Goal: Task Accomplishment & Management: Complete application form

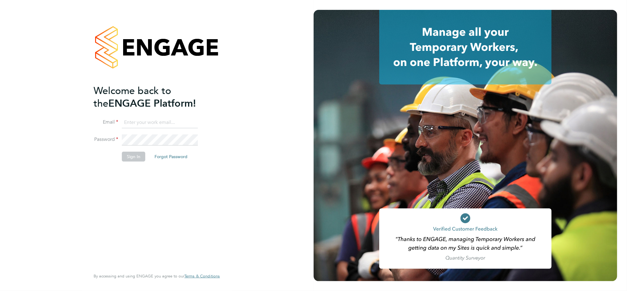
type input "daniel.bassett@thornbaker.co.uk"
click at [140, 156] on button "Sign In" at bounding box center [133, 156] width 23 height 10
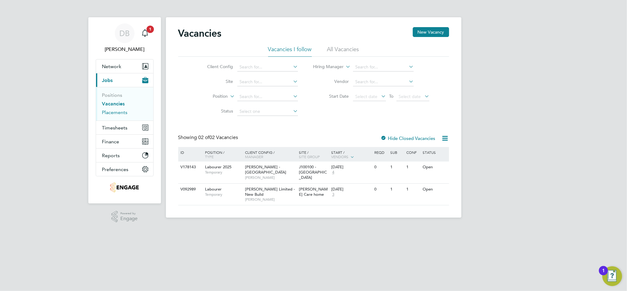
click at [118, 113] on link "Placements" at bounding box center [115, 112] width 26 height 6
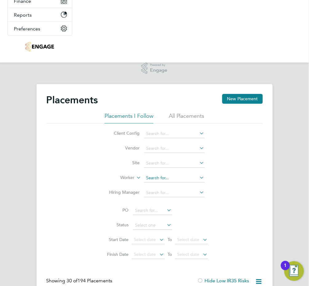
click at [159, 177] on input at bounding box center [174, 178] width 61 height 9
click at [161, 177] on input at bounding box center [174, 178] width 61 height 9
paste input "Leonard Enow Ashu-egbe"
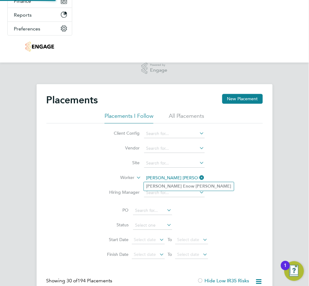
click at [179, 179] on input "Leonard Enow Ashu-egbe" at bounding box center [174, 178] width 61 height 9
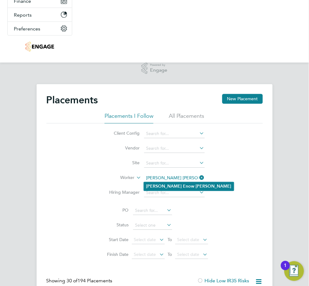
click at [196, 186] on b "Ashu-Egbe" at bounding box center [214, 186] width 36 height 5
type input "Leonard Enow Ashu-Egbe"
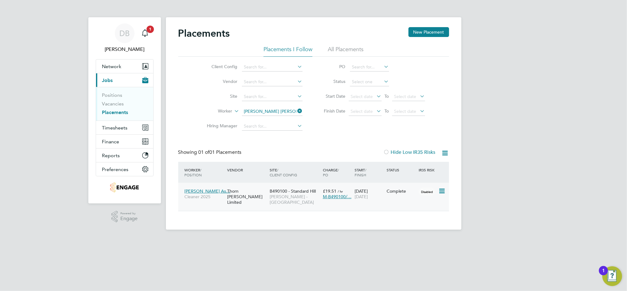
click at [419, 194] on div "Disabled" at bounding box center [427, 191] width 21 height 12
click at [122, 114] on link "Placements" at bounding box center [115, 112] width 26 height 6
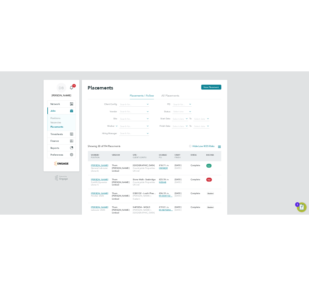
scroll to position [18, 41]
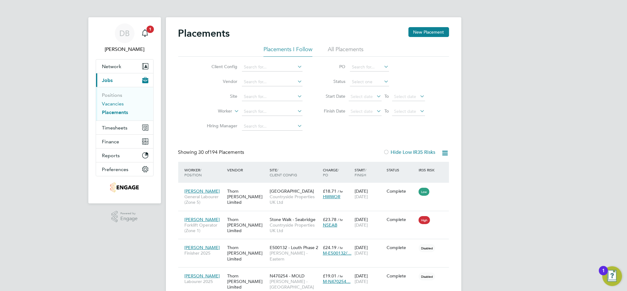
click at [118, 104] on link "Vacancies" at bounding box center [113, 104] width 22 height 6
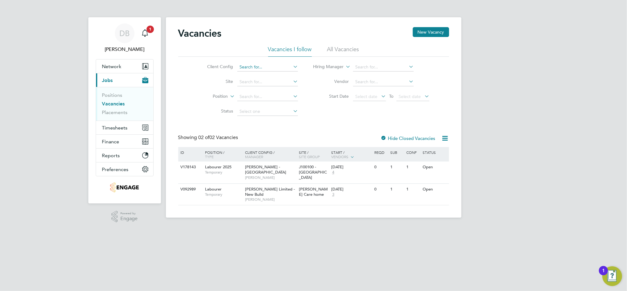
click at [260, 69] on input at bounding box center [267, 67] width 61 height 9
type input "V"
type input "Countryside Properties UK Ltd"
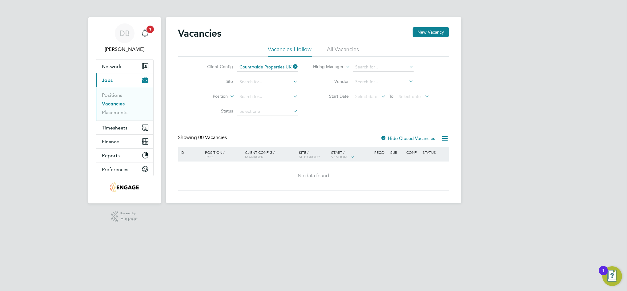
click at [444, 137] on icon at bounding box center [445, 138] width 8 height 8
click at [405, 137] on label "Hide Closed Vacancies" at bounding box center [408, 138] width 55 height 6
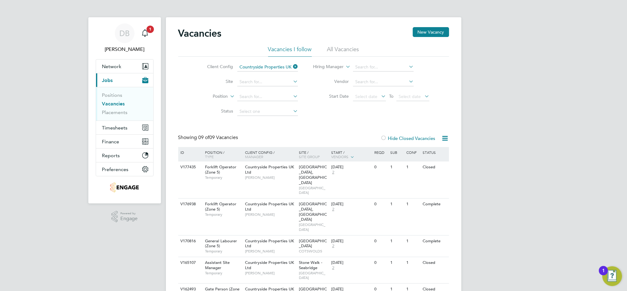
click at [442, 139] on icon at bounding box center [445, 138] width 8 height 8
click at [407, 139] on label "Hide Closed Vacancies" at bounding box center [408, 138] width 55 height 6
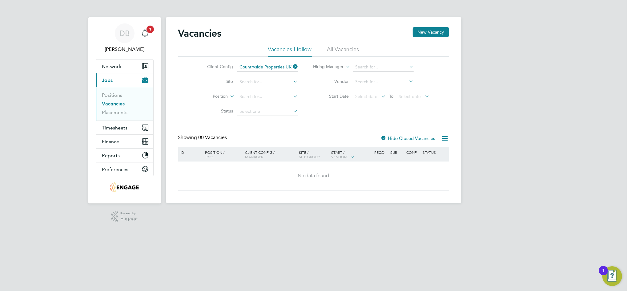
click at [407, 139] on label "Hide Closed Vacancies" at bounding box center [408, 138] width 55 height 6
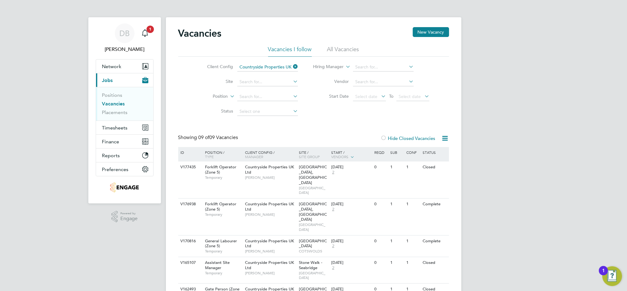
click at [345, 51] on li "All Vacancies" at bounding box center [343, 51] width 32 height 11
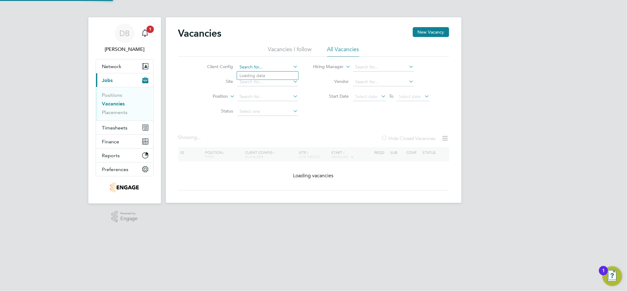
click at [261, 66] on input at bounding box center [267, 67] width 61 height 9
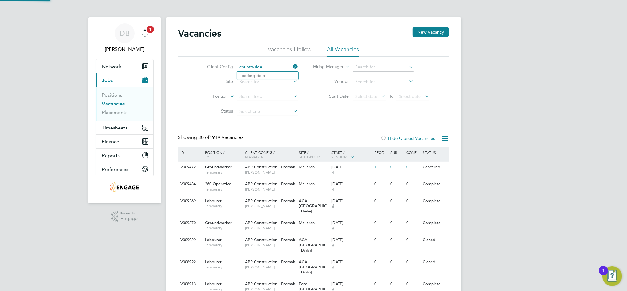
type input "Countryside Properties UK Ltd"
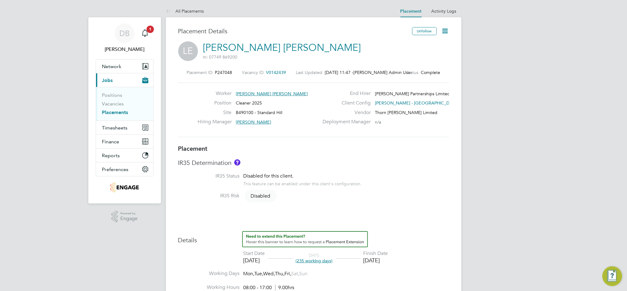
click at [445, 31] on icon at bounding box center [445, 31] width 8 height 8
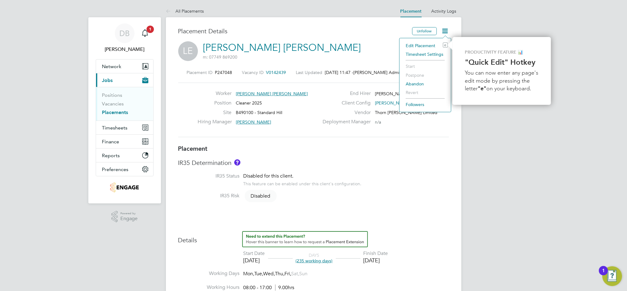
click at [423, 44] on li "Edit Placement e" at bounding box center [425, 45] width 45 height 9
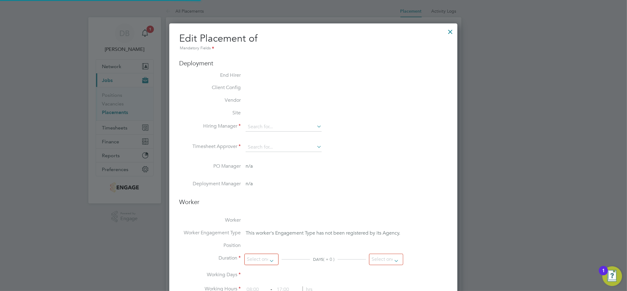
type input "Paul Clethro"
type input "Charlie Workman"
type input "[DATE]"
type input "08:00"
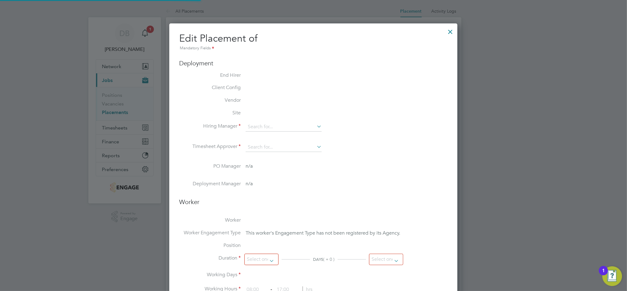
type input "17:00"
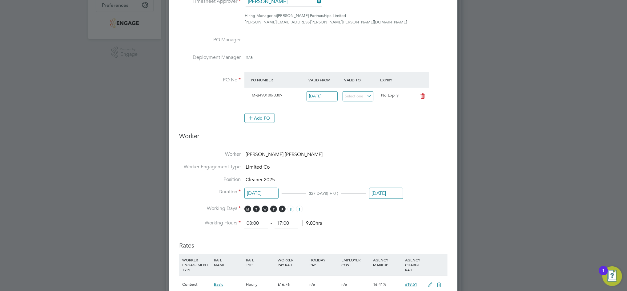
click at [388, 193] on input "29 Aug 2025" at bounding box center [386, 192] width 34 height 11
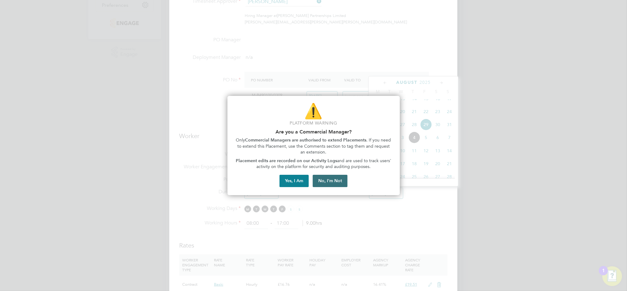
click at [325, 180] on button "No, I'm Not" at bounding box center [330, 181] width 35 height 12
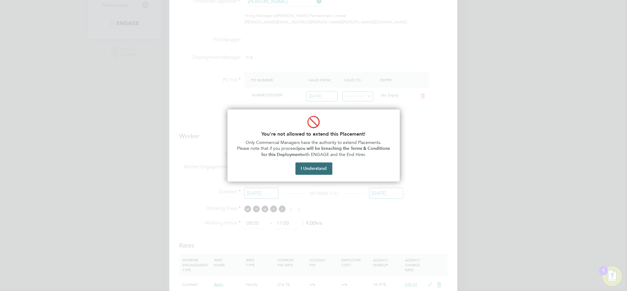
click at [308, 167] on button "I Understand" at bounding box center [313, 168] width 37 height 12
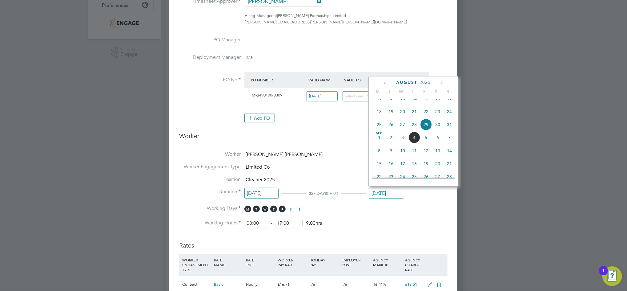
click at [437, 227] on li "Working Hours 08:00 ‐ 17:00 9.00hrs" at bounding box center [313, 223] width 268 height 11
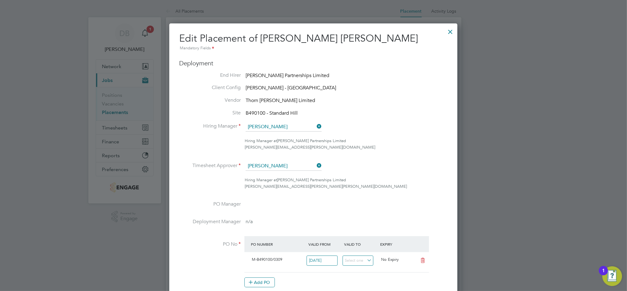
click at [453, 33] on div at bounding box center [450, 30] width 11 height 11
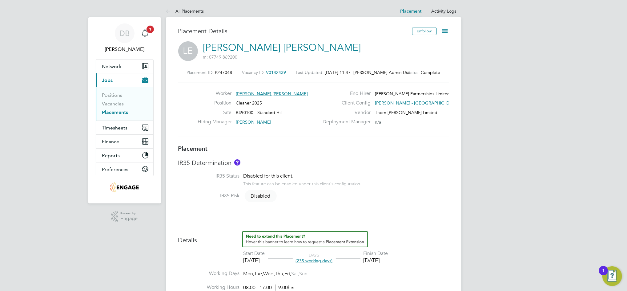
click at [193, 12] on link "All Placements" at bounding box center [185, 11] width 38 height 6
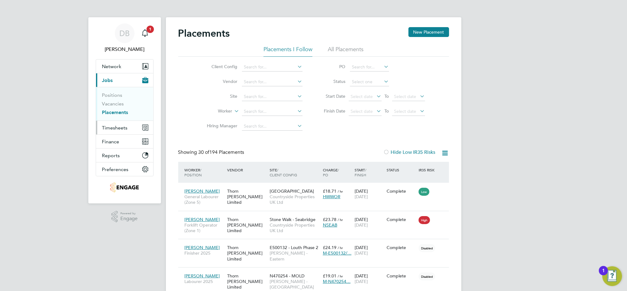
click at [122, 127] on span "Timesheets" at bounding box center [115, 128] width 26 height 6
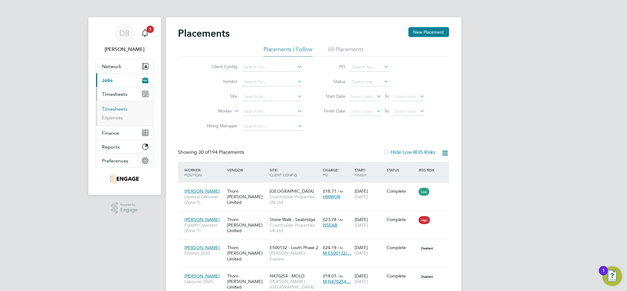
click at [113, 108] on link "Timesheets" at bounding box center [115, 109] width 26 height 6
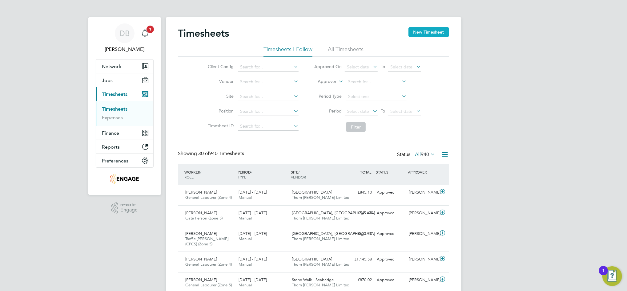
click at [436, 32] on button "New Timesheet" at bounding box center [428, 32] width 41 height 10
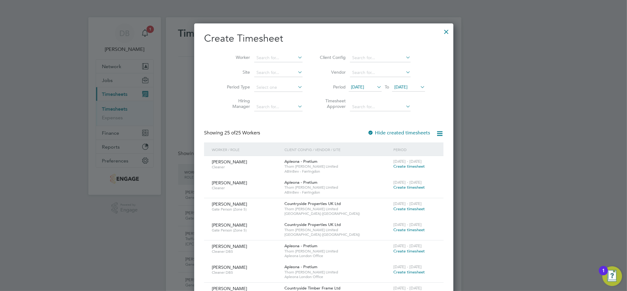
click at [401, 84] on span "28 Aug 2025" at bounding box center [400, 87] width 13 height 6
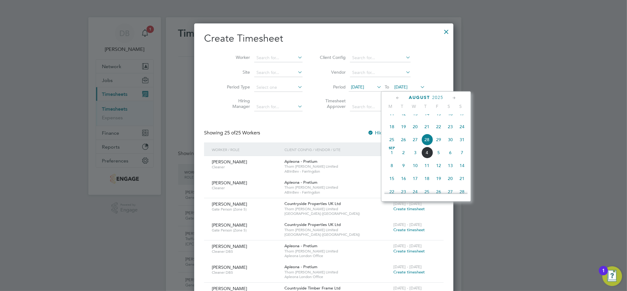
click at [439, 158] on span "5" at bounding box center [439, 152] width 12 height 12
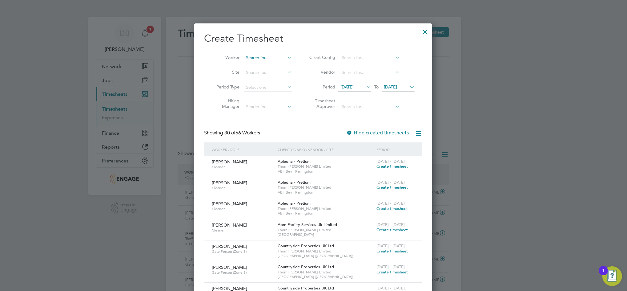
click at [252, 58] on input at bounding box center [268, 58] width 48 height 9
type input "Leonard Enow Ashu-Egbe"
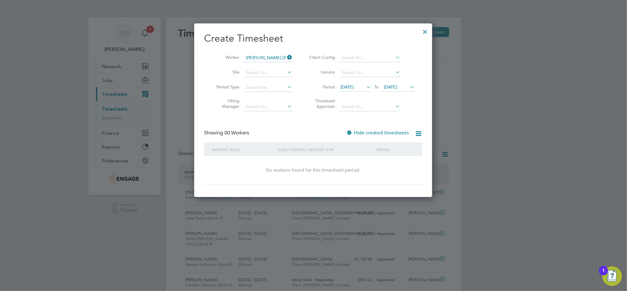
click at [286, 55] on icon at bounding box center [286, 57] width 0 height 9
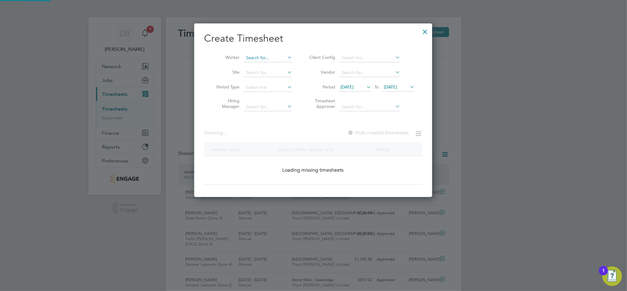
click at [279, 57] on input at bounding box center [268, 58] width 48 height 9
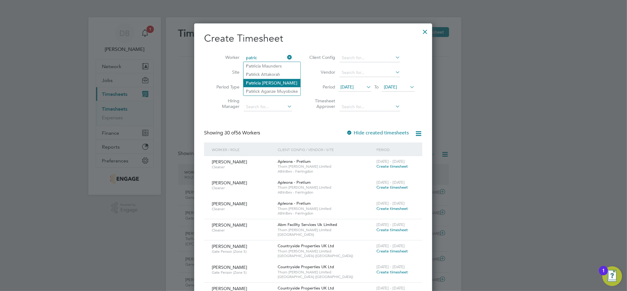
click at [271, 82] on li "Patric ia Boyko" at bounding box center [271, 83] width 57 height 8
type input "Patricia Boyko"
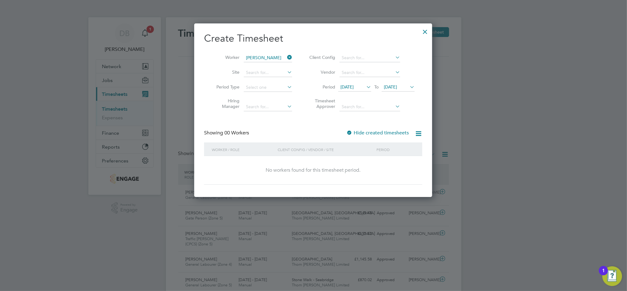
click at [286, 58] on icon at bounding box center [286, 57] width 0 height 9
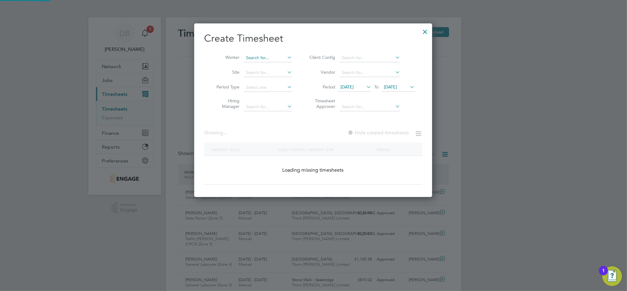
click at [272, 58] on input at bounding box center [268, 58] width 48 height 9
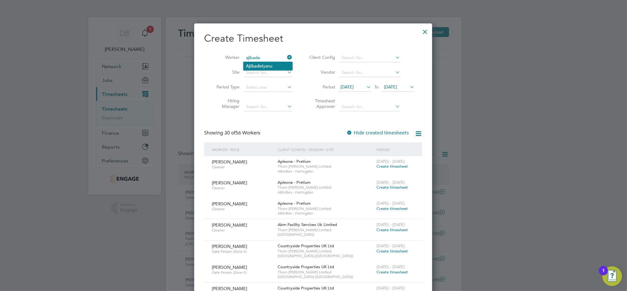
click at [268, 65] on li "Ajibade Iyanu" at bounding box center [267, 66] width 49 height 8
type input "[PERSON_NAME]"
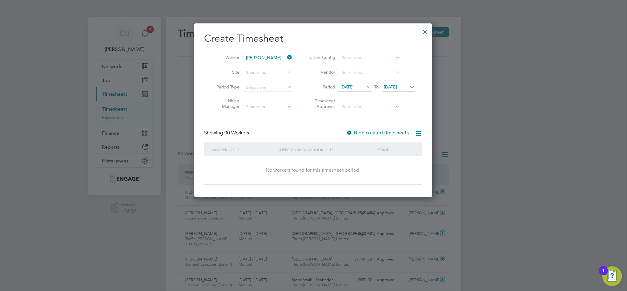
click at [286, 55] on icon at bounding box center [286, 57] width 0 height 9
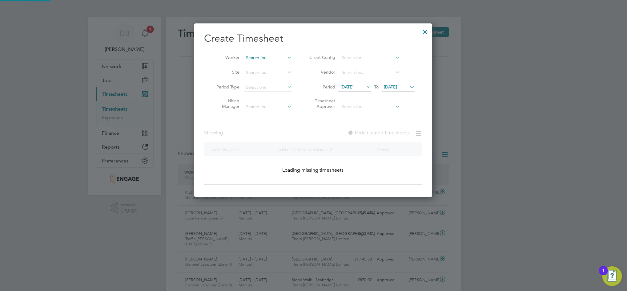
click at [282, 57] on input at bounding box center [268, 58] width 48 height 9
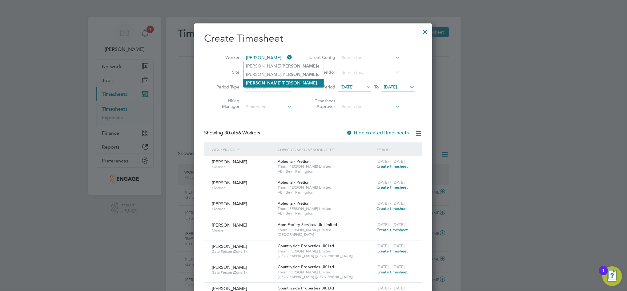
type input "Mitchell Kenny"
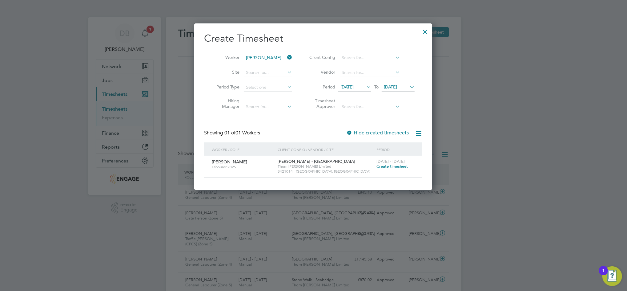
click at [387, 164] on span "Create timesheet" at bounding box center [391, 165] width 31 height 5
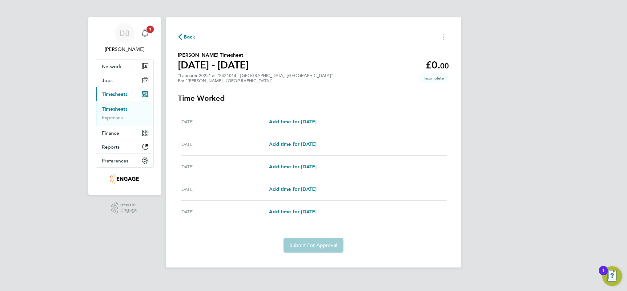
click at [185, 39] on span "Back" at bounding box center [189, 36] width 11 height 7
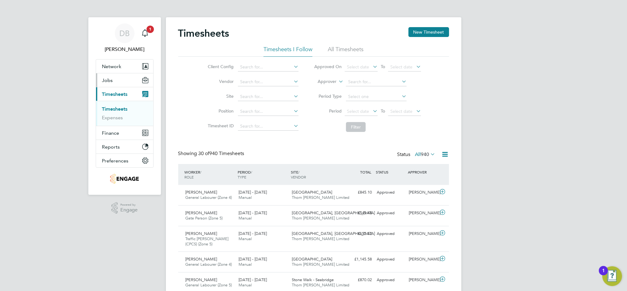
click at [109, 81] on span "Jobs" at bounding box center [107, 80] width 11 height 6
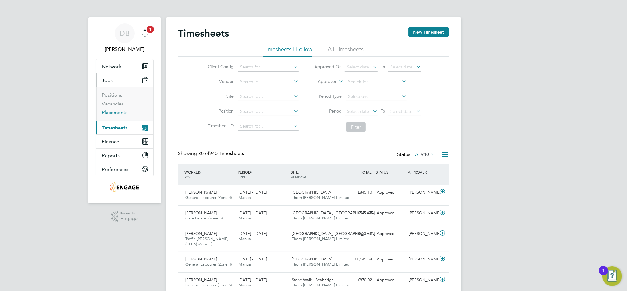
click at [119, 112] on link "Placements" at bounding box center [115, 112] width 26 height 6
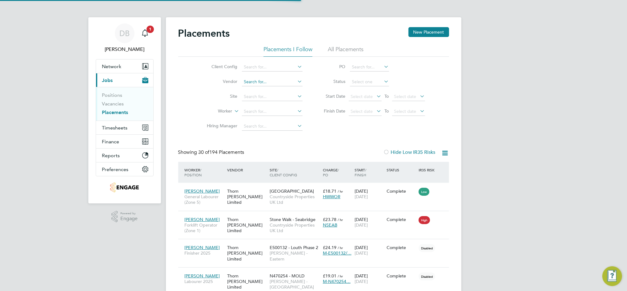
scroll to position [23, 53]
click at [255, 109] on input at bounding box center [272, 111] width 61 height 9
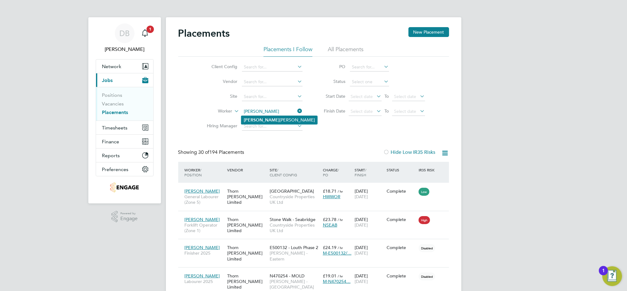
type input "Leonard Enow Ashu-Egbe"
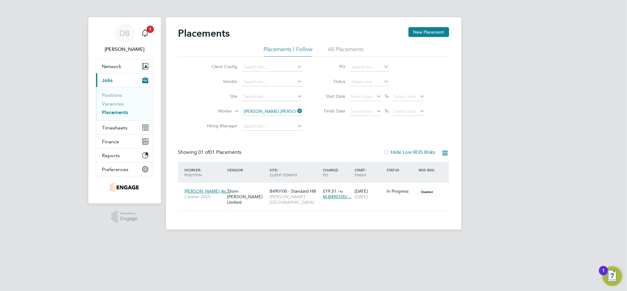
drag, startPoint x: 227, startPoint y: 249, endPoint x: 239, endPoint y: 234, distance: 19.1
click at [227, 239] on html "DB Daniel Bassett Notifications 1 Applications: Network Team Members Businesses…" at bounding box center [313, 119] width 627 height 239
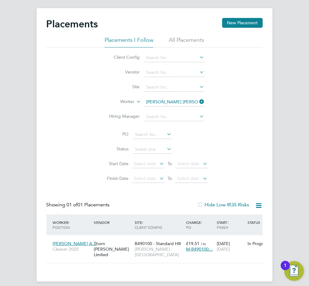
click at [199, 101] on icon at bounding box center [199, 101] width 0 height 9
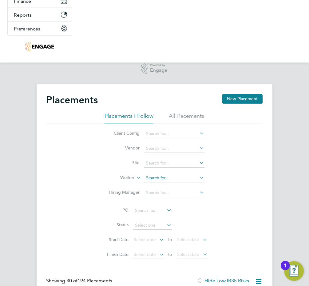
click at [156, 179] on input at bounding box center [174, 178] width 61 height 9
type input "Patricia Boyko"
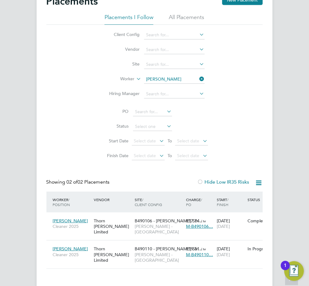
click at [199, 78] on icon at bounding box center [199, 78] width 0 height 9
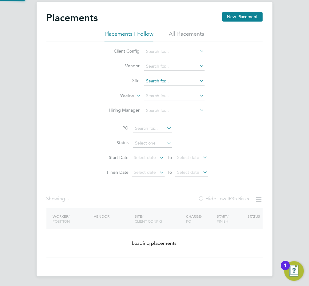
click at [185, 92] on input at bounding box center [174, 96] width 61 height 9
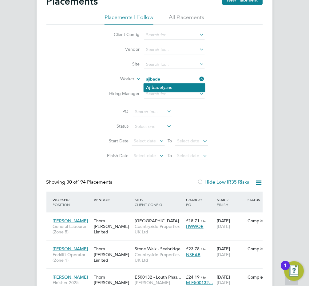
click at [176, 84] on li "Ajibade Iyanu" at bounding box center [174, 87] width 61 height 8
type input "[PERSON_NAME]"
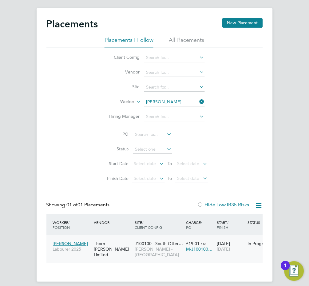
click at [175, 242] on span "J100100 - South Otter…" at bounding box center [159, 244] width 48 height 6
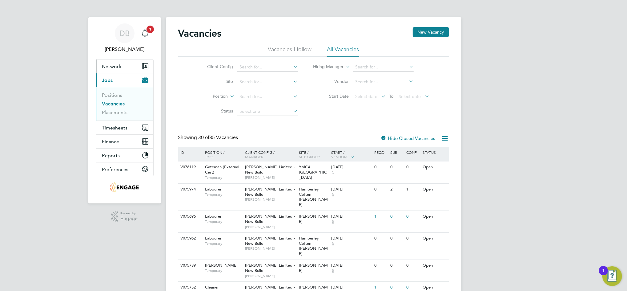
click at [115, 65] on span "Network" at bounding box center [111, 66] width 19 height 6
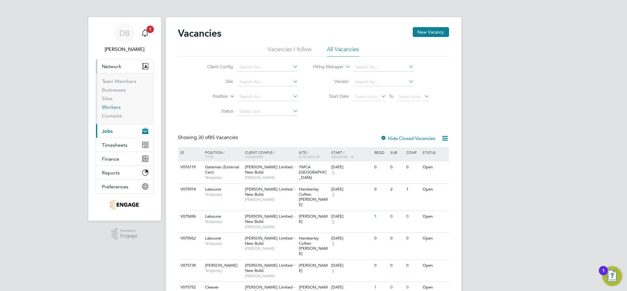
click at [115, 108] on link "Workers" at bounding box center [111, 107] width 19 height 6
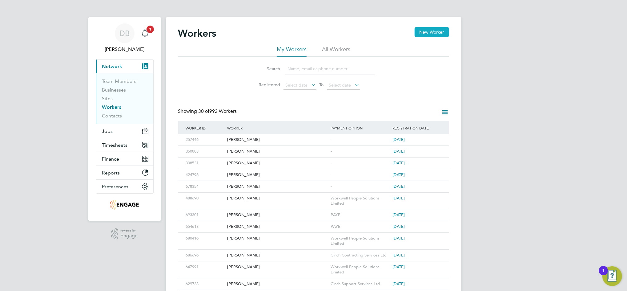
click at [436, 32] on button "New Worker" at bounding box center [432, 32] width 34 height 10
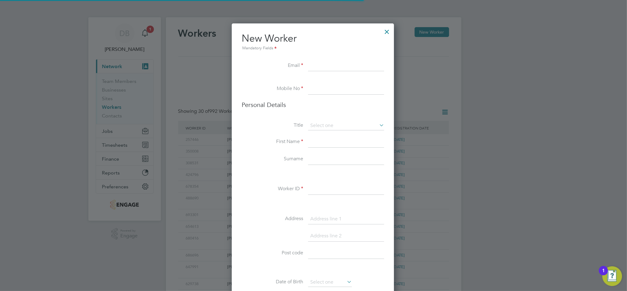
scroll to position [520, 163]
click at [329, 68] on input at bounding box center [346, 65] width 76 height 11
paste input "[EMAIL_ADDRESS][DOMAIN_NAME]"
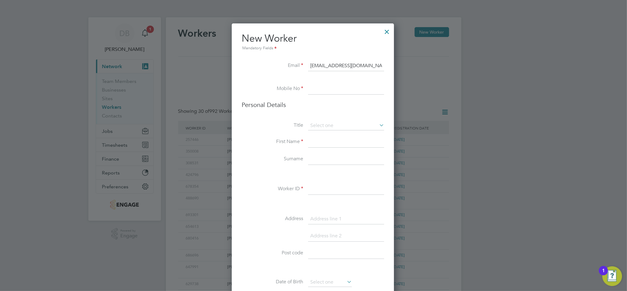
type input "[EMAIL_ADDRESS][DOMAIN_NAME]"
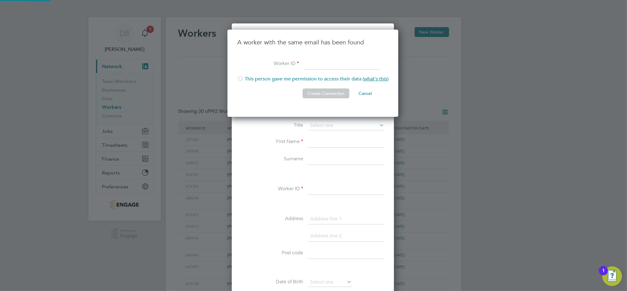
scroll to position [87, 172]
paste input "513356"
type input "513356"
click at [240, 77] on div at bounding box center [240, 79] width 6 height 6
click at [323, 91] on button "Create Connection" at bounding box center [326, 93] width 47 height 10
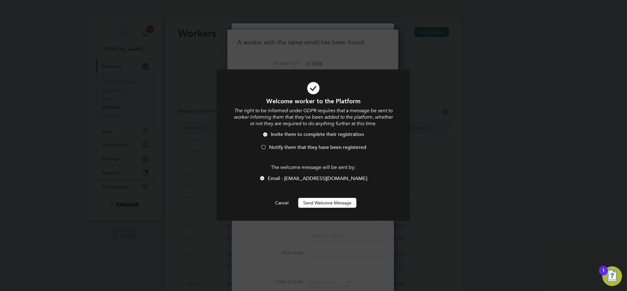
click at [276, 144] on span "Notify them that they have been registered" at bounding box center [317, 147] width 97 height 6
click at [322, 201] on button "Send Welcome Message" at bounding box center [327, 203] width 58 height 10
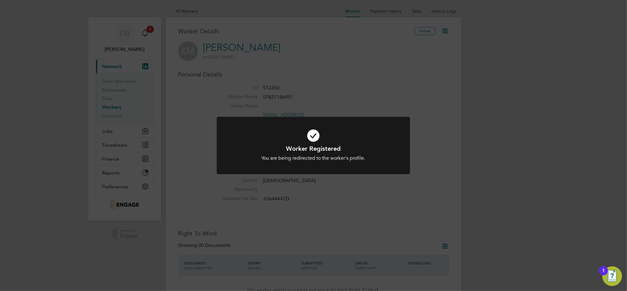
click at [379, 184] on div "Worker Registered You are being redirected to the worker's profile. Cancel Okay" at bounding box center [313, 145] width 627 height 291
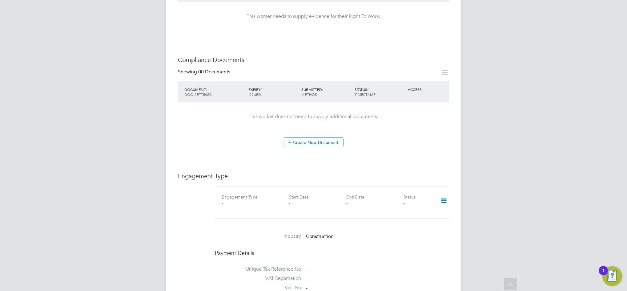
scroll to position [287, 0]
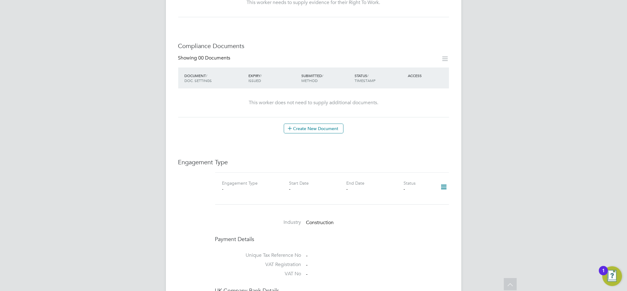
click at [443, 182] on icon at bounding box center [443, 187] width 11 height 14
click at [396, 206] on li "Add Engagement Type" at bounding box center [412, 207] width 70 height 9
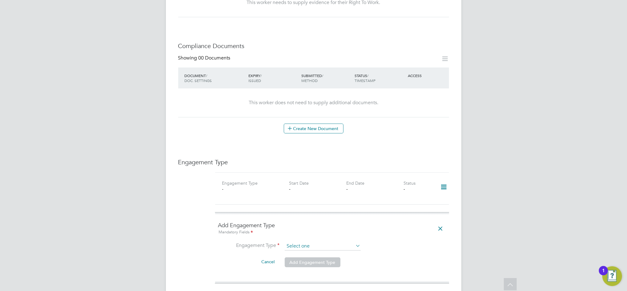
click at [306, 242] on input at bounding box center [323, 246] width 76 height 9
click at [304, 276] on li "Umbrella" at bounding box center [322, 275] width 77 height 9
type input "Umbrella"
click at [311, 256] on input at bounding box center [323, 260] width 76 height 9
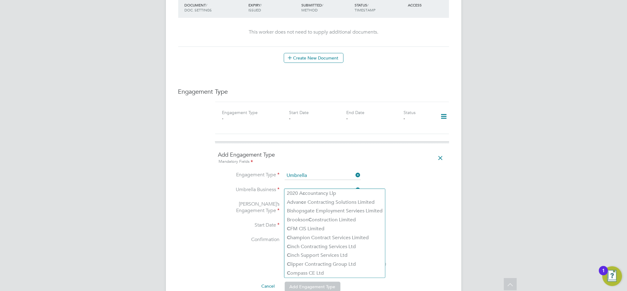
scroll to position [369, 0]
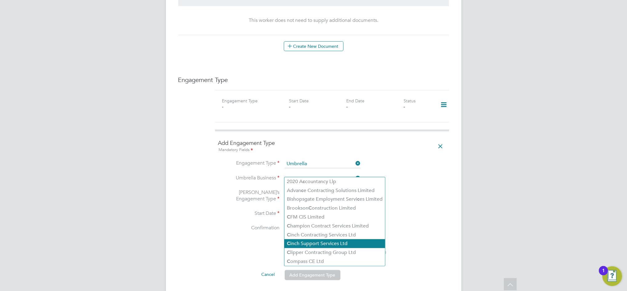
click at [317, 244] on li "C inch Support Services Ltd" at bounding box center [334, 243] width 101 height 9
type input "Cinch Support Services Ltd"
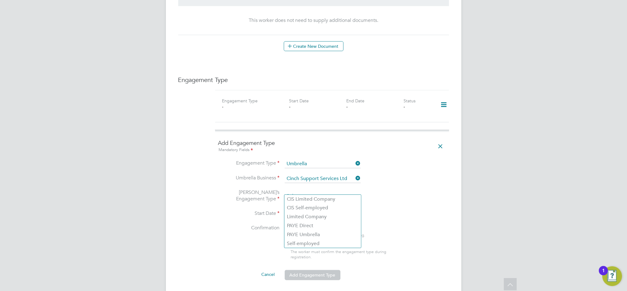
click at [310, 192] on input at bounding box center [323, 196] width 76 height 9
click at [304, 234] on li "PAYE Umbrella" at bounding box center [322, 234] width 77 height 9
type input "PAYE Umbrella"
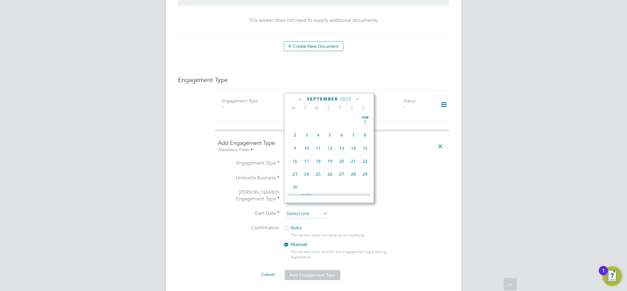
click at [299, 209] on input at bounding box center [307, 213] width 44 height 9
click at [318, 148] on span "3" at bounding box center [318, 142] width 12 height 12
type input "03 Sep 2025"
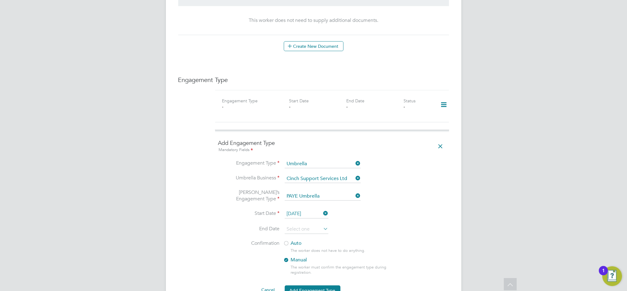
click at [414, 224] on li "End Date" at bounding box center [332, 231] width 228 height 15
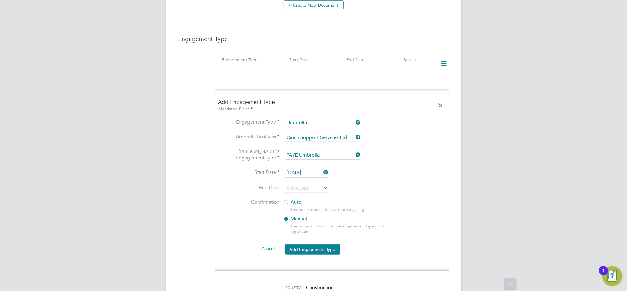
click at [296, 199] on label "Auto" at bounding box center [338, 202] width 111 height 6
click at [317, 244] on button "Add Engagement Type" at bounding box center [313, 249] width 56 height 10
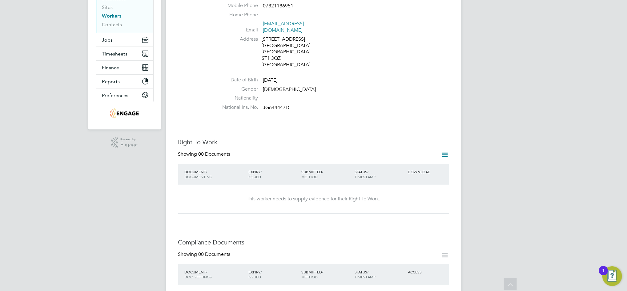
scroll to position [82, 0]
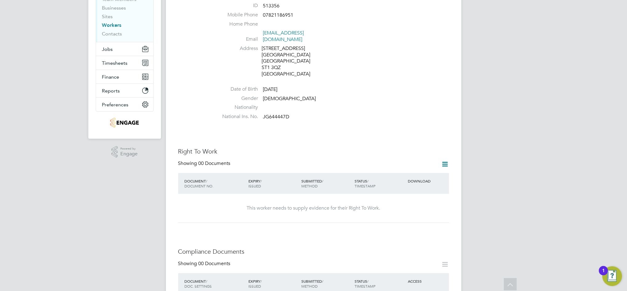
click at [443, 160] on icon at bounding box center [445, 164] width 8 height 8
click at [406, 172] on li "Add Right To Work Document" at bounding box center [411, 172] width 74 height 9
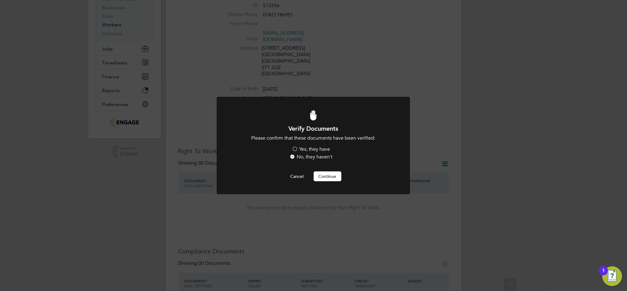
click at [308, 147] on label "Yes, they have" at bounding box center [311, 149] width 38 height 6
click at [0, 0] on input "Yes, they have" at bounding box center [0, 0] width 0 height 0
click at [329, 183] on div at bounding box center [313, 145] width 193 height 97
click at [329, 179] on button "Continue" at bounding box center [328, 176] width 28 height 10
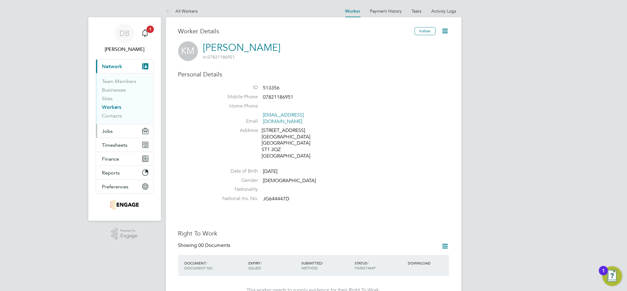
click at [110, 130] on span "Jobs" at bounding box center [107, 131] width 11 height 6
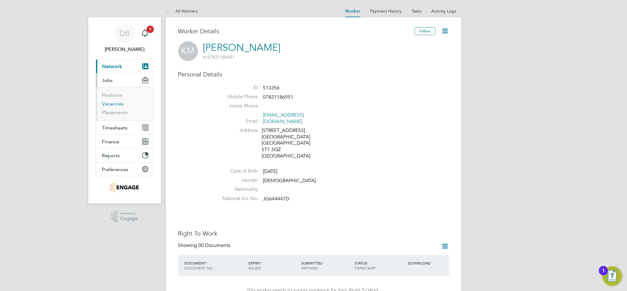
click at [117, 101] on link "Vacancies" at bounding box center [113, 104] width 22 height 6
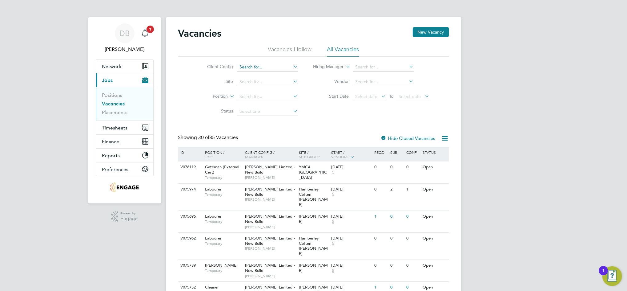
click at [253, 66] on input at bounding box center [267, 67] width 61 height 9
type input "Countryside Properties UK Ltd"
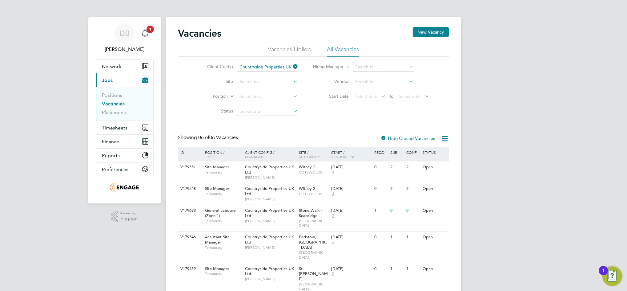
click at [392, 137] on label "Hide Closed Vacancies" at bounding box center [408, 138] width 55 height 6
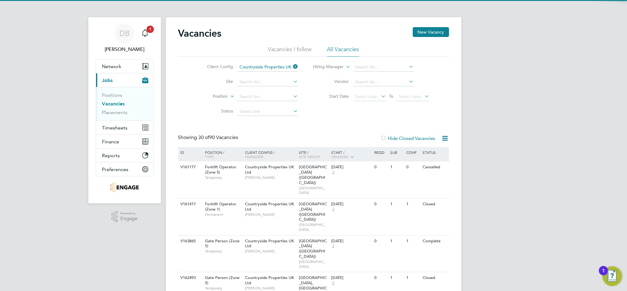
click at [383, 137] on div at bounding box center [384, 138] width 6 height 6
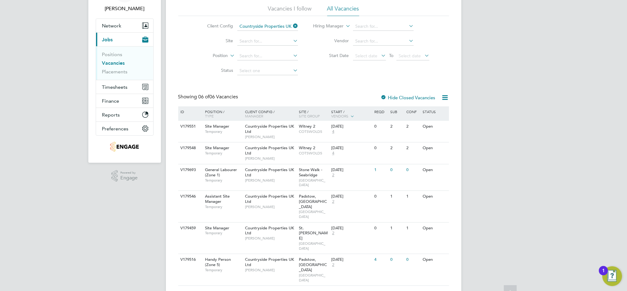
scroll to position [41, 0]
click at [351, 179] on div "03 Sep 2025 2" at bounding box center [346, 172] width 32 height 17
click at [130, 246] on div "DB Daniel Bassett Notifications 1 Applications: Network Team Members Businesses…" at bounding box center [313, 133] width 627 height 348
click at [115, 27] on span "Network" at bounding box center [111, 25] width 19 height 6
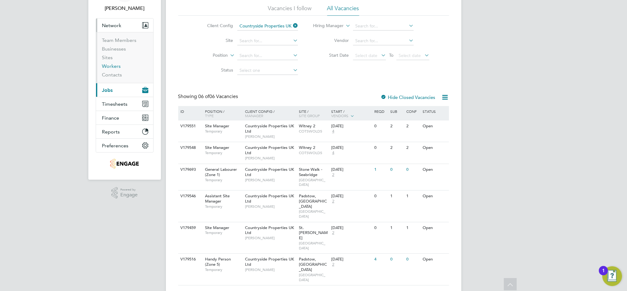
click at [115, 66] on link "Workers" at bounding box center [111, 66] width 19 height 6
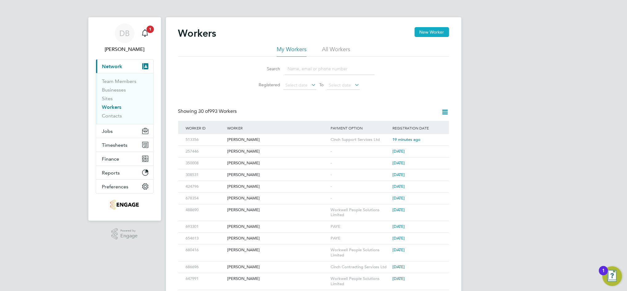
click at [427, 34] on button "New Worker" at bounding box center [432, 32] width 34 height 10
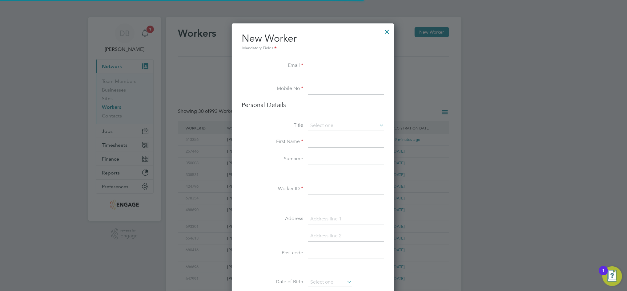
scroll to position [520, 163]
paste input "[EMAIL_ADDRESS][DOMAIN_NAME]"
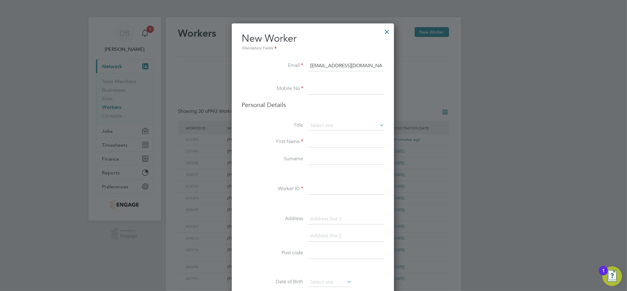
type input "[EMAIL_ADDRESS][DOMAIN_NAME]"
paste input "7801 551582"
type input "07801 551582"
click at [328, 134] on li "Mr" at bounding box center [346, 134] width 77 height 8
type input "Mr"
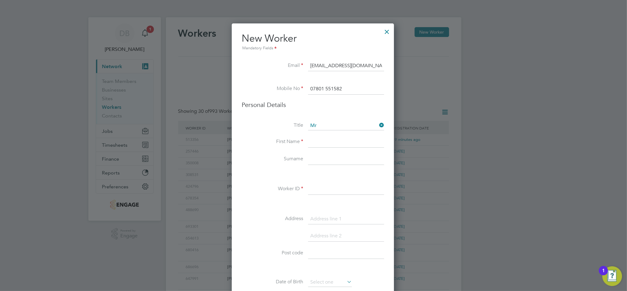
click at [326, 141] on input at bounding box center [346, 141] width 76 height 11
type input "[PERSON_NAME]"
type input "McKiernan"
paste input "617862"
type input "617862"
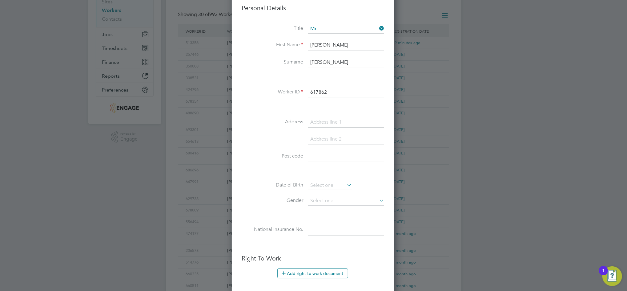
scroll to position [116, 0]
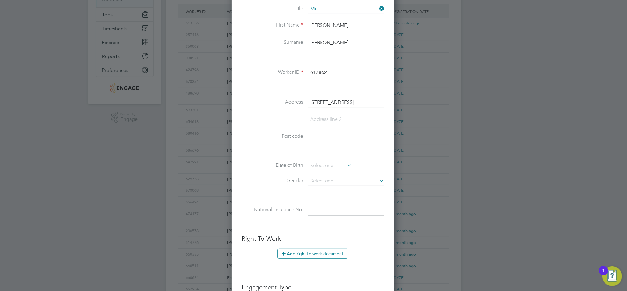
type input "6 Riseborough Walk"
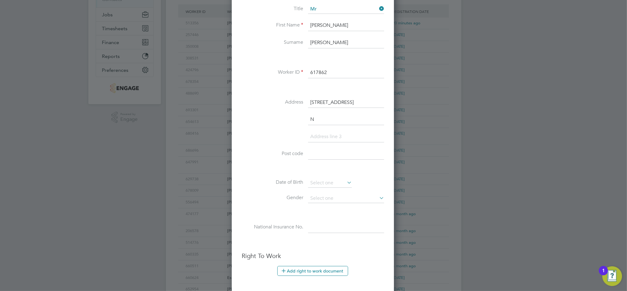
scroll to position [537, 163]
type input "Nottingham"
paste input "NG6 8DQ"
type input "NG6 8DQ"
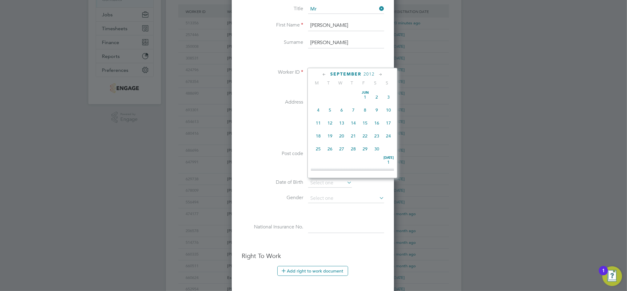
scroll to position [201, 0]
click at [366, 73] on span "2012" at bounding box center [368, 73] width 11 height 5
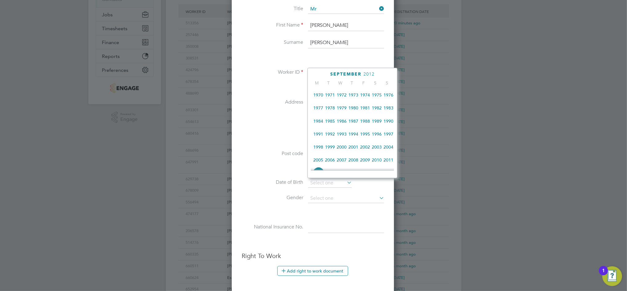
scroll to position [175, 0]
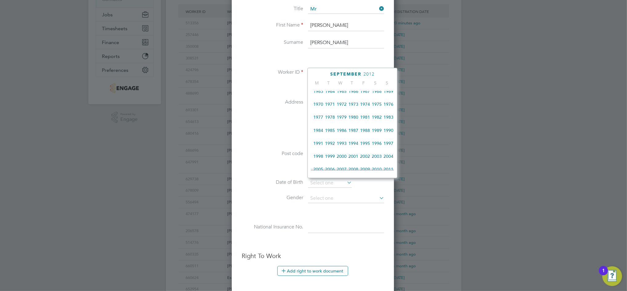
click at [379, 96] on span "1968" at bounding box center [377, 91] width 12 height 12
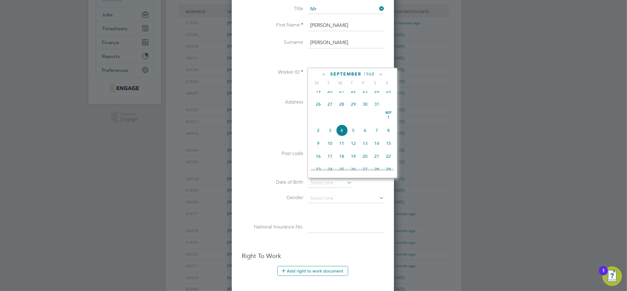
click at [325, 72] on icon at bounding box center [324, 74] width 6 height 7
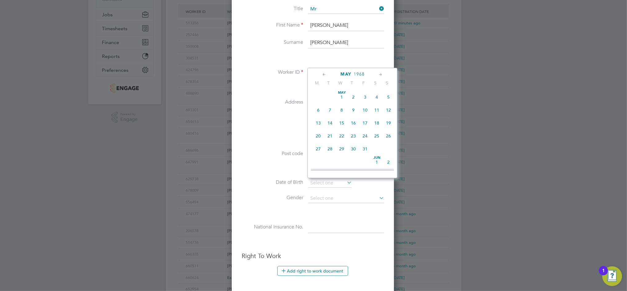
click at [325, 72] on icon at bounding box center [324, 74] width 6 height 7
click at [343, 121] on span "17" at bounding box center [342, 123] width 12 height 12
type input "17 Apr 1968"
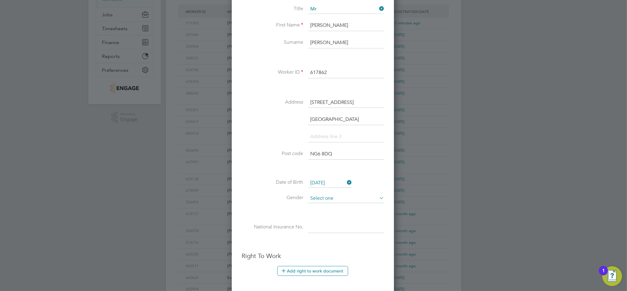
click at [324, 196] on input at bounding box center [346, 198] width 76 height 9
click at [318, 205] on li "Male" at bounding box center [346, 206] width 77 height 8
type input "Male"
click at [315, 225] on input at bounding box center [346, 227] width 76 height 11
paste input "np693273d"
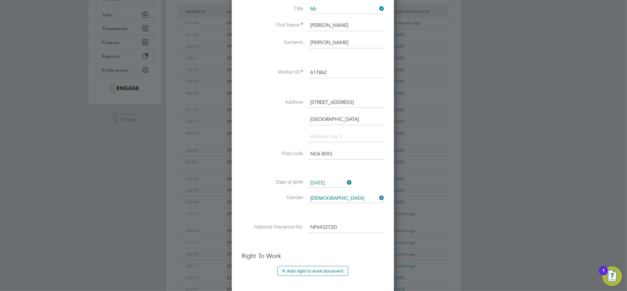
type input "NP 69 32 73 D"
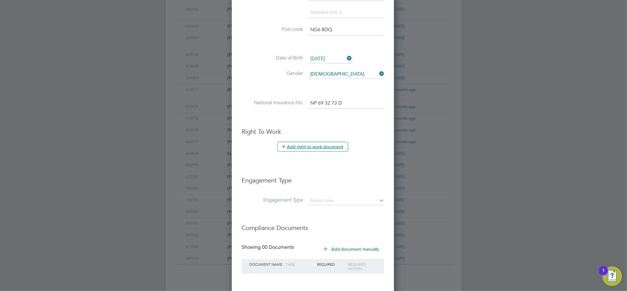
scroll to position [270, 0]
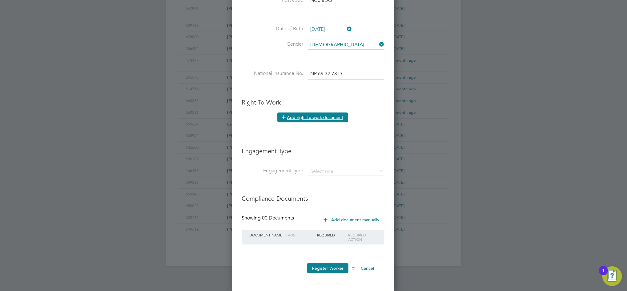
click at [306, 119] on button "Add right to work document" at bounding box center [312, 117] width 71 height 10
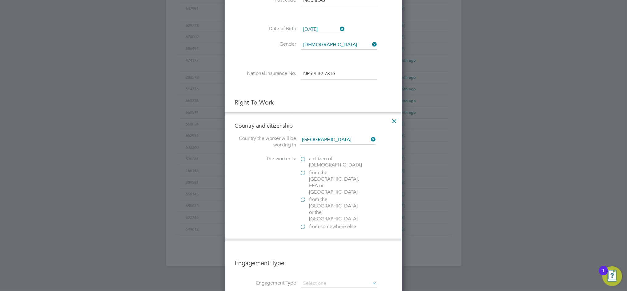
scroll to position [630, 178]
click at [303, 159] on label "a citizen of United Kingdom" at bounding box center [331, 161] width 62 height 13
click at [0, 0] on input "a citizen of United Kingdom" at bounding box center [0, 0] width 0 height 0
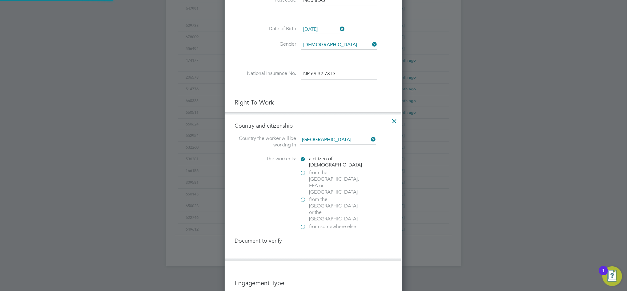
scroll to position [663, 178]
click at [303, 257] on div at bounding box center [303, 260] width 6 height 6
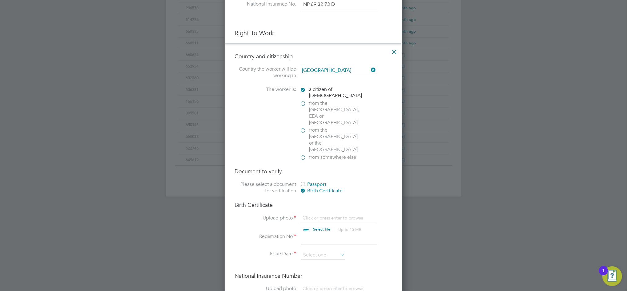
scroll to position [352, 0]
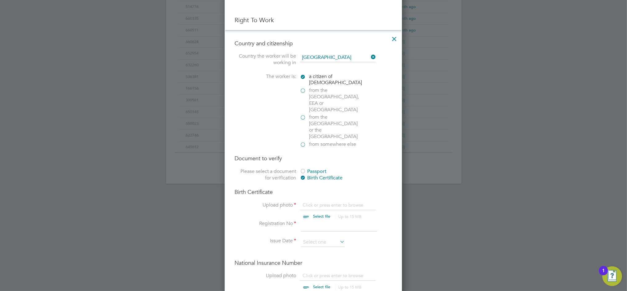
click at [321, 202] on input "file" at bounding box center [327, 211] width 97 height 18
type input "C:\fakepath\Paul Mckiernan - birth cert.jpg"
click at [277, 272] on li "Upload photo Click or press enter to browse Select file Up to 15 MB Drop your f…" at bounding box center [314, 281] width 158 height 18
click at [321, 220] on input at bounding box center [339, 225] width 76 height 11
type input "029047"
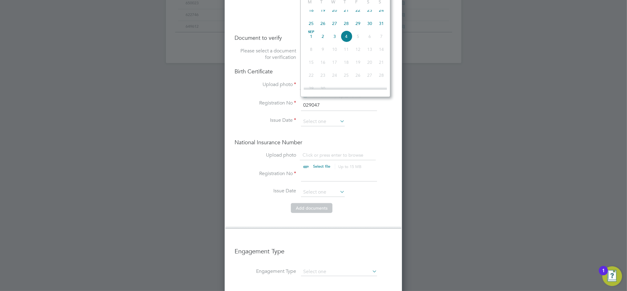
scroll to position [473, 0]
click at [174, 271] on div at bounding box center [313, 145] width 627 height 291
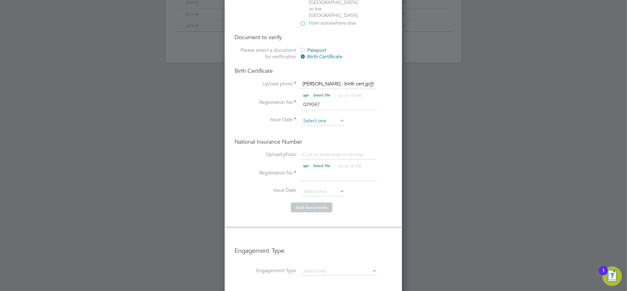
click at [318, 116] on input at bounding box center [323, 120] width 44 height 9
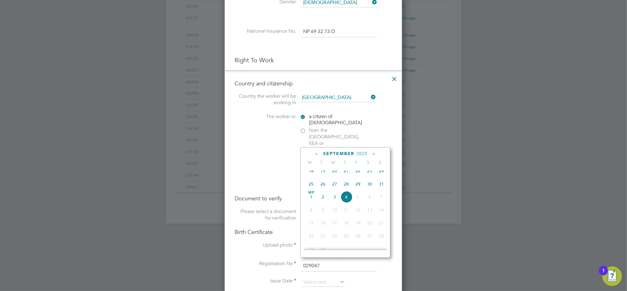
scroll to position [308, 0]
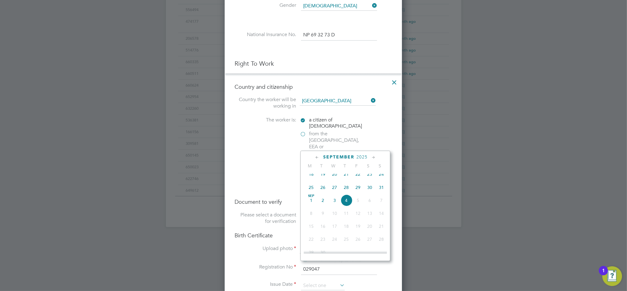
click at [364, 156] on span "2025" at bounding box center [361, 156] width 11 height 5
click at [337, 190] on span "2013" at bounding box center [335, 184] width 12 height 12
click at [318, 156] on icon at bounding box center [317, 157] width 6 height 7
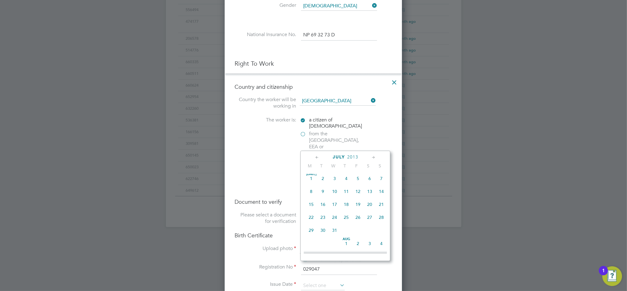
click at [318, 156] on icon at bounding box center [317, 157] width 6 height 7
click at [384, 206] on span "17" at bounding box center [381, 206] width 12 height 12
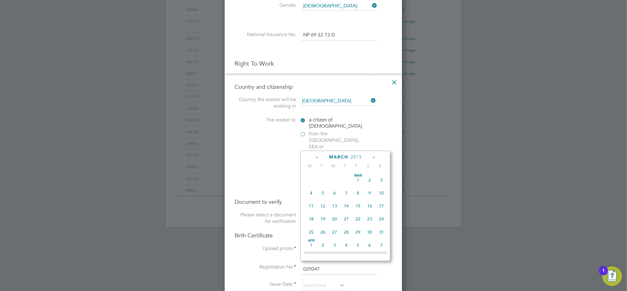
type input "[DATE]"
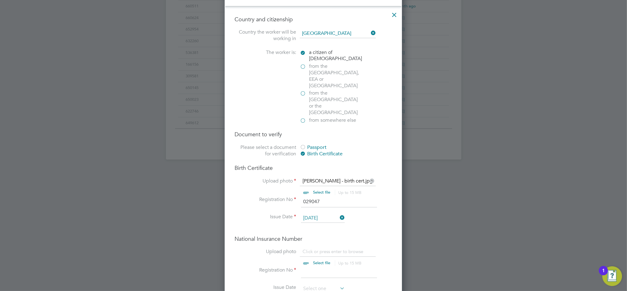
scroll to position [391, 0]
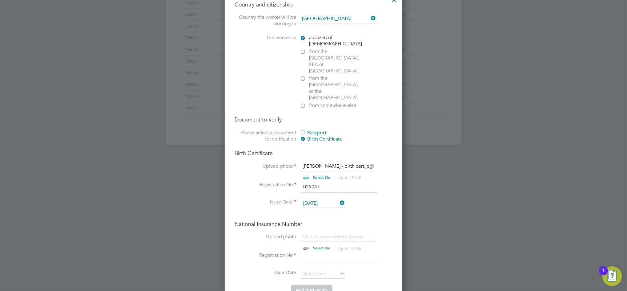
click at [323, 233] on input "file" at bounding box center [327, 242] width 97 height 18
type input "C:\fakepath\Paul Mckiernan - NI proof.jpg"
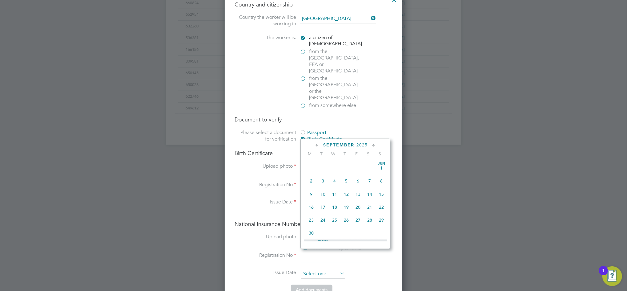
click at [321, 269] on input at bounding box center [323, 273] width 44 height 9
click at [346, 192] on span "4" at bounding box center [346, 188] width 12 height 12
type input "[DATE]"
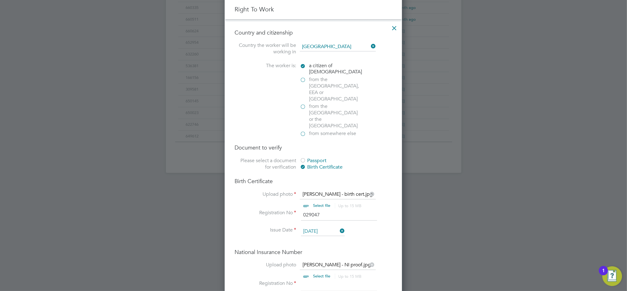
scroll to position [350, 0]
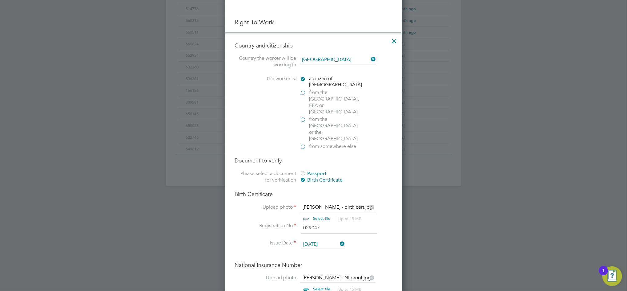
paste input "np693273d"
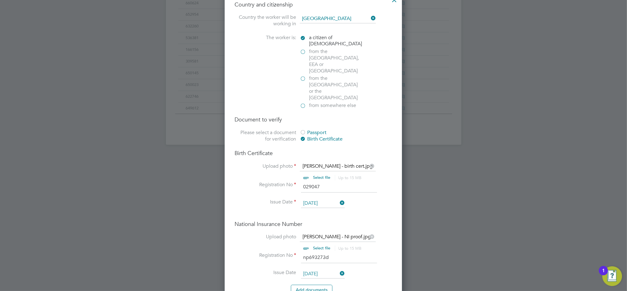
scroll to position [431, 0]
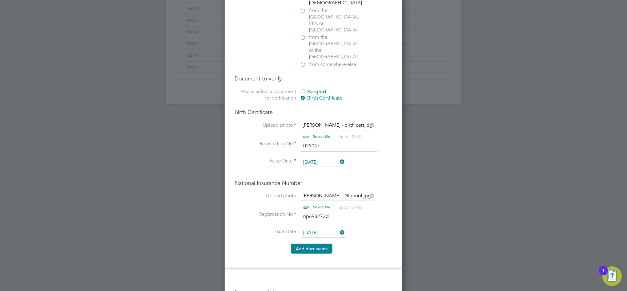
type input "np693273d"
click at [313, 243] on button "Add document s" at bounding box center [312, 248] width 42 height 10
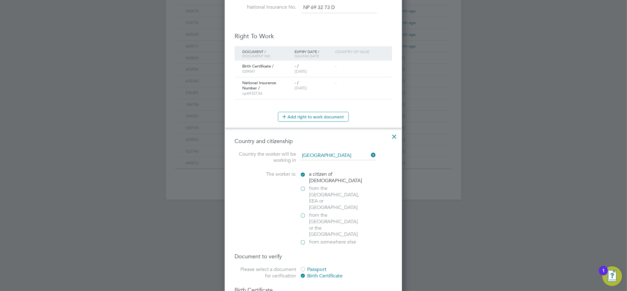
scroll to position [603, 163]
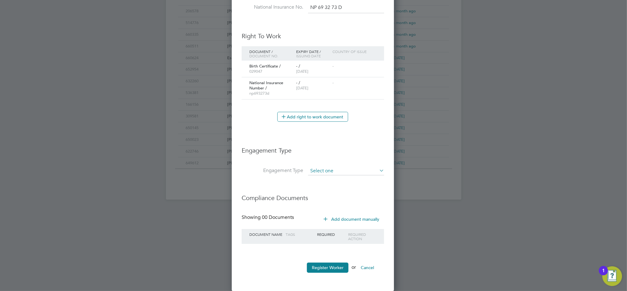
click at [343, 171] on input at bounding box center [346, 171] width 76 height 9
click at [329, 205] on li "Umbrella" at bounding box center [346, 206] width 77 height 9
type input "Umbrella"
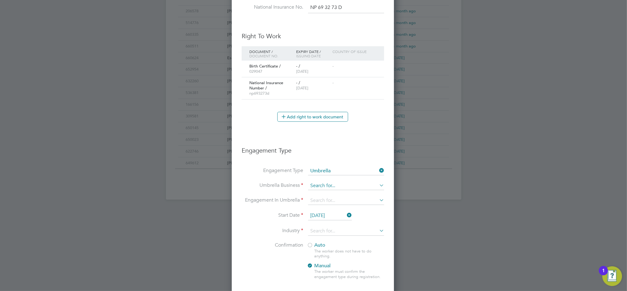
click at [327, 187] on input at bounding box center [346, 185] width 76 height 9
type input "Workwell Contractor Solutions (CIS)"
click at [383, 146] on h3 "Engagement Type" at bounding box center [313, 147] width 142 height 14
click at [318, 181] on input at bounding box center [346, 185] width 76 height 9
click at [352, 204] on li "Work well People Solutions Limited" at bounding box center [350, 203] width 84 height 9
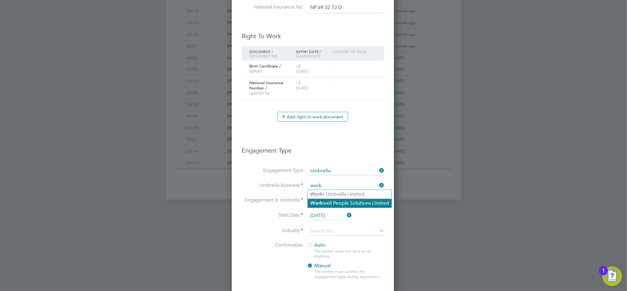
type input "Workwell People Solutions Limited"
click at [348, 201] on input at bounding box center [346, 200] width 76 height 9
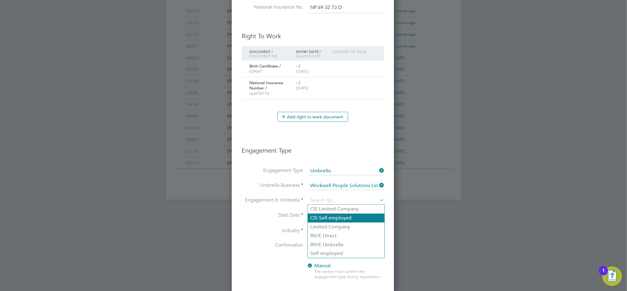
click at [336, 215] on li "CIS Self-employed" at bounding box center [346, 217] width 77 height 9
type input "CIS Self-employed"
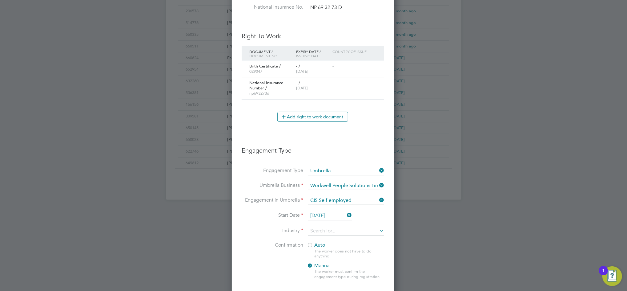
click at [334, 235] on li "Industry" at bounding box center [313, 233] width 142 height 15
click at [334, 232] on input at bounding box center [346, 230] width 76 height 9
click at [321, 281] on li "Construction" at bounding box center [346, 281] width 77 height 8
type input "Construction"
click at [311, 244] on div at bounding box center [310, 245] width 6 height 6
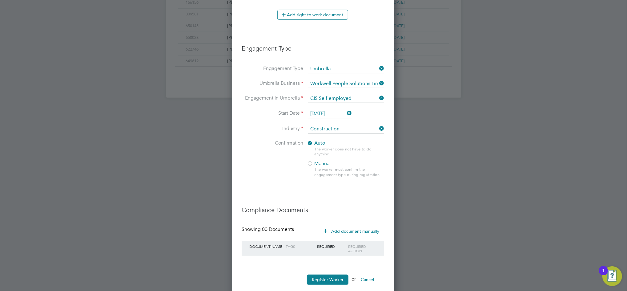
scroll to position [449, 0]
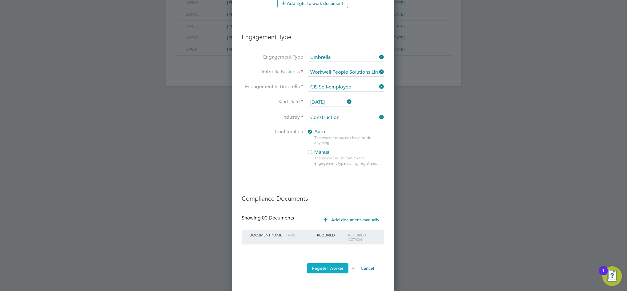
click at [325, 267] on button "Register Worker" at bounding box center [328, 268] width 42 height 10
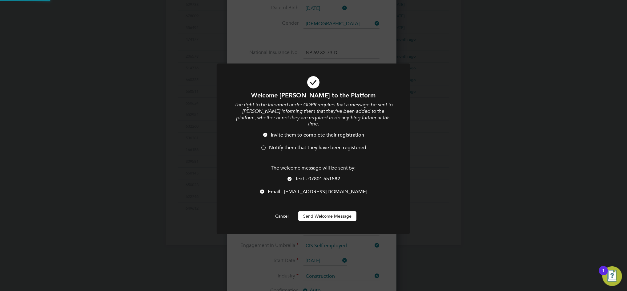
scroll to position [0, 0]
click at [273, 144] on span "Notify them that they have been registered" at bounding box center [317, 147] width 97 height 6
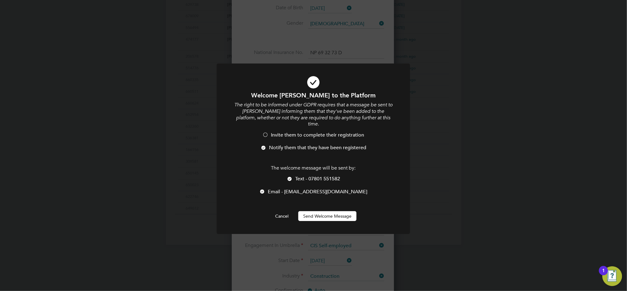
click at [296, 175] on span "Text - 07801 551582" at bounding box center [317, 178] width 45 height 6
click at [316, 211] on button "Send Welcome Message" at bounding box center [327, 216] width 58 height 10
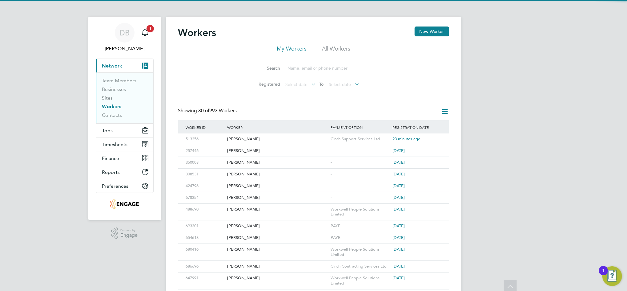
scroll to position [0, 0]
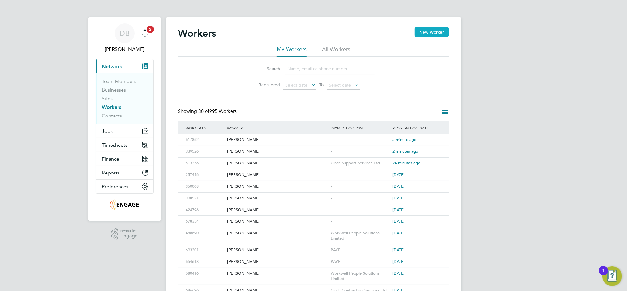
click at [434, 30] on button "New Worker" at bounding box center [432, 32] width 34 height 10
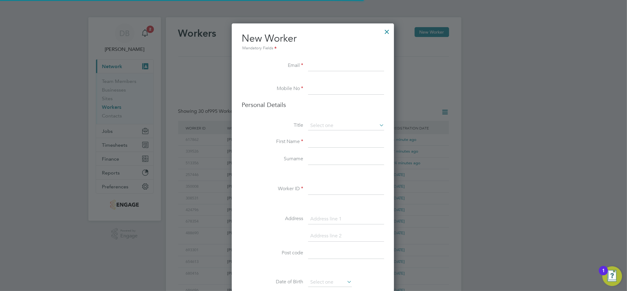
scroll to position [520, 163]
paste input "[EMAIL_ADDRESS][DOMAIN_NAME]"
type input "[EMAIL_ADDRESS][DOMAIN_NAME]"
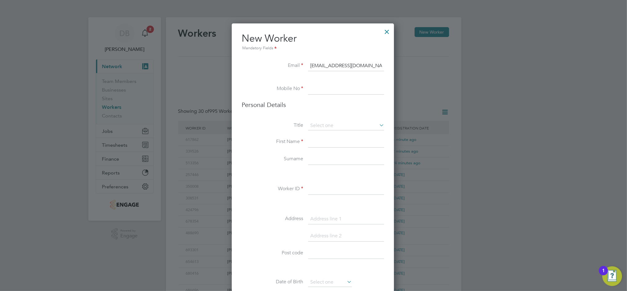
type input "07743000878"
type input "[PERSON_NAME]"
type input "Bettany"
type input "53 Hamilton Drive, Mansfield, NG2 0EY"
type input "mitchell91kenny@outlook.com"
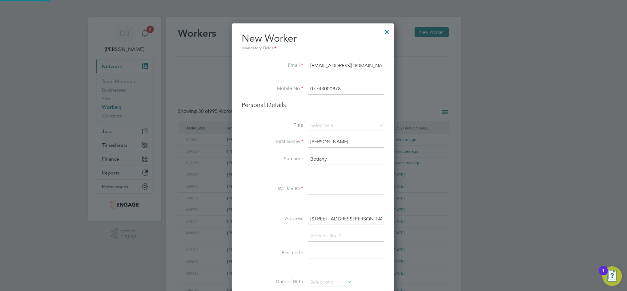
type input "Weymouth"
type input "DT4 7HN"
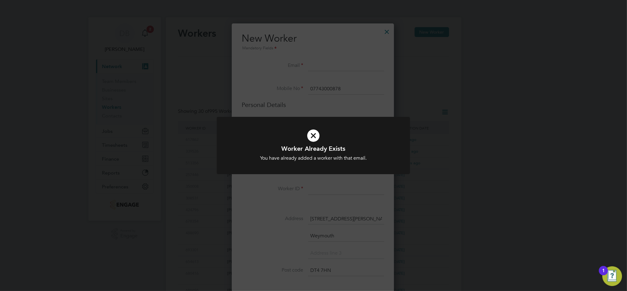
click at [341, 137] on icon at bounding box center [313, 135] width 160 height 24
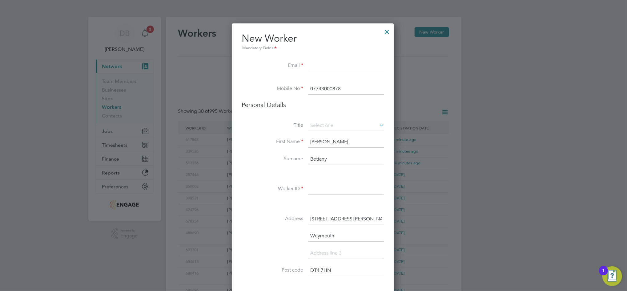
click at [325, 66] on input at bounding box center [346, 65] width 76 height 11
paste input "[EMAIL_ADDRESS][DOMAIN_NAME]"
type input "[EMAIL_ADDRESS][DOMAIN_NAME]"
click at [387, 33] on div at bounding box center [386, 30] width 11 height 11
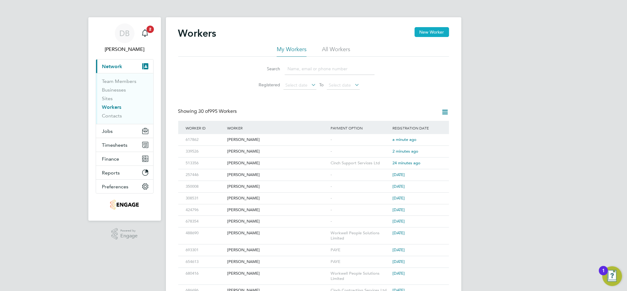
click at [427, 35] on button "New Worker" at bounding box center [432, 32] width 34 height 10
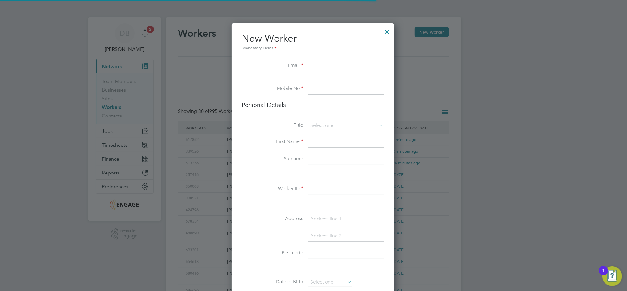
scroll to position [520, 163]
paste input "[EMAIL_ADDRESS][DOMAIN_NAME]"
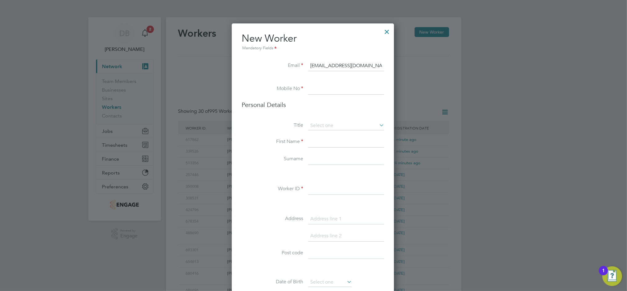
type input "[EMAIL_ADDRESS][DOMAIN_NAME]"
click at [261, 74] on li "Email ashbettany13@icloud.com" at bounding box center [313, 68] width 142 height 17
paste input "7743 000878"
type input "07743 000878"
click at [319, 135] on li "Mr" at bounding box center [346, 134] width 77 height 8
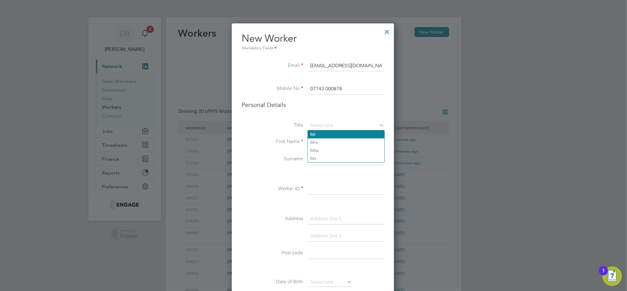
type input "Mr"
click at [319, 141] on input at bounding box center [346, 141] width 76 height 11
type input "[PERSON_NAME]"
type input "Bettany"
type input "53 Hamilton Drive, Mansfield, NG2 0EY"
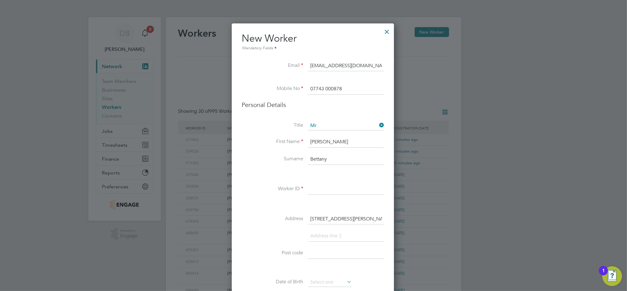
type input "mitchell"
type input "Weymouth"
type input "DT4 7HN"
drag, startPoint x: 345, startPoint y: 145, endPoint x: 307, endPoint y: 142, distance: 38.5
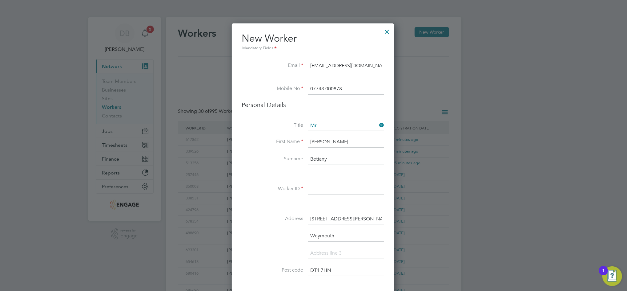
click at [307, 142] on li "First Name mitchell" at bounding box center [313, 144] width 142 height 17
drag, startPoint x: 333, startPoint y: 140, endPoint x: 296, endPoint y: 140, distance: 36.9
click at [296, 140] on li "First Name AShley" at bounding box center [313, 144] width 142 height 17
type input "[PERSON_NAME]"
paste input "701161"
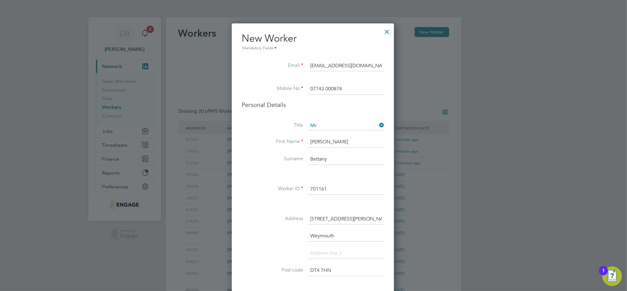
type input "701161"
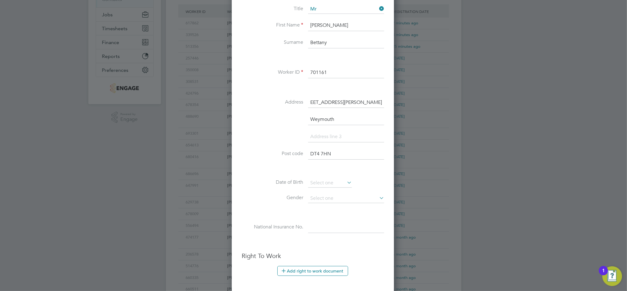
scroll to position [0, 0]
type input "53 Hamilton Drive"
type input "Mansfield"
paste input "NG2 0EY"
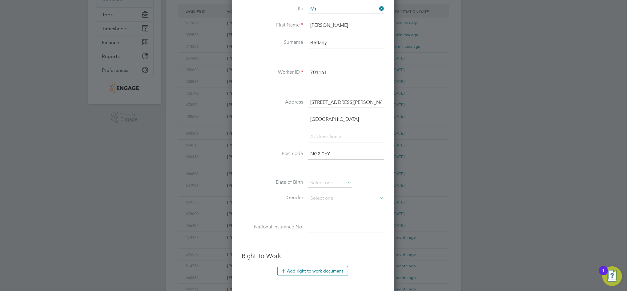
type input "NG2 0EY"
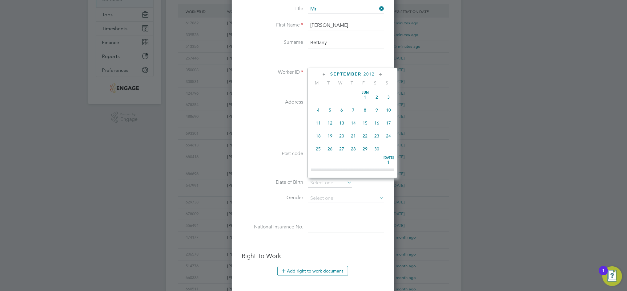
scroll to position [201, 0]
click at [370, 74] on span "2012" at bounding box center [368, 73] width 11 height 5
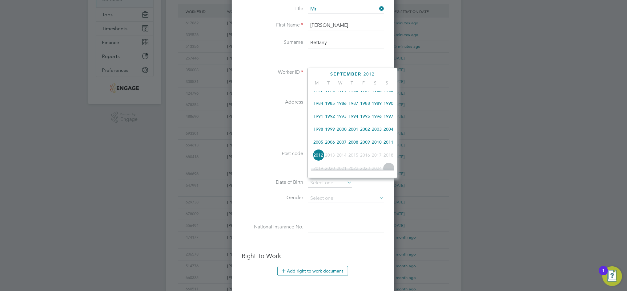
scroll to position [123, 0]
click at [321, 119] on span "1984" at bounding box center [318, 116] width 12 height 12
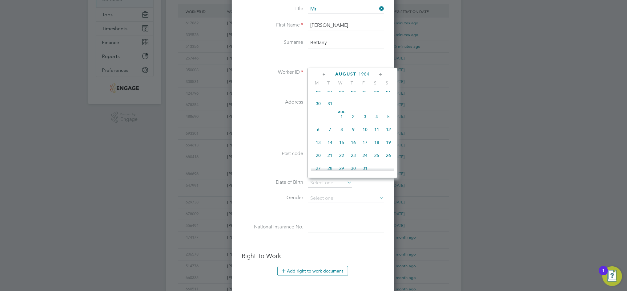
click at [341, 122] on span "Aug 1" at bounding box center [342, 116] width 12 height 12
type input "01 Aug 1984"
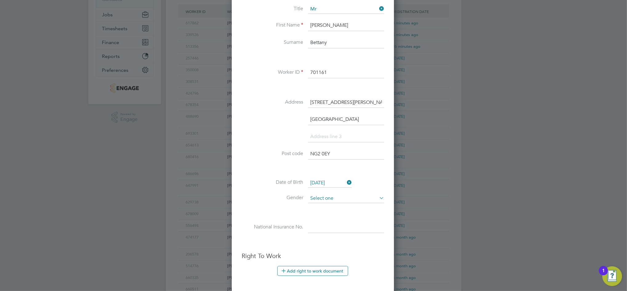
click at [330, 195] on input at bounding box center [346, 198] width 76 height 9
click at [316, 205] on li "Male" at bounding box center [346, 206] width 77 height 8
type input "Male"
click at [320, 227] on input at bounding box center [346, 227] width 76 height 11
paste input "JR018203D"
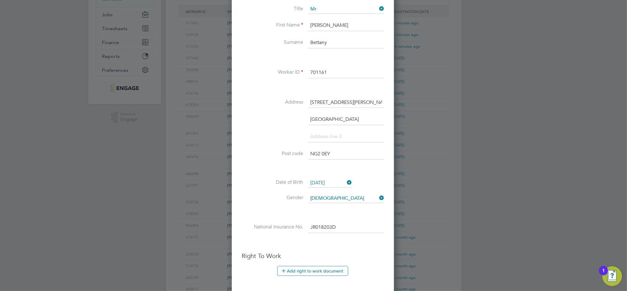
type input "JR 01 82 03 D"
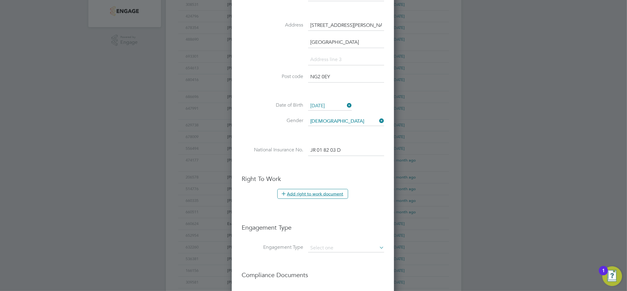
scroll to position [270, 0]
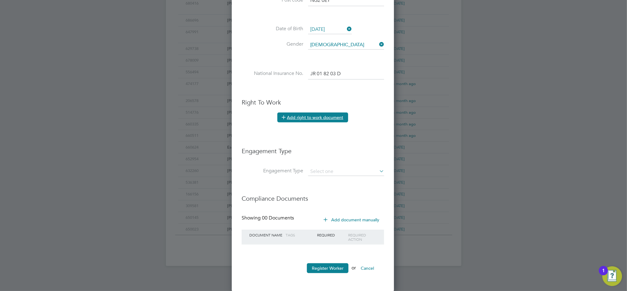
click at [304, 115] on button "Add right to work document" at bounding box center [312, 117] width 71 height 10
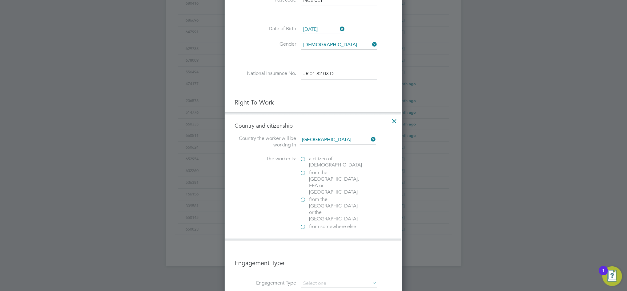
scroll to position [630, 178]
click at [303, 159] on label "a citizen of United Kingdom" at bounding box center [331, 161] width 62 height 13
click at [0, 0] on input "a citizen of United Kingdom" at bounding box center [0, 0] width 0 height 0
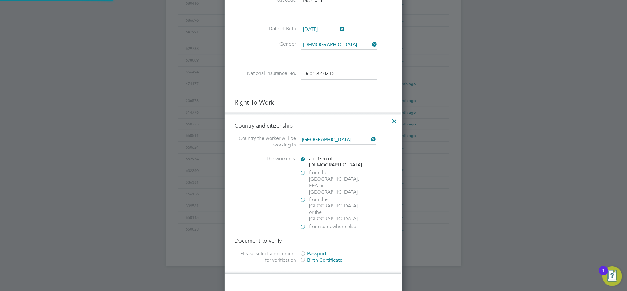
scroll to position [663, 178]
click at [301, 251] on div at bounding box center [303, 254] width 6 height 6
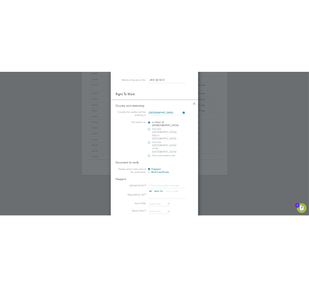
scroll to position [352, 0]
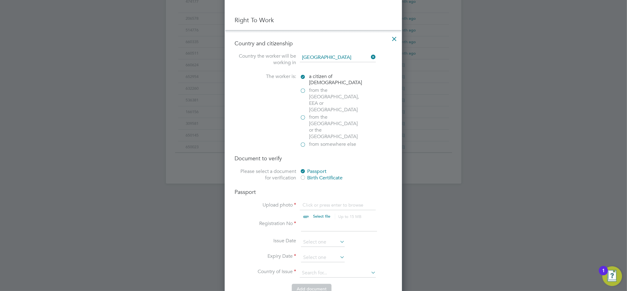
click at [319, 202] on input "file" at bounding box center [327, 211] width 97 height 18
type input "C:\fakepath\Ashley Bettany - Passport.jpg"
click at [504, 122] on div at bounding box center [313, 145] width 627 height 291
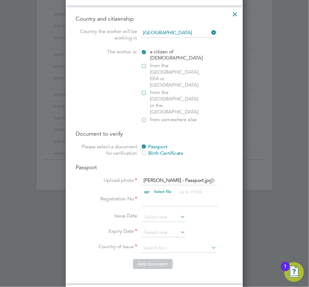
scroll to position [598, 0]
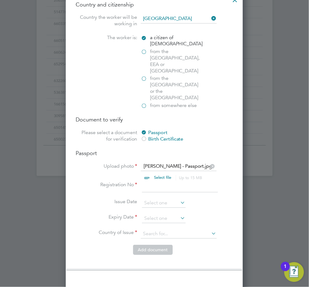
click at [157, 181] on input at bounding box center [180, 186] width 76 height 11
type input "123159469"
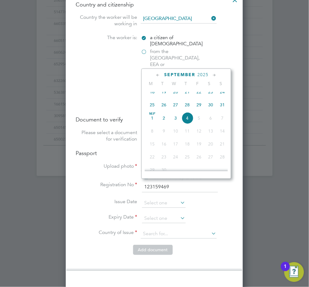
click at [205, 75] on span "2025" at bounding box center [203, 74] width 11 height 5
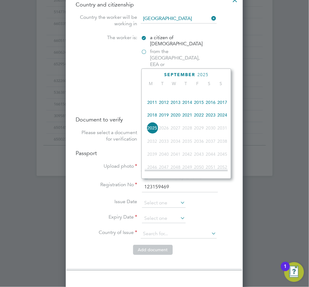
click at [188, 118] on span "2021" at bounding box center [188, 115] width 12 height 12
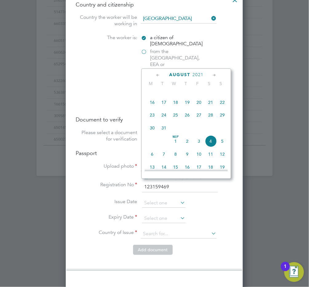
click at [157, 72] on icon at bounding box center [158, 75] width 6 height 7
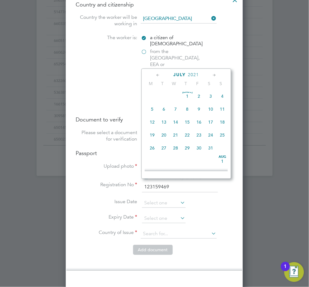
click at [157, 72] on icon at bounding box center [158, 75] width 6 height 7
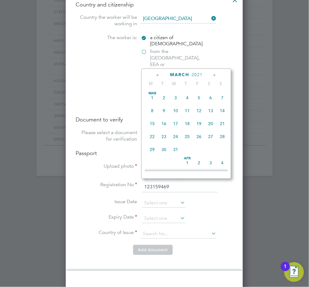
click at [157, 72] on icon at bounding box center [158, 75] width 6 height 7
click at [200, 110] on span "12" at bounding box center [199, 111] width 12 height 12
type input "[DATE]"
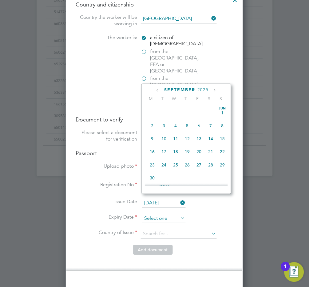
scroll to position [187, 0]
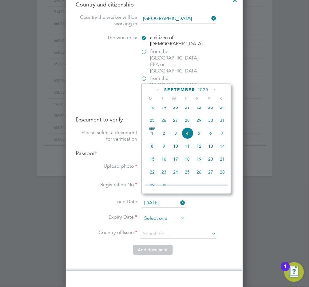
click at [167, 214] on input at bounding box center [164, 218] width 44 height 9
click at [201, 89] on span "2025" at bounding box center [203, 89] width 11 height 5
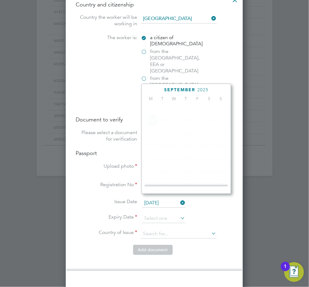
scroll to position [164, 0]
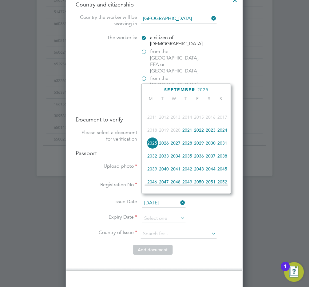
click at [220, 146] on span "2031" at bounding box center [223, 143] width 12 height 12
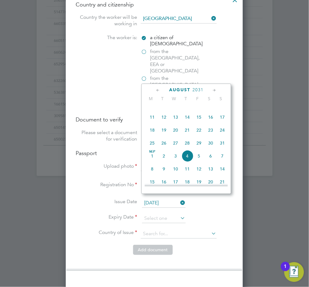
click at [159, 91] on icon at bounding box center [158, 90] width 6 height 7
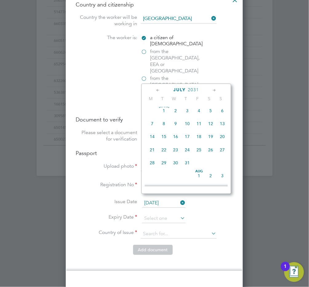
click at [159, 91] on icon at bounding box center [158, 90] width 6 height 7
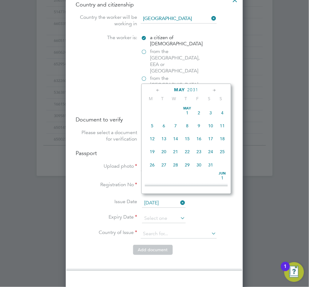
click at [159, 91] on icon at bounding box center [158, 90] width 6 height 7
click at [179, 140] on span "12" at bounding box center [176, 139] width 12 height 12
type input "[DATE]"
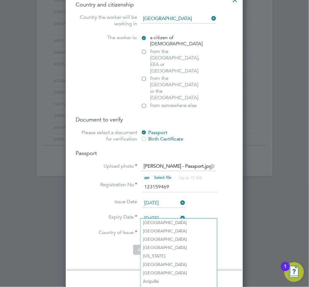
click at [174, 229] on input at bounding box center [179, 233] width 76 height 9
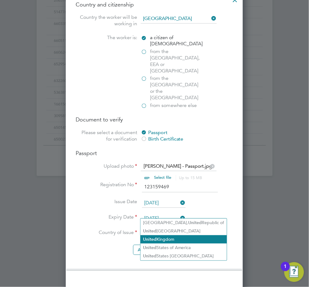
type input "United Kingdom"
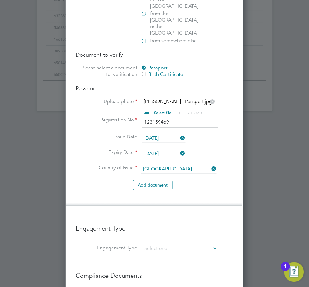
scroll to position [680, 0]
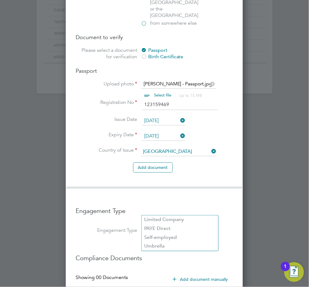
click at [153, 227] on input at bounding box center [180, 231] width 76 height 9
click at [163, 244] on li "Umbrella" at bounding box center [180, 246] width 77 height 9
type input "Umbrella"
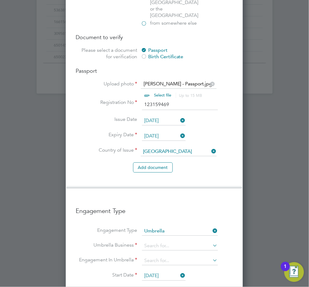
scroll to position [894, 178]
click at [168, 245] on li "Work well People Solutions Limited" at bounding box center [184, 243] width 84 height 9
type input "Workwell People Solutions Limited"
click at [166, 256] on input at bounding box center [180, 260] width 76 height 9
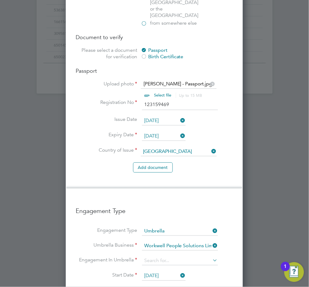
click at [159, 259] on li "CIS Self-employed" at bounding box center [180, 258] width 77 height 9
type input "CIS Self-employed"
click at [188, 287] on input at bounding box center [180, 291] width 76 height 9
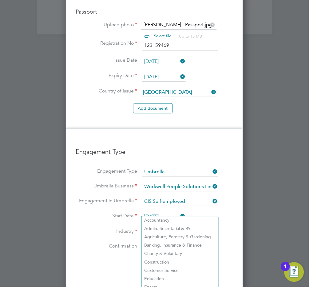
scroll to position [762, 0]
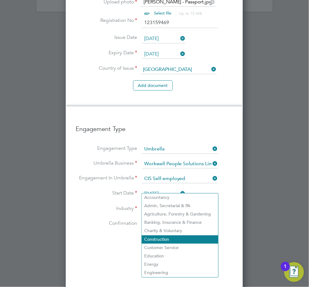
click at [157, 242] on li "Construction" at bounding box center [180, 239] width 77 height 8
type input "Construction"
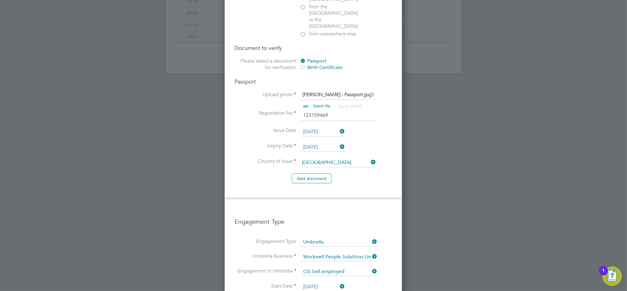
scroll to position [421, 0]
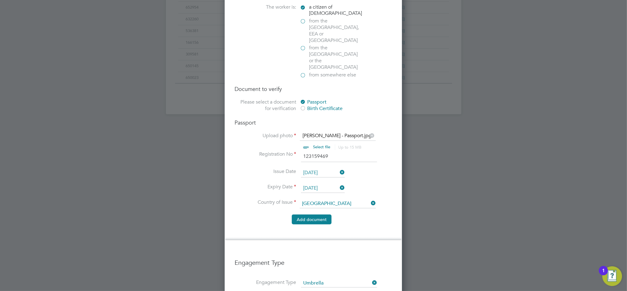
click at [322, 214] on button "Add document" at bounding box center [312, 219] width 40 height 10
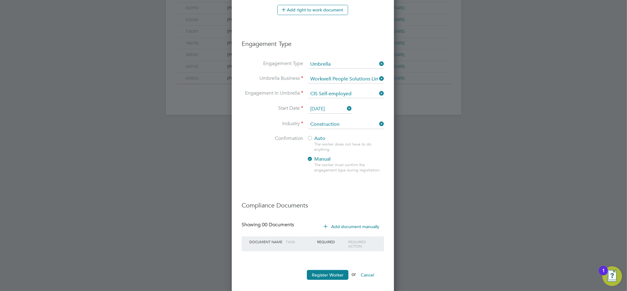
scroll to position [427, 0]
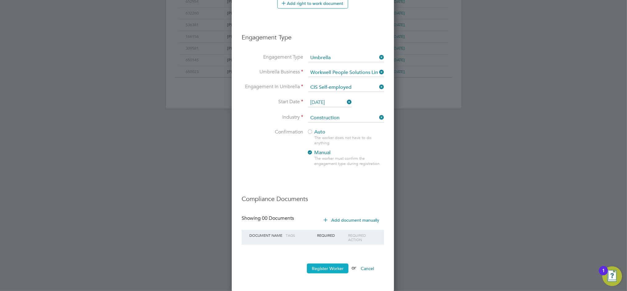
click at [325, 265] on button "Register Worker" at bounding box center [328, 268] width 42 height 10
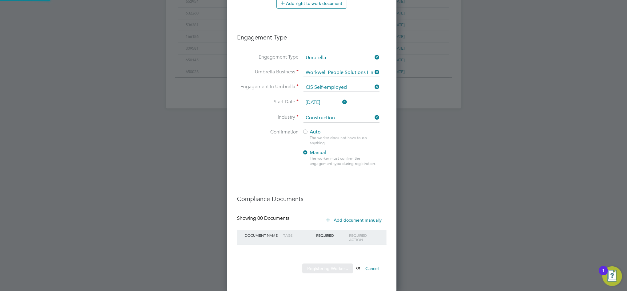
scroll to position [694, 173]
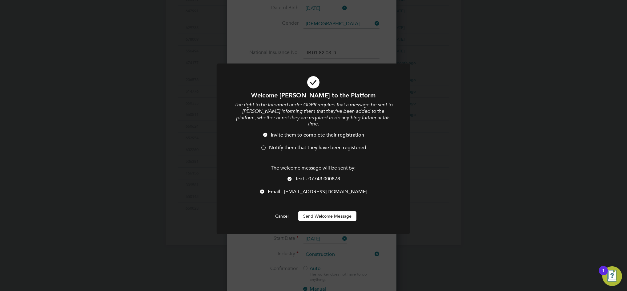
click at [277, 144] on span "Notify them that they have been registered" at bounding box center [317, 147] width 97 height 6
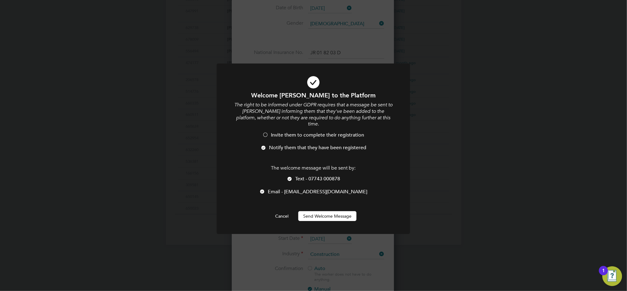
scroll to position [694, 163]
click at [298, 175] on span "Text - 07743 000878" at bounding box center [317, 178] width 45 height 6
click at [331, 211] on button "Send Welcome Message" at bounding box center [327, 216] width 58 height 10
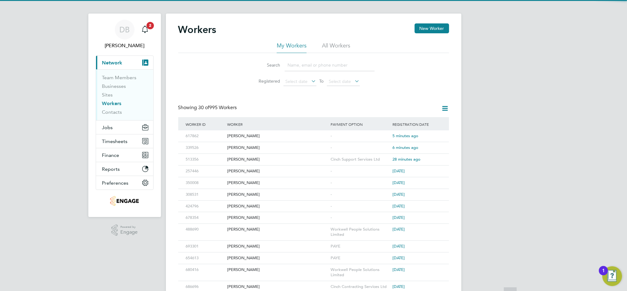
scroll to position [0, 0]
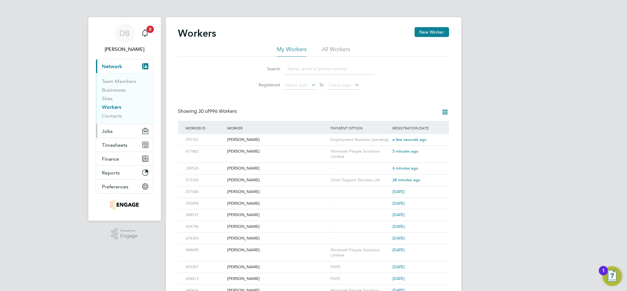
click at [109, 130] on span "Jobs" at bounding box center [107, 131] width 11 height 6
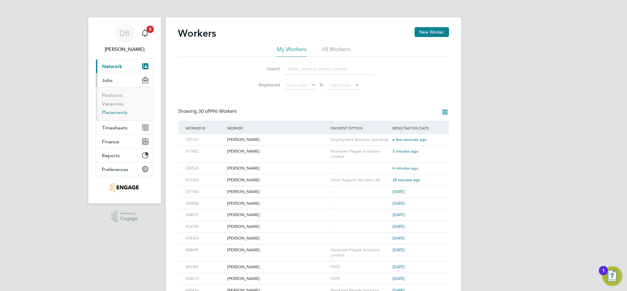
click at [116, 111] on link "Placements" at bounding box center [115, 112] width 26 height 6
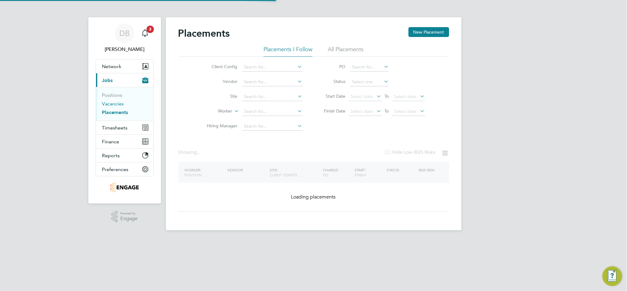
click at [116, 105] on link "Vacancies" at bounding box center [113, 104] width 22 height 6
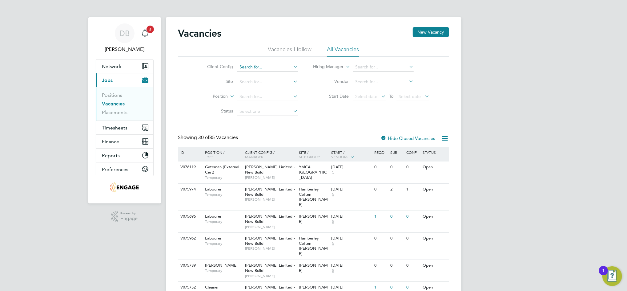
click at [279, 68] on input at bounding box center [267, 67] width 61 height 9
click at [275, 74] on li "Countryside Properties UK Ltd" at bounding box center [269, 75] width 64 height 8
type input "Countryside Properties UK Ltd"
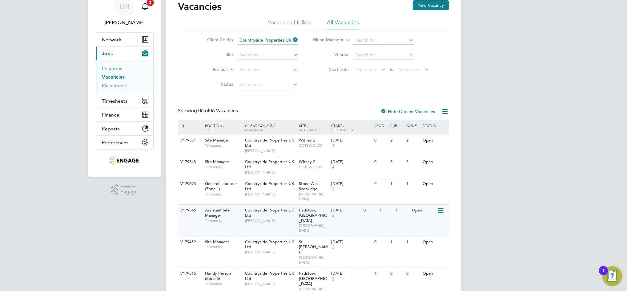
scroll to position [47, 0]
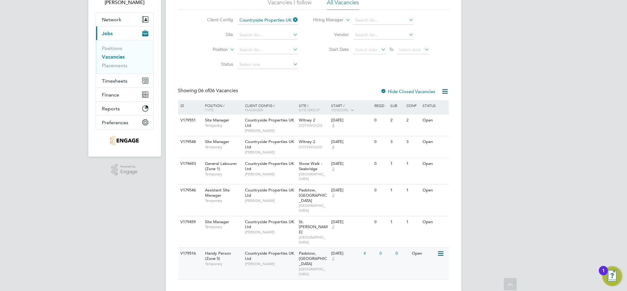
click at [394, 254] on div "V179516 Handy Person (Zone 5) Temporary Countryside Properties UK Ltd Calum Mad…" at bounding box center [313, 263] width 271 height 32
click at [121, 67] on link "Placements" at bounding box center [115, 65] width 26 height 6
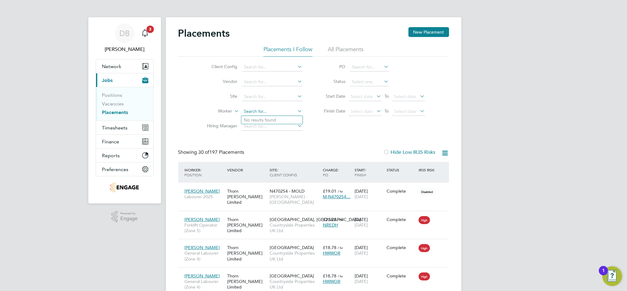
click at [255, 110] on input at bounding box center [272, 111] width 61 height 9
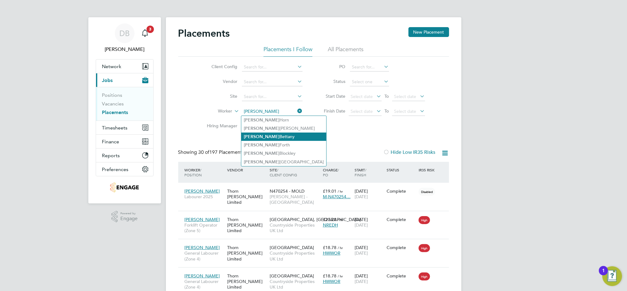
click at [270, 135] on li "Ashley Bettany" at bounding box center [283, 136] width 85 height 8
type input "[PERSON_NAME]"
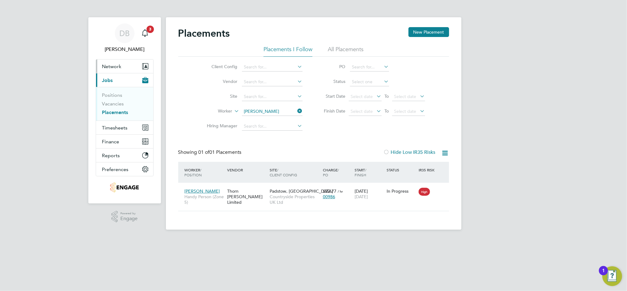
click at [113, 67] on span "Network" at bounding box center [111, 66] width 19 height 6
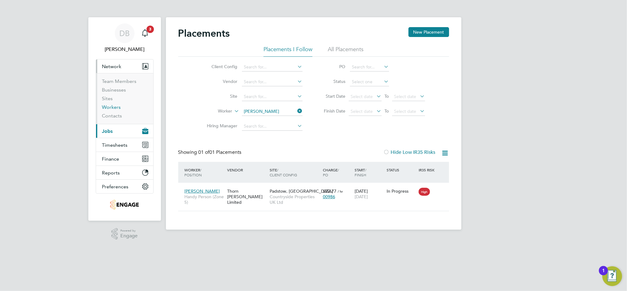
click at [114, 107] on link "Workers" at bounding box center [111, 107] width 19 height 6
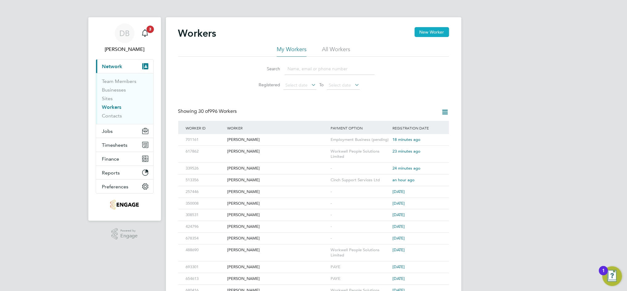
click at [437, 34] on button "New Worker" at bounding box center [432, 32] width 34 height 10
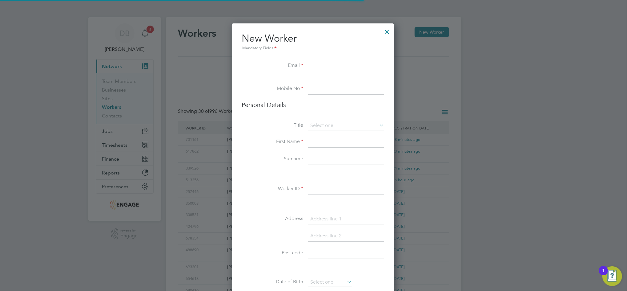
scroll to position [520, 163]
paste input "marcelo_pombo_rodriguez@yahoo.es"
type input "marcelo_pombo_rodriguez@yahoo.es"
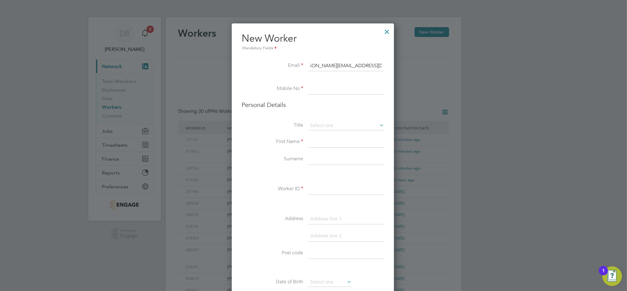
type input "07380362172"
type input "Marcelo"
type input "Pombo Rodriguez"
type input "4 Shiloh Cl, Woodville, Swadlincote DE11 7PD, UK"
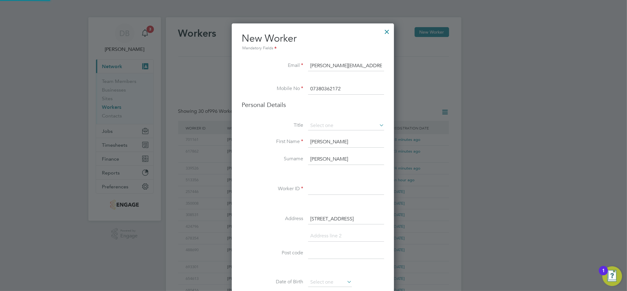
type input "mitchell91kenny@outlook.com"
type input "Weymouth"
type input "DT4 7HN"
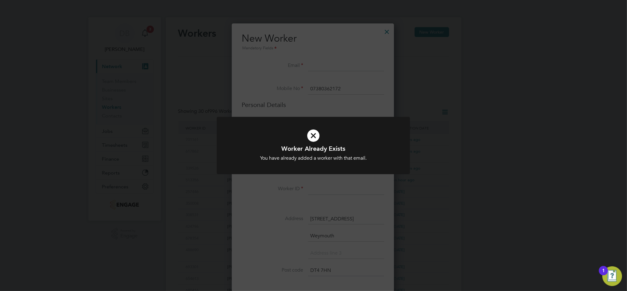
click at [356, 95] on div "Worker Already Exists You have already added a worker with that email. Cancel O…" at bounding box center [313, 145] width 627 height 291
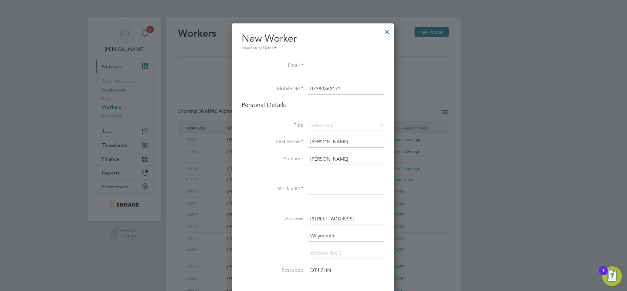
click at [332, 64] on input at bounding box center [346, 65] width 76 height 11
paste input "marcelo_pombo_rodriguez@yahoo.es"
type input "marcelo_pombo_rodriguez@yahoo.es"
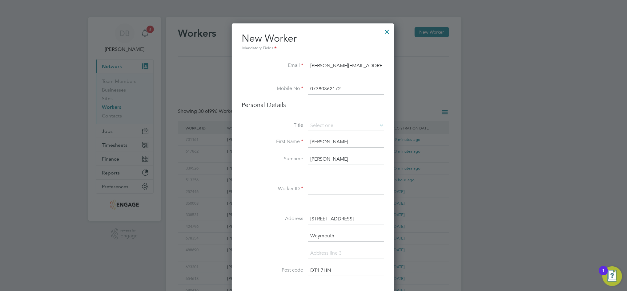
paste input "7380"
click at [347, 91] on input "7380 362172" at bounding box center [346, 88] width 76 height 11
type input "07380 362172"
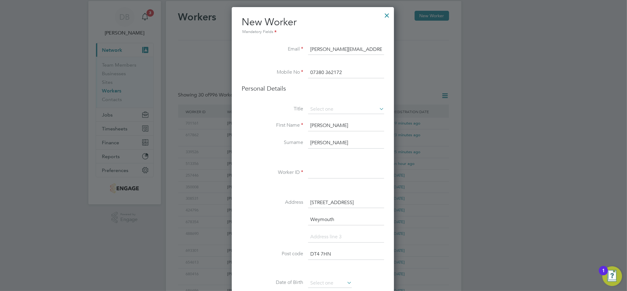
paste input "701194"
type input "701194"
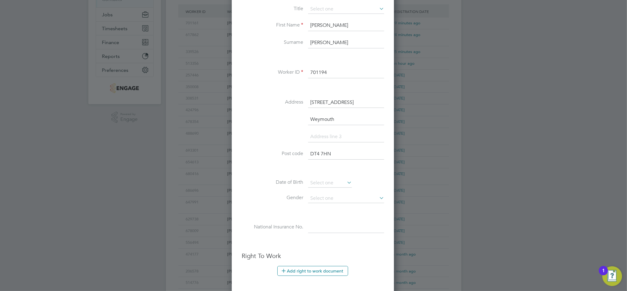
scroll to position [0, 0]
drag, startPoint x: 342, startPoint y: 154, endPoint x: 277, endPoint y: 156, distance: 65.0
click at [277, 156] on li "Post code DT4 7HN" at bounding box center [313, 156] width 142 height 17
paste input "E11 7PD"
type input "DE11 7PD"
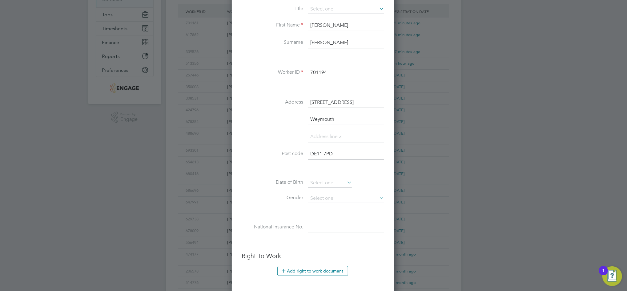
scroll to position [0, 39]
drag, startPoint x: 338, startPoint y: 102, endPoint x: 387, endPoint y: 102, distance: 48.3
click at [387, 102] on div "New Worker Mandatory Fields Email marcelo_pombo_rodriguez@yahoo.es Mobile No 07…" at bounding box center [313, 175] width 162 height 537
type input "Swadlincote"
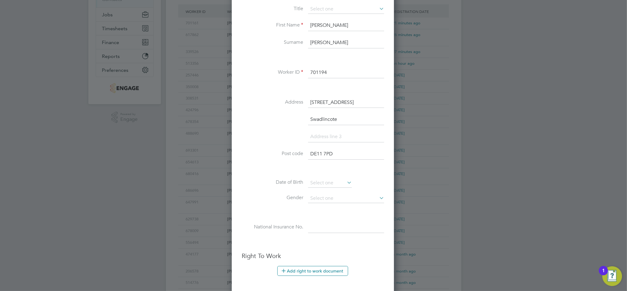
scroll to position [201, 0]
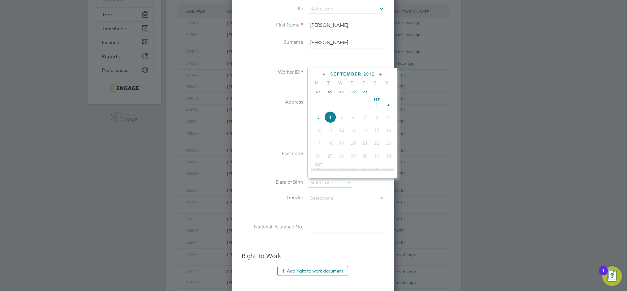
click at [368, 76] on span "2012" at bounding box center [368, 73] width 11 height 5
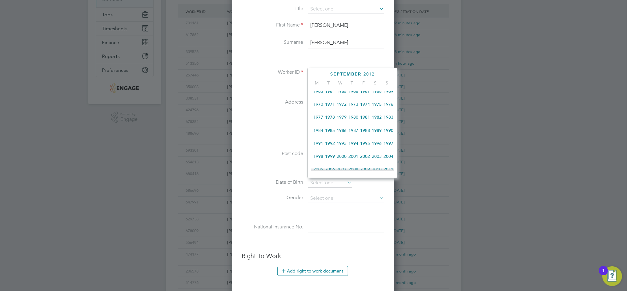
scroll to position [134, 0]
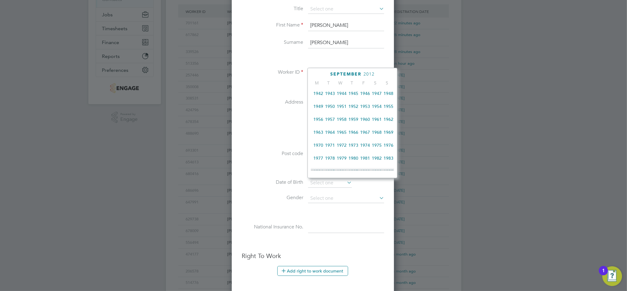
click at [390, 122] on span "1962" at bounding box center [389, 119] width 12 height 12
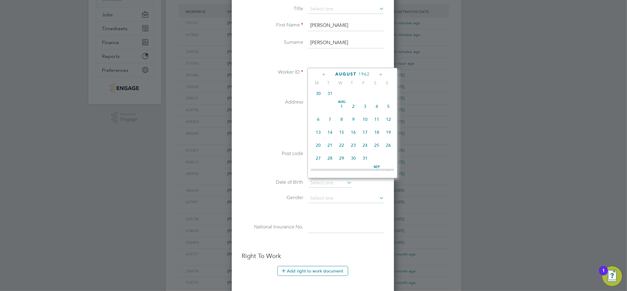
click at [325, 75] on icon at bounding box center [324, 74] width 6 height 7
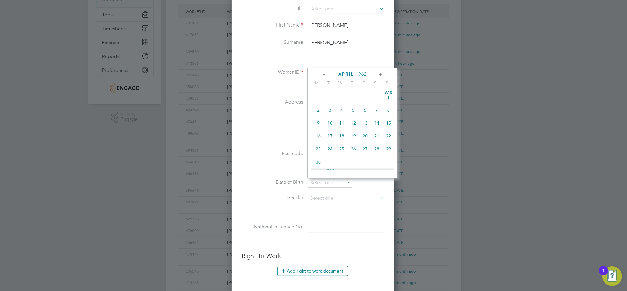
click at [320, 110] on span "2" at bounding box center [318, 110] width 12 height 12
type input "02 Apr 1962"
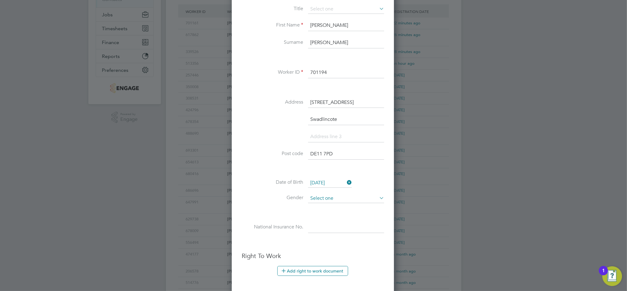
click at [347, 195] on input at bounding box center [346, 198] width 76 height 9
click at [321, 206] on li "Male" at bounding box center [346, 206] width 77 height 8
type input "Male"
click at [326, 222] on input at bounding box center [346, 227] width 76 height 11
click at [326, 228] on input at bounding box center [346, 227] width 76 height 11
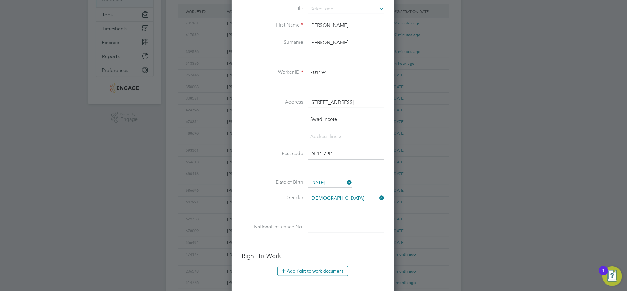
paste input "SS533945B"
type input "SS 53 39 45 B"
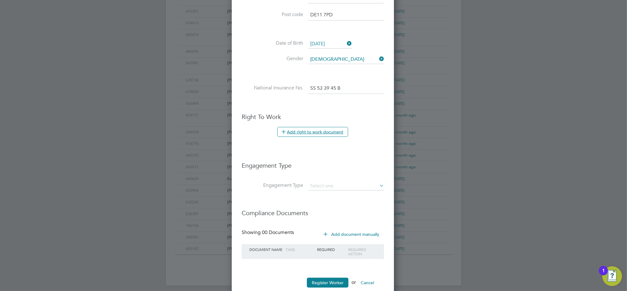
scroll to position [270, 0]
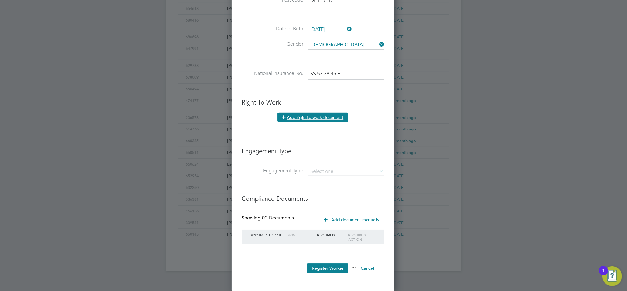
click at [307, 116] on button "Add right to work document" at bounding box center [312, 117] width 71 height 10
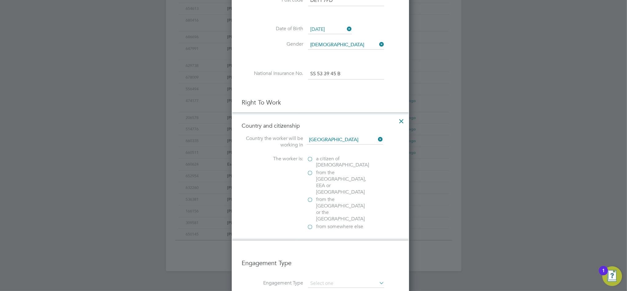
scroll to position [630, 178]
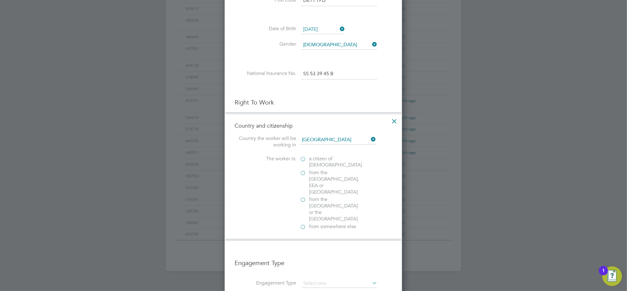
click at [302, 223] on label "from somewhere else" at bounding box center [331, 226] width 62 height 6
click at [0, 0] on input "from somewhere else" at bounding box center [0, 0] width 0 height 0
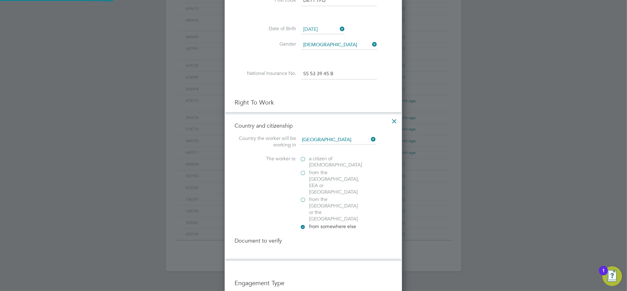
scroll to position [663, 178]
click at [303, 251] on div at bounding box center [303, 254] width 6 height 6
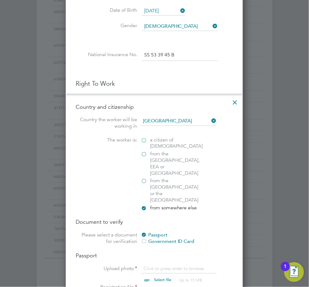
scroll to position [516, 0]
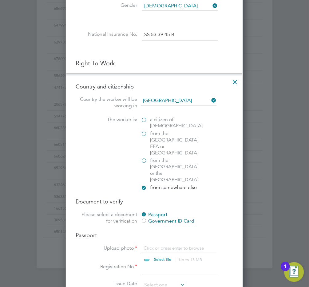
click at [167, 245] on input "file" at bounding box center [168, 254] width 97 height 18
type input "C:\fakepath\MARCELO POMBO RODRIGUEZ - passport.jpg"
click at [168, 263] on input at bounding box center [180, 268] width 76 height 11
type input "XDF169013"
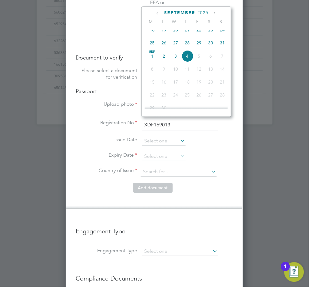
scroll to position [681, 0]
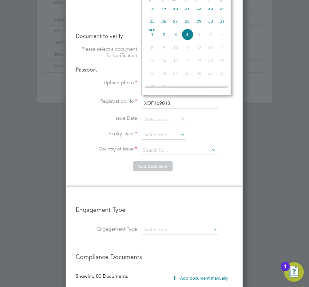
click at [171, 172] on li "Right To Work Country and citizenship Country the worker will be working in Uni…" at bounding box center [155, 43] width 158 height 299
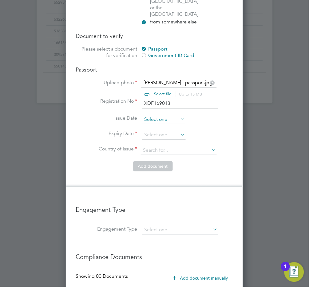
click at [161, 115] on input at bounding box center [164, 119] width 44 height 9
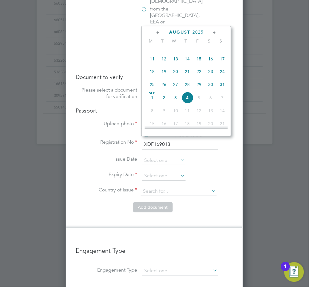
scroll to position [146, 0]
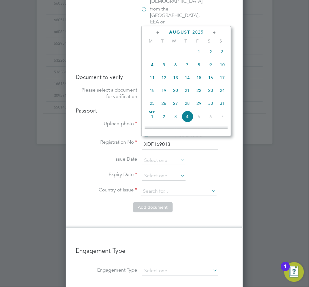
click at [201, 31] on span "2025" at bounding box center [198, 32] width 11 height 5
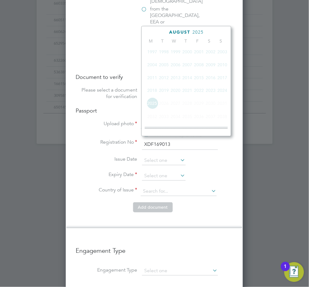
scroll to position [164, 0]
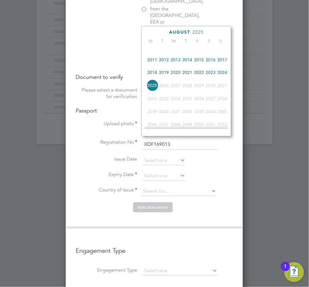
click at [222, 77] on span "2024" at bounding box center [223, 72] width 12 height 12
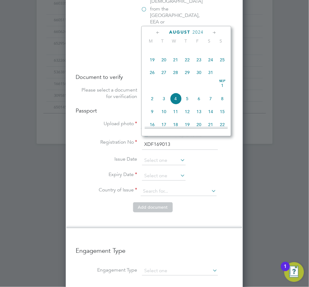
click at [215, 34] on icon at bounding box center [215, 32] width 6 height 7
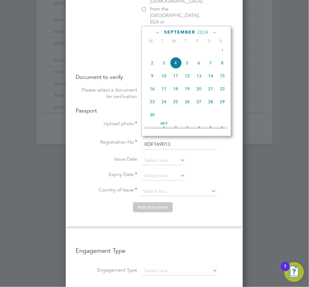
click at [166, 82] on span "10" at bounding box center [164, 76] width 12 height 12
type input "10 Sep 2024"
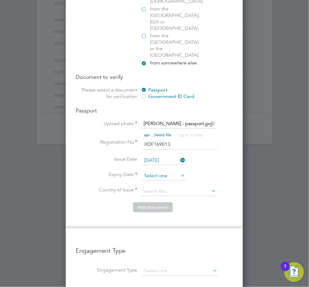
click at [151, 171] on input at bounding box center [164, 175] width 44 height 9
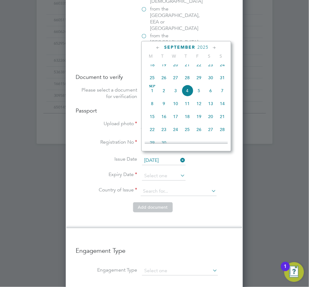
click at [201, 46] on span "2025" at bounding box center [203, 47] width 11 height 5
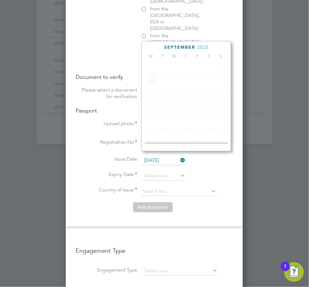
scroll to position [164, 0]
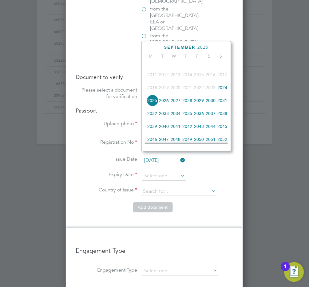
click at [178, 119] on span "2034" at bounding box center [176, 114] width 12 height 12
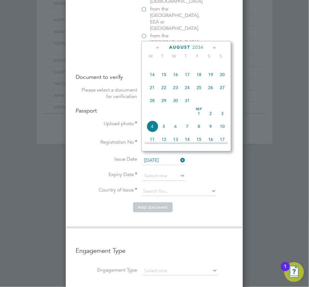
click at [214, 47] on icon at bounding box center [215, 47] width 6 height 7
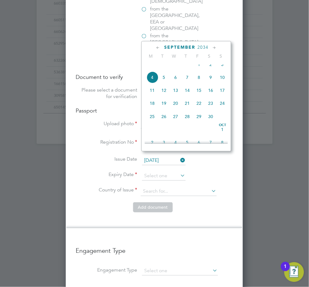
click at [212, 83] on span "9" at bounding box center [211, 77] width 12 height 12
type input "09 Sep 2034"
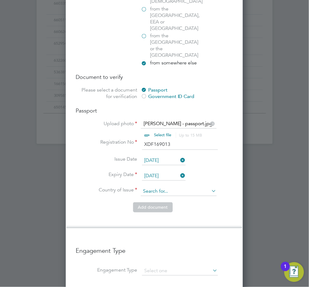
click at [167, 187] on input at bounding box center [179, 191] width 76 height 9
click at [150, 180] on b "Spa" at bounding box center [147, 179] width 8 height 5
type input "Spain"
click at [151, 202] on button "Add document" at bounding box center [153, 207] width 40 height 10
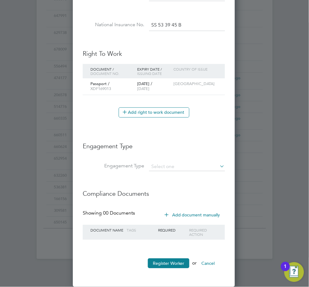
scroll to position [581, 163]
click at [165, 169] on input at bounding box center [187, 167] width 76 height 9
click at [165, 204] on li "Umbrella" at bounding box center [187, 202] width 77 height 9
type input "Umbrella"
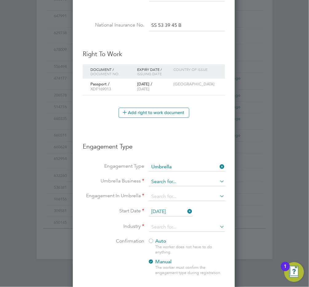
click at [167, 182] on input at bounding box center [187, 182] width 76 height 9
click at [158, 190] on b "Workwe" at bounding box center [160, 190] width 19 height 6
type input "Workwell People Solutions Limited"
click at [159, 197] on input at bounding box center [187, 196] width 76 height 9
click at [166, 215] on li "CIS Self-employed" at bounding box center [187, 213] width 77 height 9
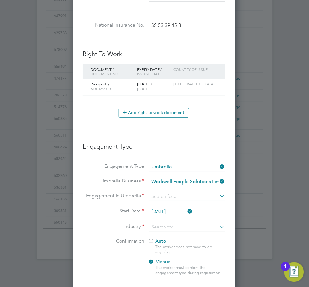
type input "CIS Self-employed"
click at [106, 223] on label "Industry" at bounding box center [114, 226] width 62 height 6
click at [158, 228] on input at bounding box center [187, 227] width 76 height 9
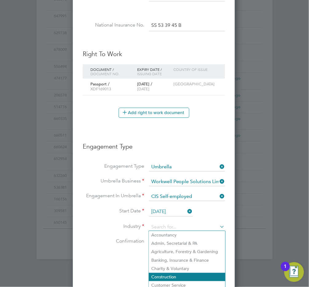
click at [161, 276] on li "Construction" at bounding box center [187, 277] width 77 height 8
type input "Construction"
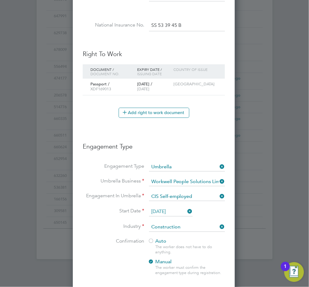
click at [151, 239] on div at bounding box center [151, 241] width 6 height 6
click at [148, 252] on div "Auto The worker does not have to do anything. Manual The worker must confirm th…" at bounding box center [186, 258] width 77 height 41
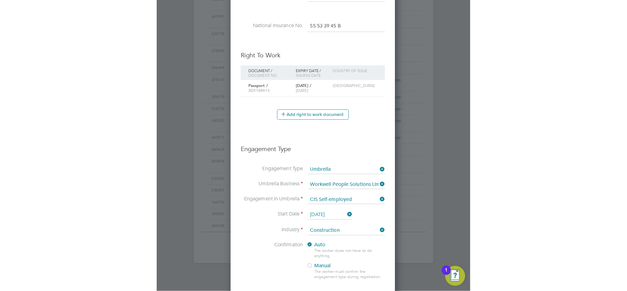
scroll to position [427, 0]
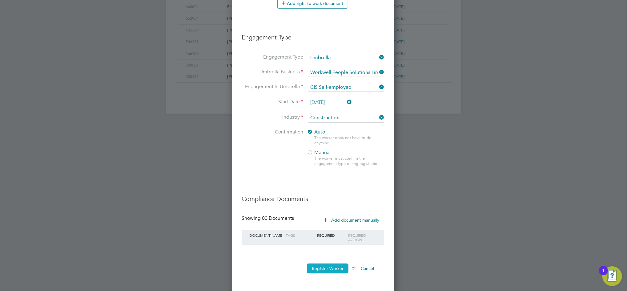
click at [328, 271] on button "Register Worker" at bounding box center [328, 268] width 42 height 10
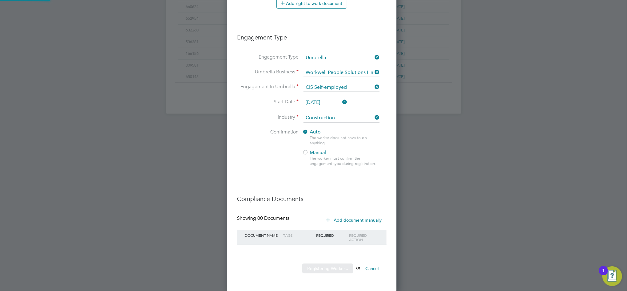
scroll to position [0, 0]
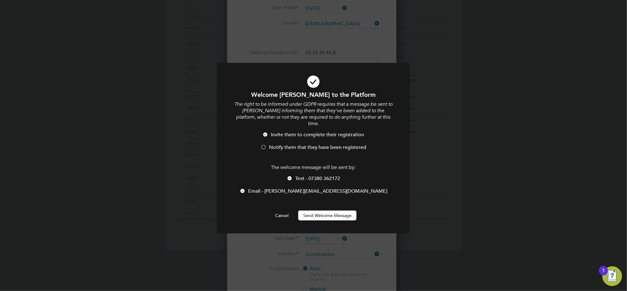
click at [269, 144] on span "Notify them that they have been registered" at bounding box center [317, 147] width 97 height 6
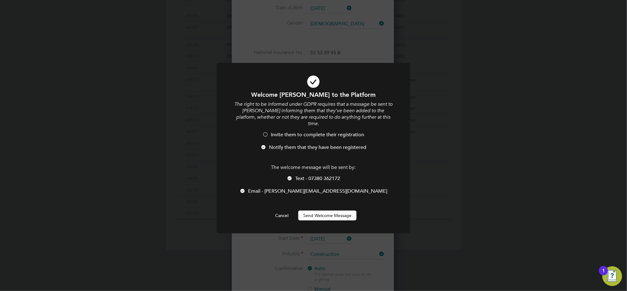
click at [293, 175] on li "Text - 07380 362172" at bounding box center [313, 181] width 160 height 13
click at [327, 210] on button "Send Welcome Message" at bounding box center [327, 215] width 58 height 10
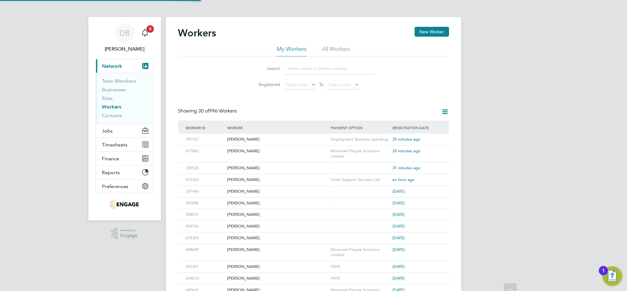
scroll to position [0, 0]
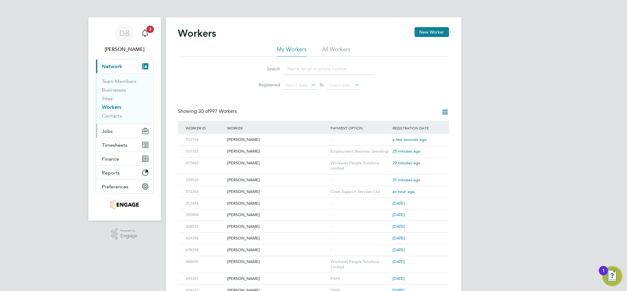
click at [109, 130] on span "Jobs" at bounding box center [107, 131] width 11 height 6
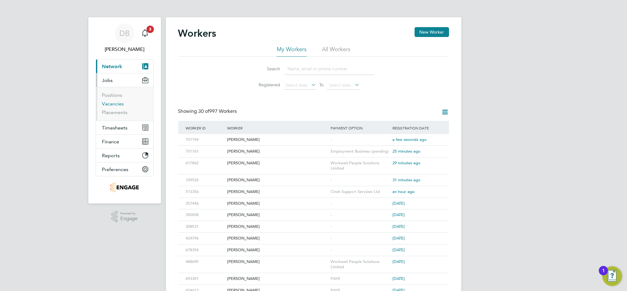
click at [119, 103] on link "Vacancies" at bounding box center [113, 104] width 22 height 6
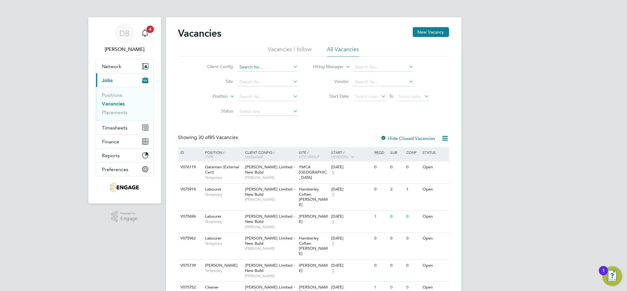
click at [255, 66] on input at bounding box center [267, 67] width 61 height 9
click at [260, 74] on li "Country side Properties UK Ltd" at bounding box center [269, 75] width 65 height 8
type input "Countryside Properties UK Ltd"
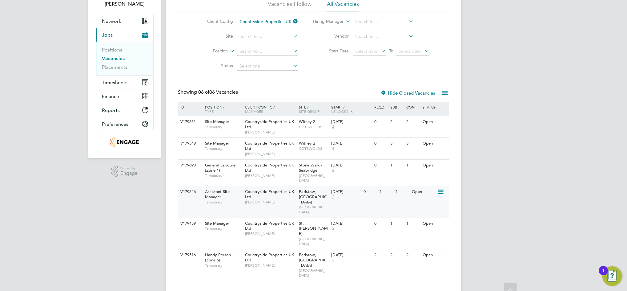
scroll to position [47, 0]
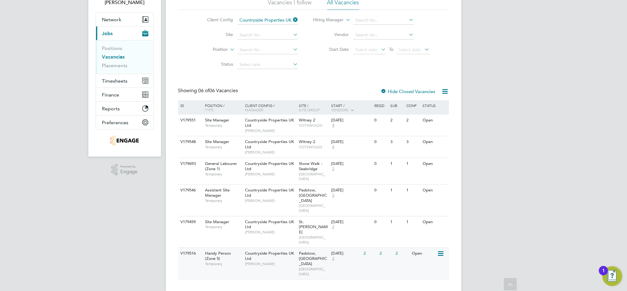
click at [390, 254] on div "V179516 Handy Person (Zone 5) Temporary Countryside Properties UK Ltd Calum Mad…" at bounding box center [313, 263] width 271 height 32
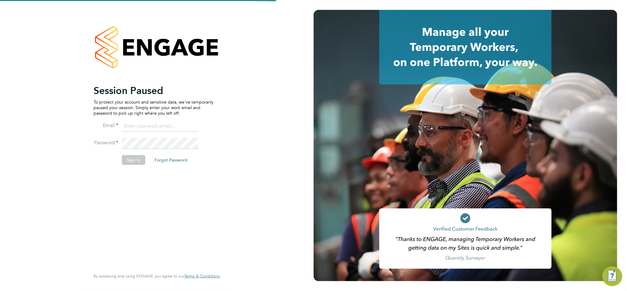
type input "daniel.bassett@thornbaker.co.uk"
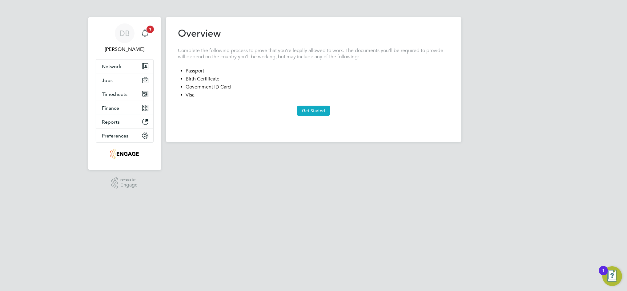
click at [317, 110] on button "Get Started" at bounding box center [313, 111] width 33 height 10
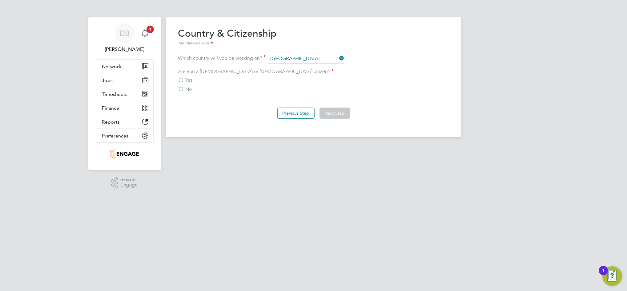
click at [190, 79] on span "Yes" at bounding box center [189, 80] width 7 height 6
click at [0, 0] on input "Yes" at bounding box center [0, 0] width 0 height 0
click at [335, 109] on button "Next Step" at bounding box center [334, 112] width 30 height 11
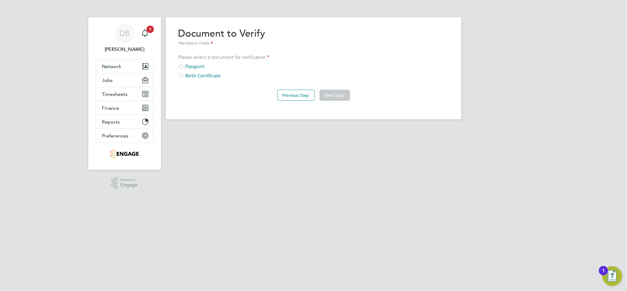
click at [190, 66] on div "Passport" at bounding box center [313, 66] width 271 height 6
click at [339, 92] on button "Next Step" at bounding box center [334, 95] width 30 height 11
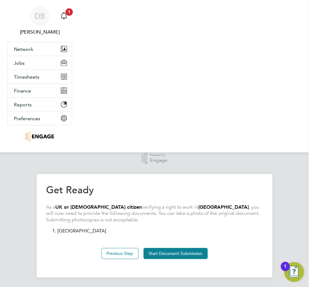
scroll to position [1, 0]
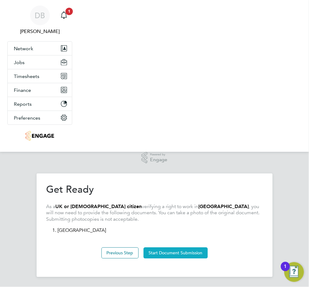
click at [188, 255] on button "Start Document Submission" at bounding box center [176, 252] width 64 height 11
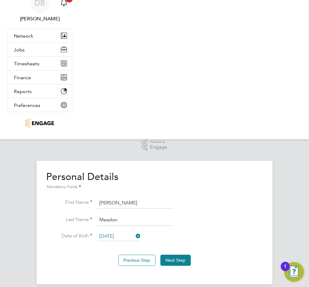
scroll to position [21, 0]
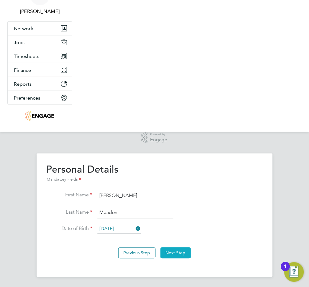
click at [180, 254] on button "Next Step" at bounding box center [176, 252] width 30 height 11
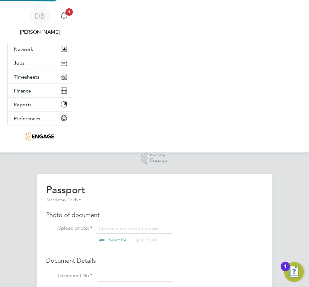
scroll to position [8, 76]
click at [125, 227] on input "file" at bounding box center [124, 234] width 97 height 18
type input "C:\fakepath\[PERSON_NAME] - passport.jpg"
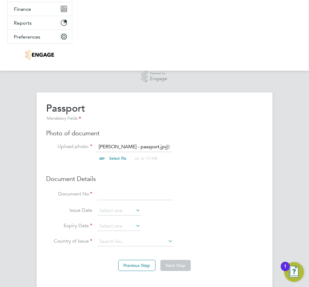
scroll to position [82, 0]
click at [121, 196] on input at bounding box center [136, 194] width 76 height 11
type input "140466894"
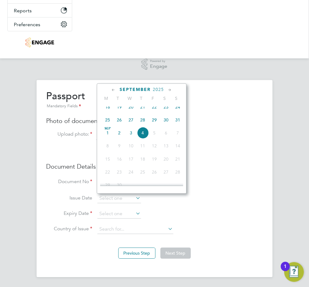
click at [159, 89] on span "2025" at bounding box center [158, 89] width 11 height 5
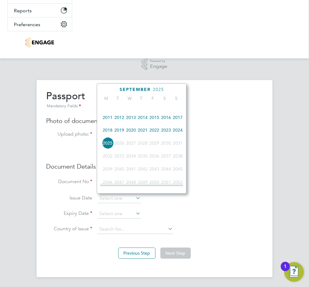
click at [165, 136] on span "2023" at bounding box center [166, 130] width 12 height 12
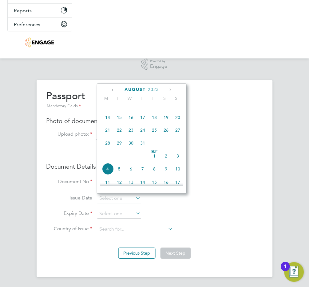
click at [115, 92] on icon at bounding box center [114, 90] width 6 height 7
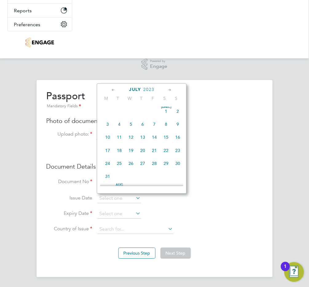
click at [115, 92] on icon at bounding box center [114, 90] width 6 height 7
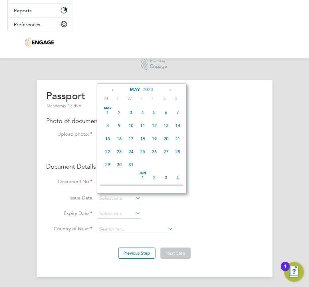
click at [168, 88] on icon at bounding box center [170, 90] width 6 height 7
click at [154, 127] on span "9" at bounding box center [155, 124] width 12 height 12
type input "[DATE]"
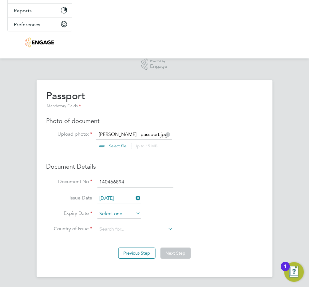
click at [126, 216] on input at bounding box center [120, 213] width 44 height 9
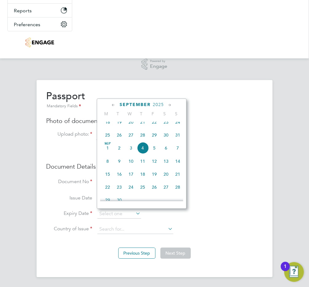
click at [159, 104] on span "2025" at bounding box center [158, 104] width 11 height 5
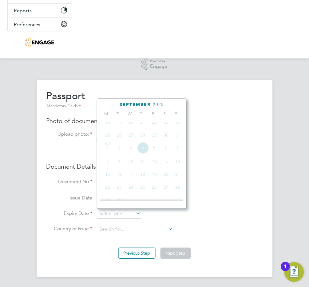
scroll to position [164, 0]
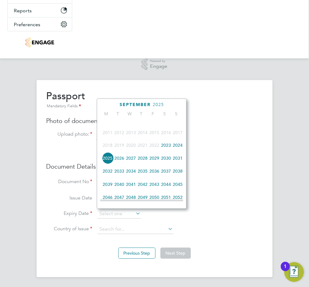
click at [120, 177] on span "2033" at bounding box center [120, 171] width 12 height 12
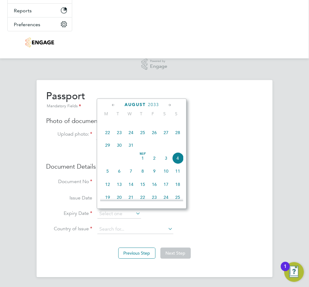
click at [113, 106] on icon at bounding box center [114, 105] width 6 height 7
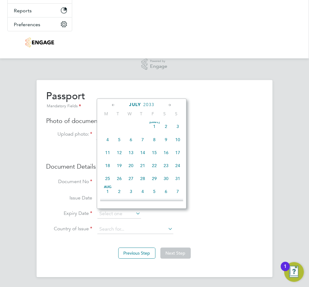
click at [113, 106] on icon at bounding box center [114, 105] width 6 height 7
click at [169, 106] on icon at bounding box center [170, 105] width 6 height 7
click at [145, 142] on span "9" at bounding box center [143, 139] width 12 height 12
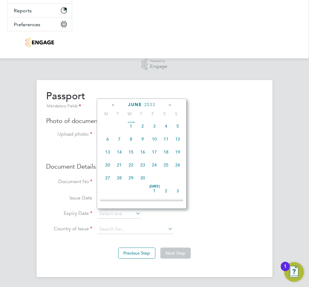
type input "[DATE]"
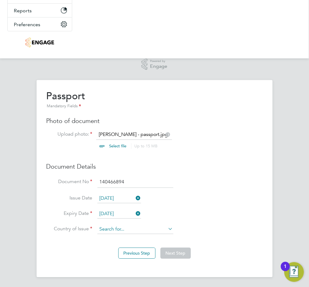
click at [124, 231] on input at bounding box center [136, 229] width 76 height 9
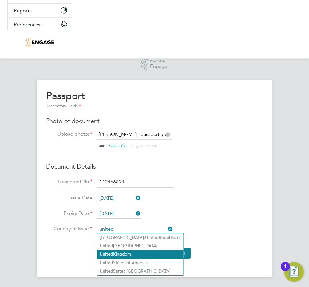
click at [123, 254] on li "United Kingdom" at bounding box center [140, 254] width 86 height 8
type input "United Kingdom"
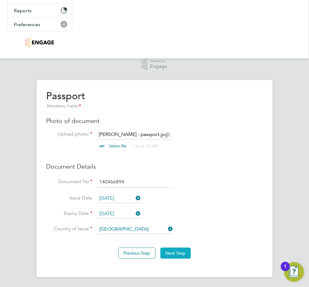
click at [175, 249] on button "Next Step" at bounding box center [176, 252] width 30 height 11
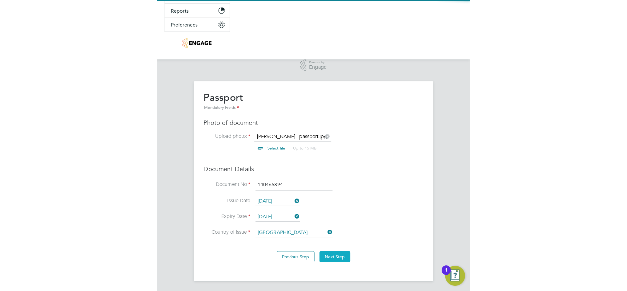
scroll to position [0, 0]
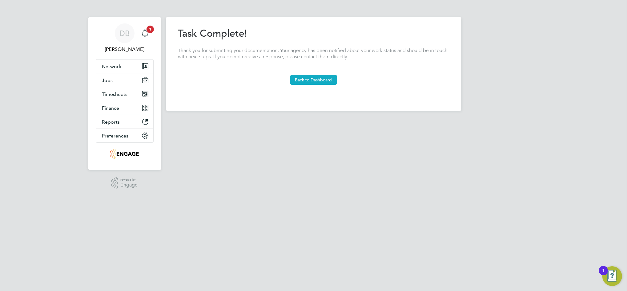
click at [319, 81] on button "Back to Dashboard" at bounding box center [313, 80] width 47 height 10
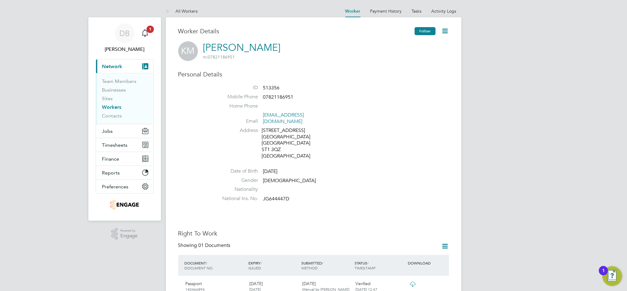
click at [420, 31] on button "Follow" at bounding box center [425, 31] width 21 height 8
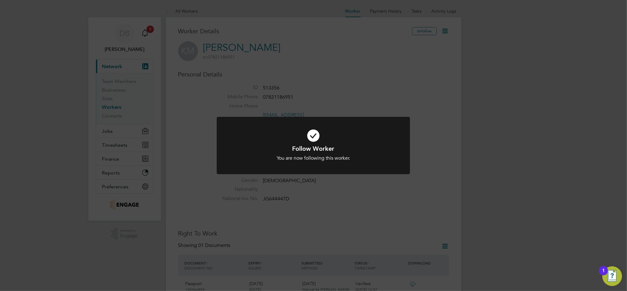
click at [447, 124] on div "Follow Worker You are now following this worker. Cancel Okay" at bounding box center [313, 145] width 627 height 291
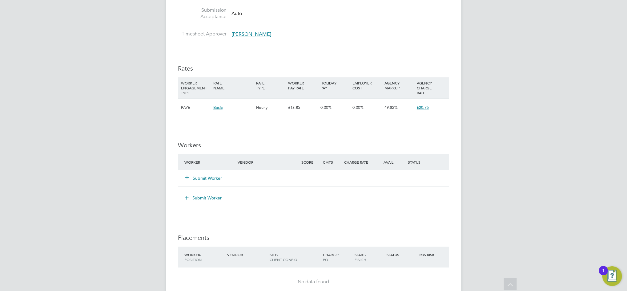
scroll to position [369, 0]
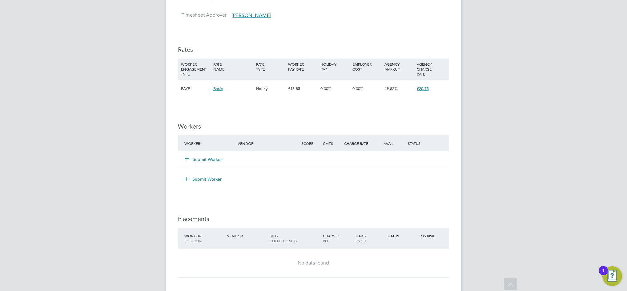
click at [195, 159] on button "Submit Worker" at bounding box center [204, 159] width 37 height 6
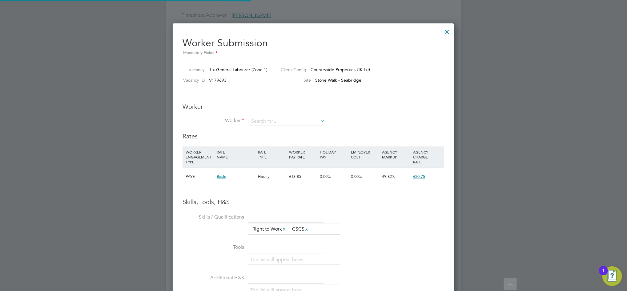
scroll to position [389, 282]
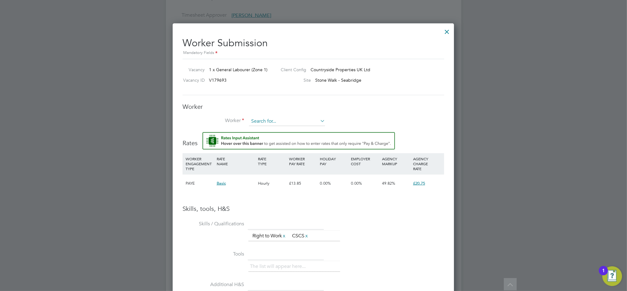
click at [268, 125] on input at bounding box center [287, 121] width 76 height 9
click at [279, 131] on li "Kenneth W A Meadon (513356)" at bounding box center [291, 130] width 85 height 8
type input "Kenneth W A Meadon (513356)"
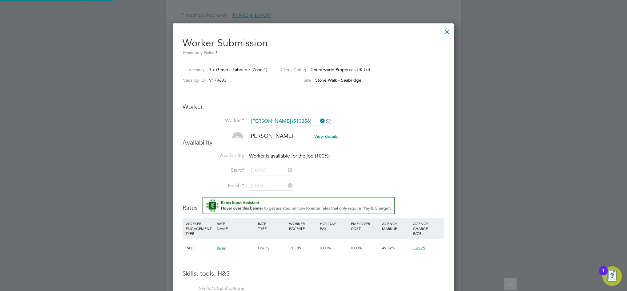
scroll to position [532, 282]
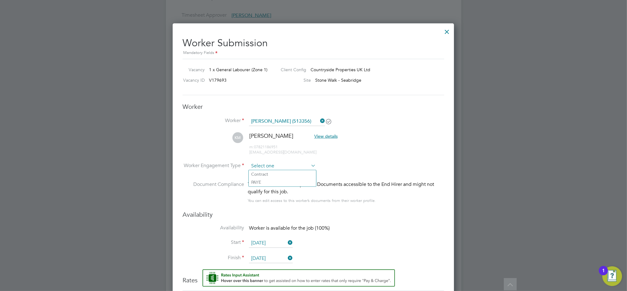
click at [269, 167] on input at bounding box center [282, 165] width 67 height 9
click at [266, 175] on li "Contract" at bounding box center [282, 174] width 67 height 8
type input "Contract"
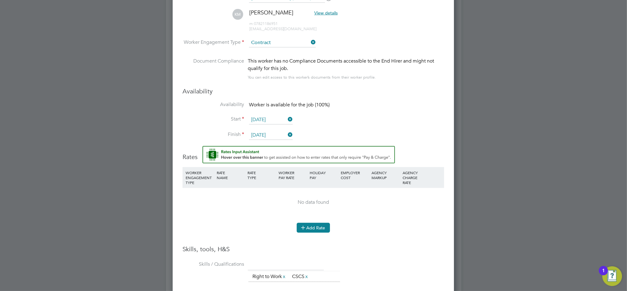
click at [305, 225] on icon at bounding box center [303, 227] width 5 height 5
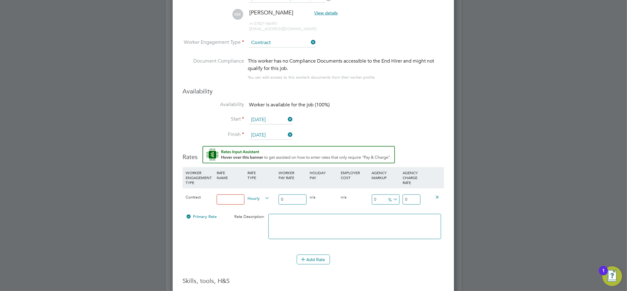
click at [239, 201] on input at bounding box center [231, 199] width 28 height 10
type input "Basic"
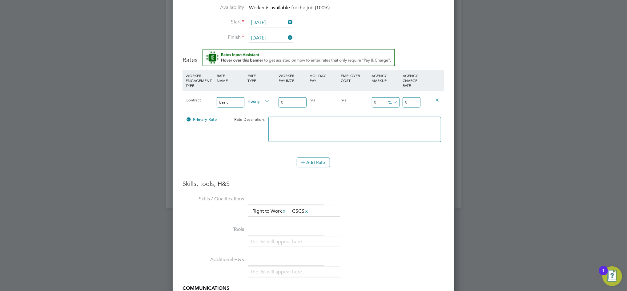
type input "1"
type input "15"
type input "15.9"
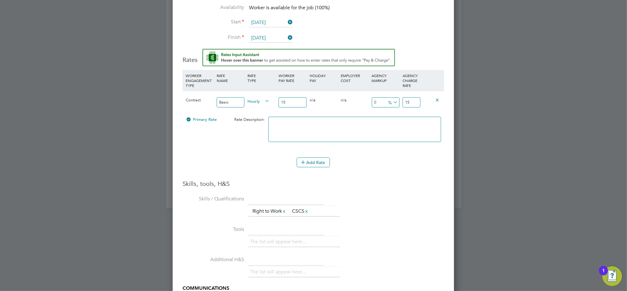
type input "15.9"
type input "15.98"
click at [417, 102] on input "15.98" at bounding box center [412, 102] width 18 height 10
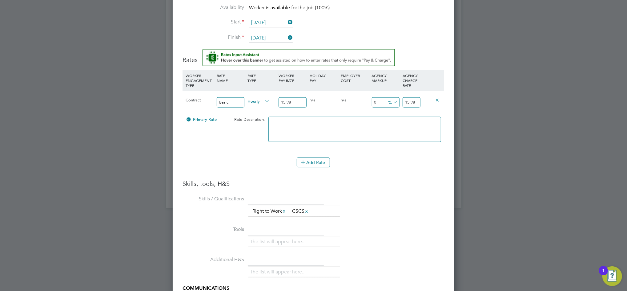
type input "-0.5006257822277848"
type input "15.9"
type input "-6.132665832290363"
type input "15"
type input "-93.74217772215269"
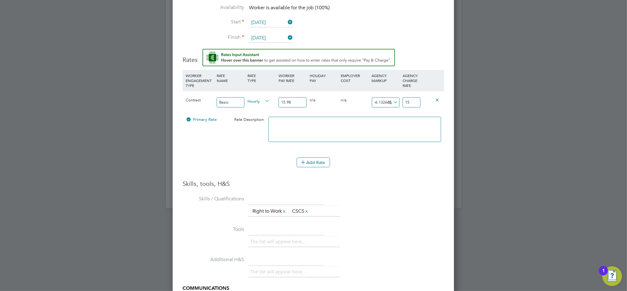
type input "1"
type input "12.640801001251564"
type input "18"
type input "17.02127659574468"
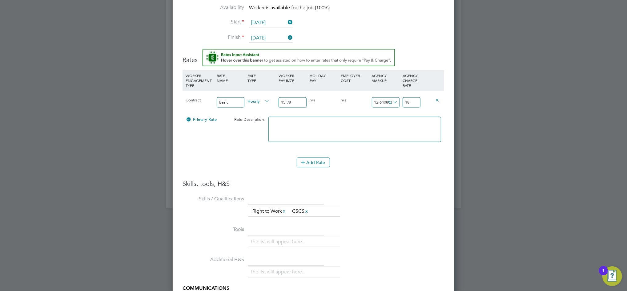
type input "18.7"
type input "17.083854818523154"
type input "18.71"
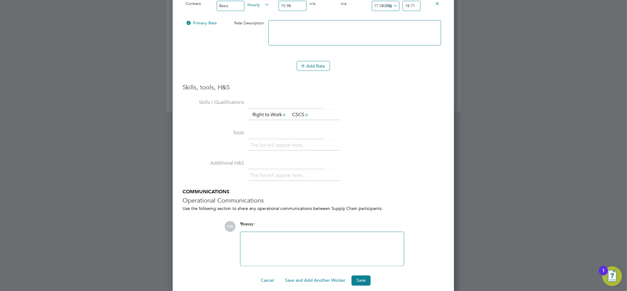
scroll to position [692, 0]
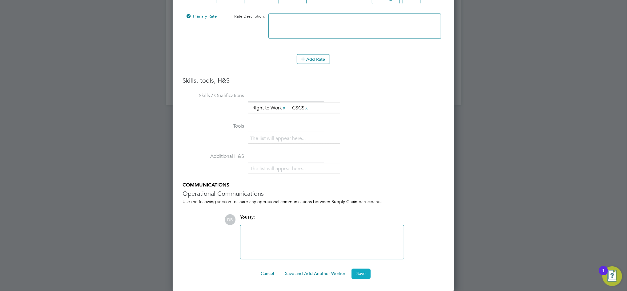
click at [365, 273] on button "Save" at bounding box center [360, 273] width 19 height 10
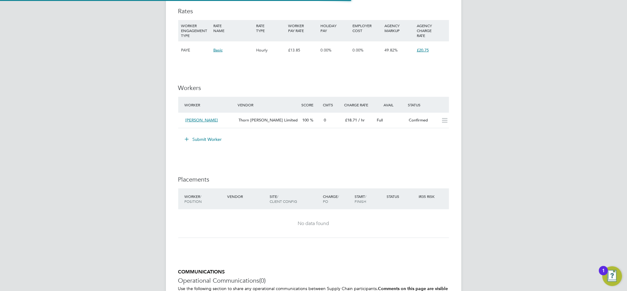
scroll to position [18, 43]
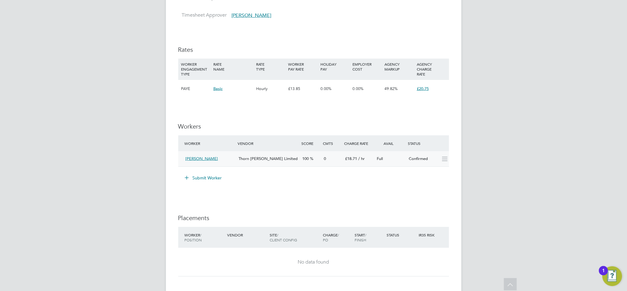
click at [408, 161] on div "Confirmed" at bounding box center [422, 159] width 32 height 10
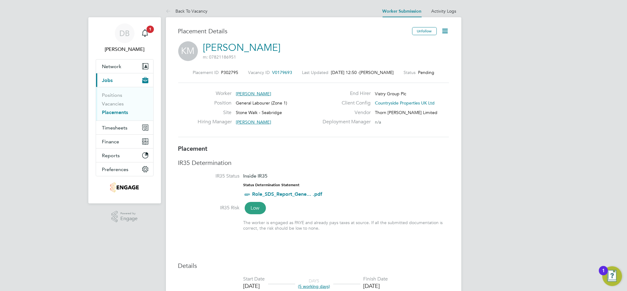
click at [446, 31] on icon at bounding box center [445, 31] width 8 height 8
click at [423, 53] on li "Timesheet Settings" at bounding box center [425, 54] width 45 height 9
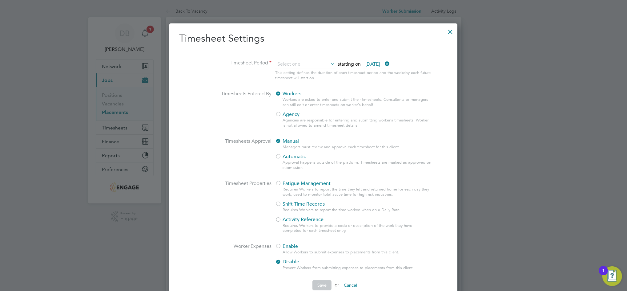
click at [285, 74] on li "Weekly" at bounding box center [304, 73] width 58 height 8
type input "Weekly"
click at [279, 115] on div at bounding box center [278, 114] width 6 height 6
click at [327, 285] on button "Save" at bounding box center [321, 285] width 19 height 10
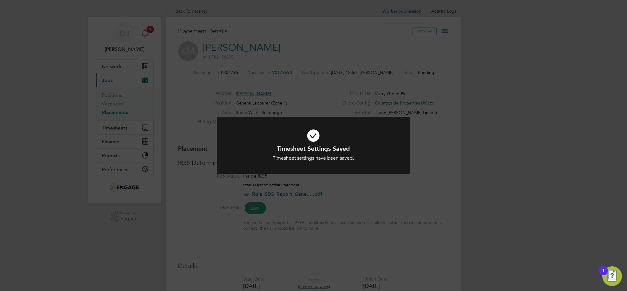
click at [447, 32] on div "Timesheet Settings Saved Timesheet settings have been saved. Cancel Okay" at bounding box center [313, 145] width 627 height 291
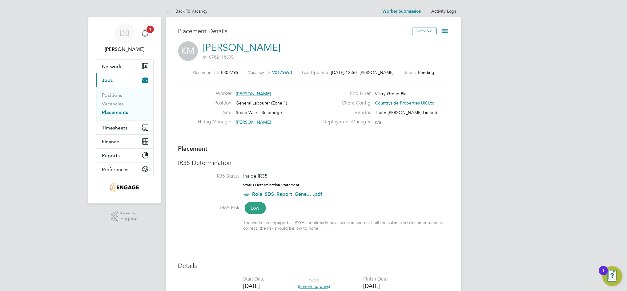
click at [446, 32] on icon at bounding box center [445, 31] width 8 height 8
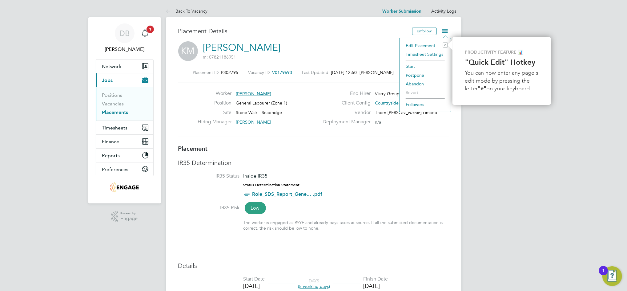
click at [414, 65] on li "Start" at bounding box center [425, 66] width 45 height 9
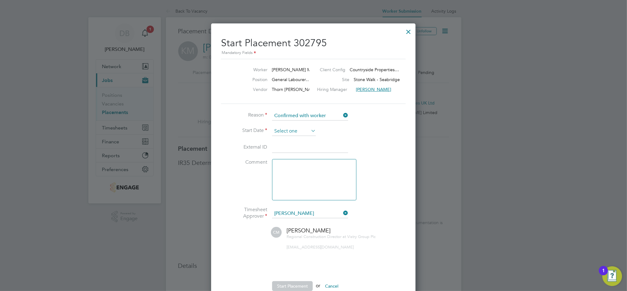
click at [303, 134] on input at bounding box center [294, 130] width 44 height 9
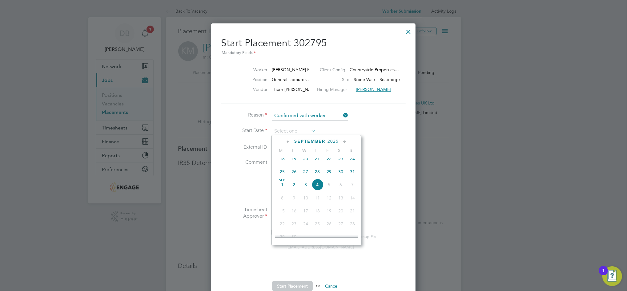
click at [306, 190] on span "3" at bounding box center [306, 185] width 12 height 12
type input "03 Sep 2025"
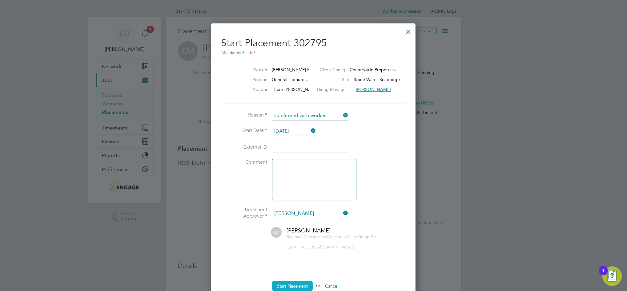
click at [296, 285] on button "Start Placement" at bounding box center [292, 286] width 41 height 10
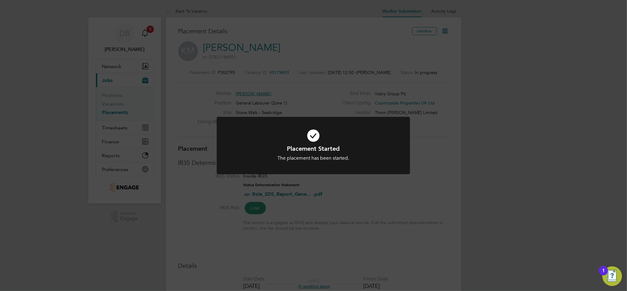
click at [453, 192] on div "Placement Started The placement has been started. Cancel Okay" at bounding box center [313, 145] width 627 height 291
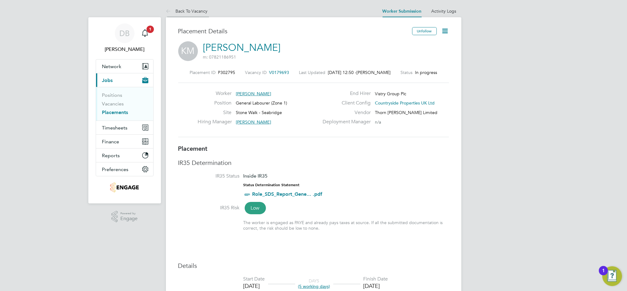
click at [195, 13] on li "Back To Vacancy" at bounding box center [187, 11] width 42 height 12
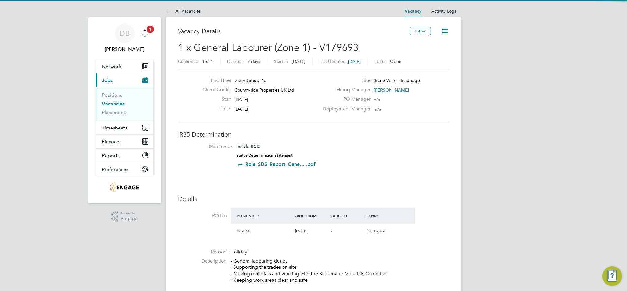
click at [195, 13] on li "All Vacancies" at bounding box center [183, 11] width 35 height 12
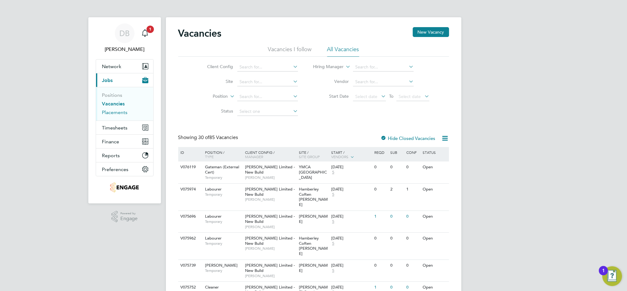
click at [122, 112] on link "Placements" at bounding box center [115, 112] width 26 height 6
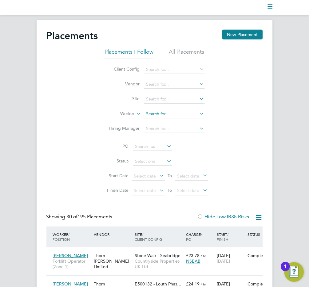
click at [171, 116] on input at bounding box center [174, 114] width 61 height 9
click at [170, 123] on li "Jatinder Jo ssan" at bounding box center [174, 122] width 61 height 8
type input "Jatinder Jossan"
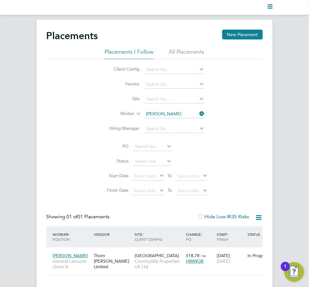
click at [199, 113] on icon at bounding box center [199, 113] width 0 height 9
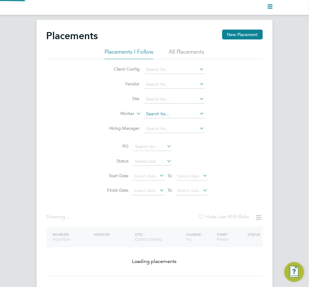
click at [184, 115] on input at bounding box center [174, 114] width 61 height 9
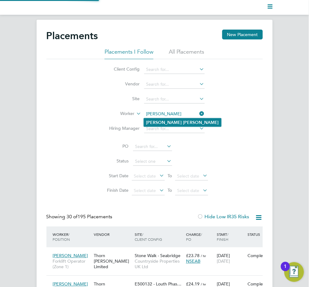
type input "Shane Wade"
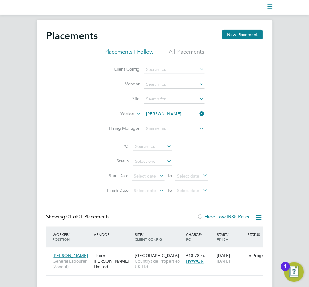
click at [199, 113] on icon at bounding box center [199, 113] width 0 height 9
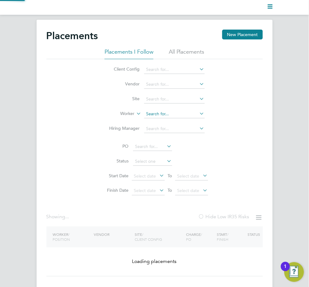
click at [192, 113] on input at bounding box center [174, 114] width 61 height 9
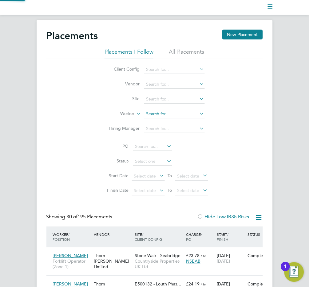
scroll to position [18, 52]
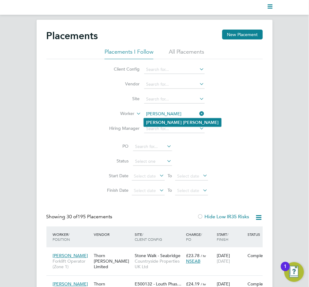
type input "Thomas Broome"
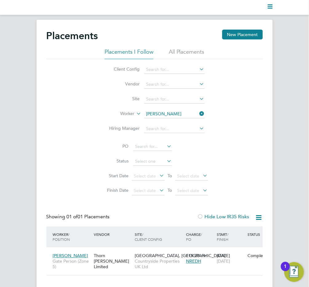
click at [199, 114] on icon at bounding box center [199, 113] width 0 height 9
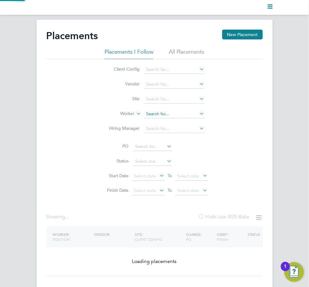
click at [185, 114] on input at bounding box center [174, 114] width 61 height 9
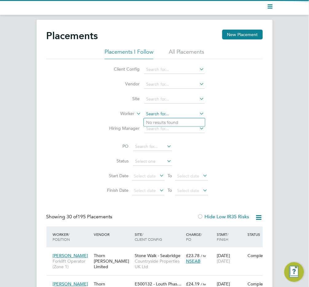
scroll to position [18, 52]
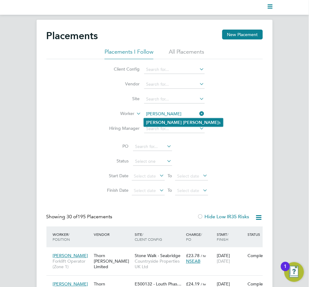
type input "Mathew Hoskins"
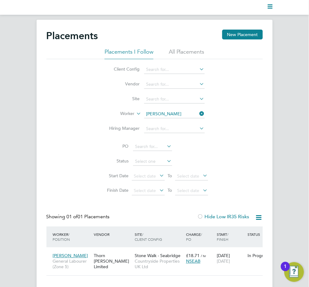
click at [199, 112] on icon at bounding box center [199, 113] width 0 height 9
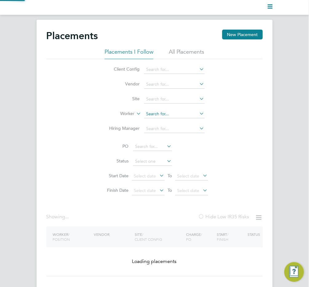
click at [197, 113] on input at bounding box center [174, 114] width 61 height 9
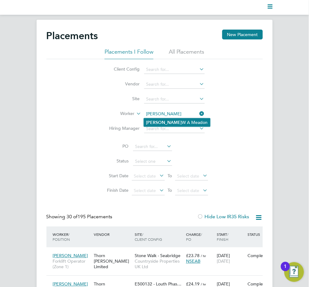
type input "Kenneth W A Meadon"
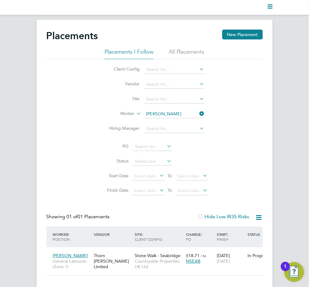
click at [254, 160] on div "Client Config Vendor Site Worker Kenneth W A Meadon Hiring Manager PO Status St…" at bounding box center [154, 128] width 217 height 139
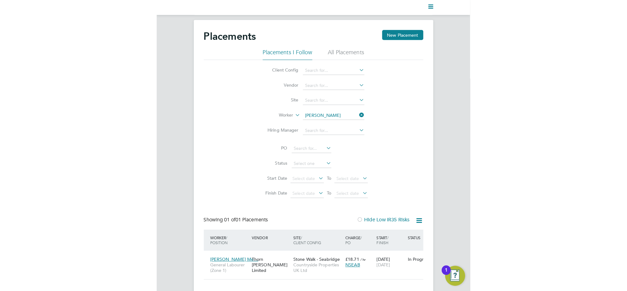
scroll to position [6, 29]
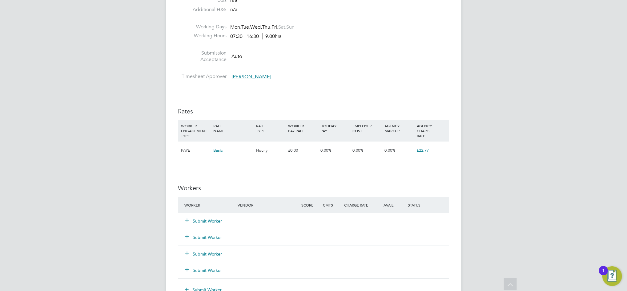
scroll to position [369, 0]
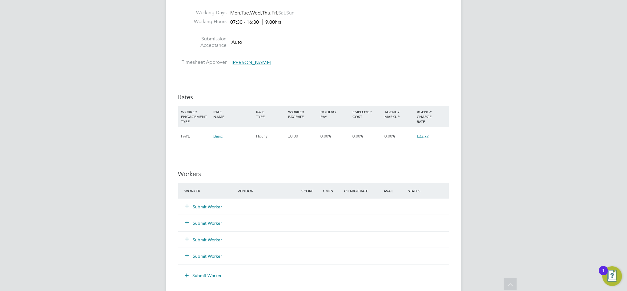
click at [205, 207] on button "Submit Worker" at bounding box center [204, 206] width 37 height 6
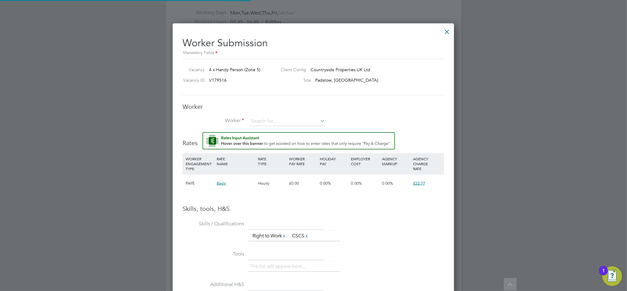
scroll to position [396, 282]
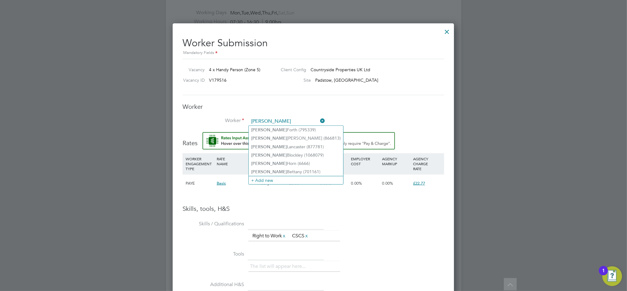
click at [274, 172] on li "[PERSON_NAME] (701161)" at bounding box center [296, 171] width 94 height 8
type input "[PERSON_NAME] (701161)"
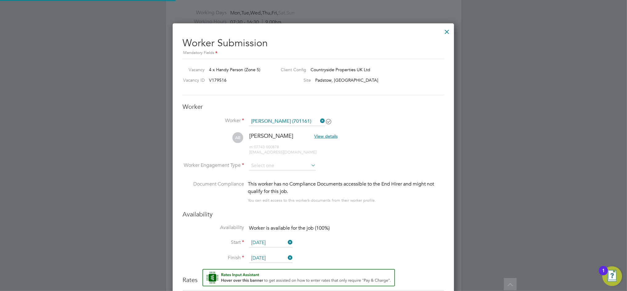
scroll to position [3, 3]
click at [275, 169] on input at bounding box center [282, 165] width 67 height 9
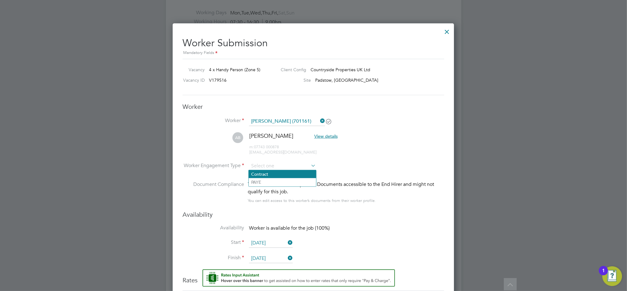
click at [269, 176] on li "Contract" at bounding box center [282, 174] width 67 height 8
type input "Contract"
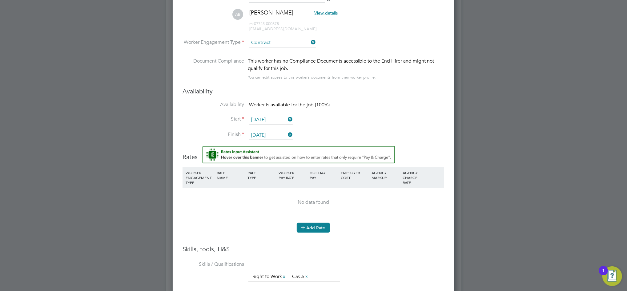
click at [316, 226] on button "Add Rate" at bounding box center [313, 228] width 33 height 10
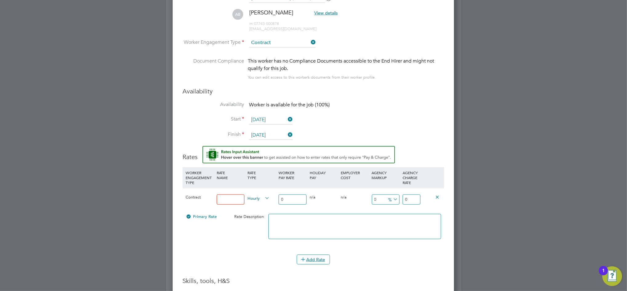
click at [238, 199] on input at bounding box center [231, 199] width 28 height 10
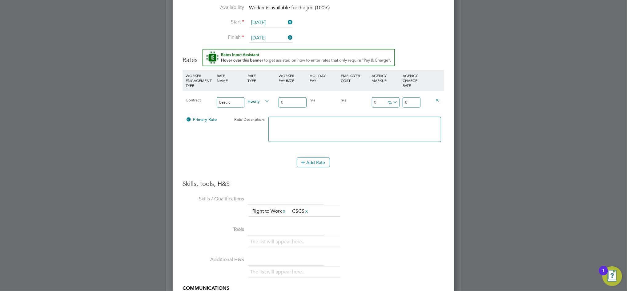
drag, startPoint x: 233, startPoint y: 102, endPoint x: 193, endPoint y: 106, distance: 39.8
click at [193, 106] on div "Contract Bascic Hourly 0 0 n/a 0 n/a 0 0 % 0" at bounding box center [314, 102] width 262 height 23
type input "Basic"
type input "1"
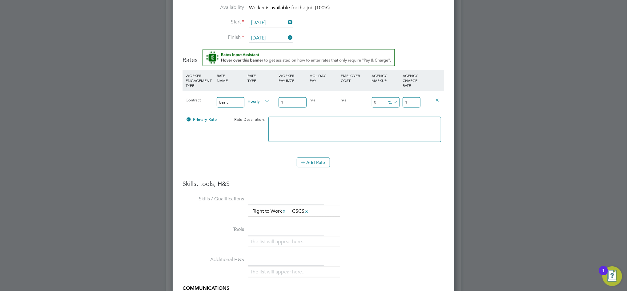
type input "19"
type input "19.00"
type input "-89.47368421052632"
type input "2"
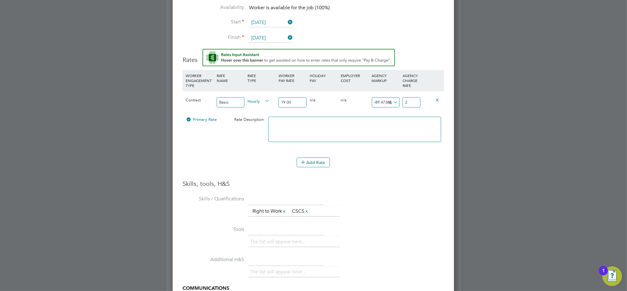
type input "15.789473684210526"
type input "22"
type input "19.473684210526315"
type input "22.7"
type input "19.842105263157894"
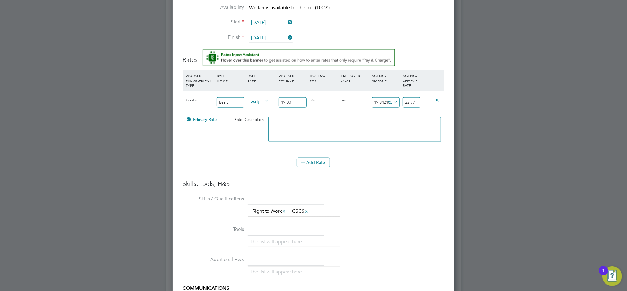
type input "22.77"
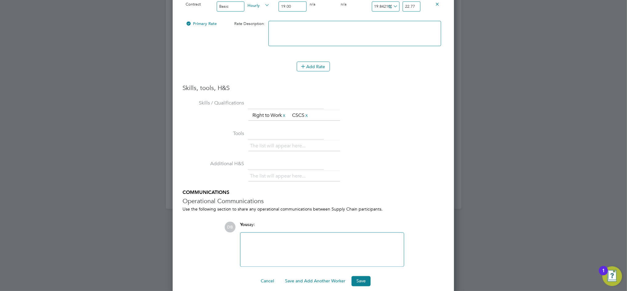
scroll to position [692, 0]
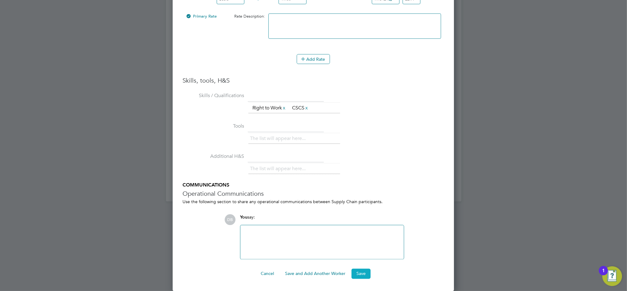
click at [363, 274] on button "Save" at bounding box center [360, 273] width 19 height 10
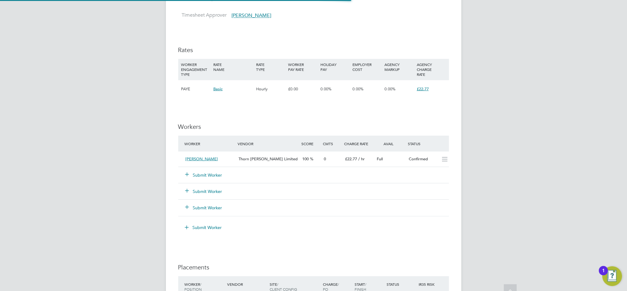
scroll to position [369, 0]
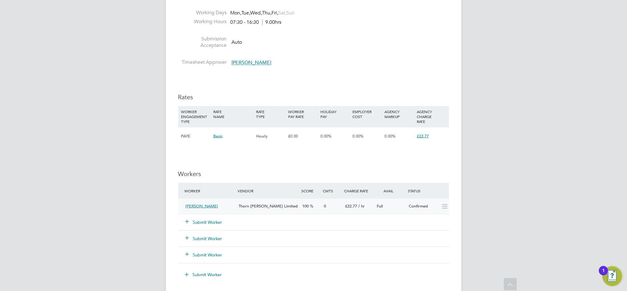
click at [414, 204] on div "Confirmed" at bounding box center [422, 206] width 32 height 10
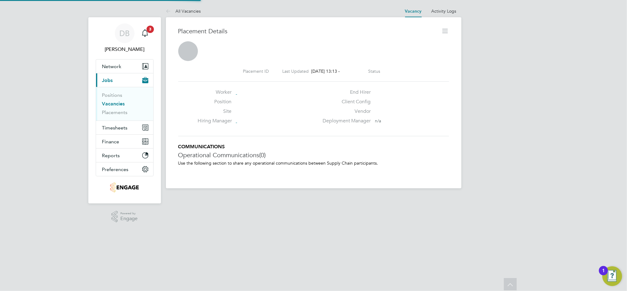
scroll to position [3, 3]
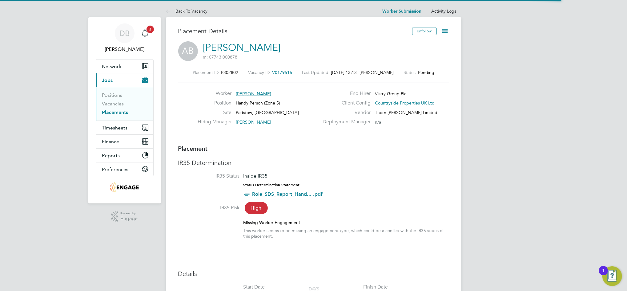
click at [445, 31] on icon at bounding box center [445, 31] width 8 height 8
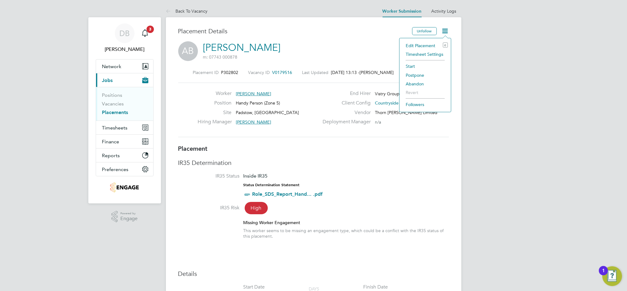
click at [430, 54] on li "Timesheet Settings" at bounding box center [425, 54] width 45 height 9
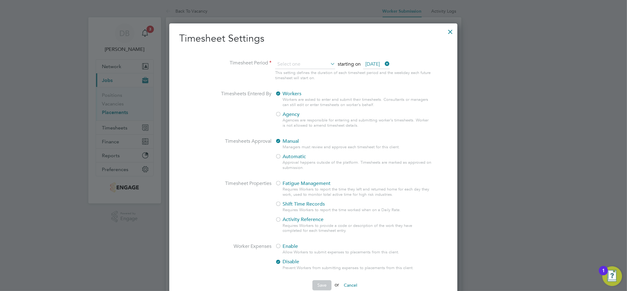
click at [299, 74] on li "Weekly" at bounding box center [304, 73] width 58 height 8
type input "Weekly"
click at [287, 114] on span "Agency" at bounding box center [287, 114] width 24 height 6
click at [325, 286] on button "Save" at bounding box center [321, 285] width 19 height 10
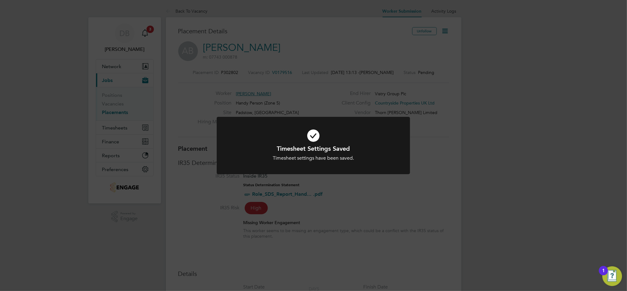
click at [444, 32] on div "Timesheet Settings Saved Timesheet settings have been saved. Cancel Okay" at bounding box center [313, 145] width 627 height 291
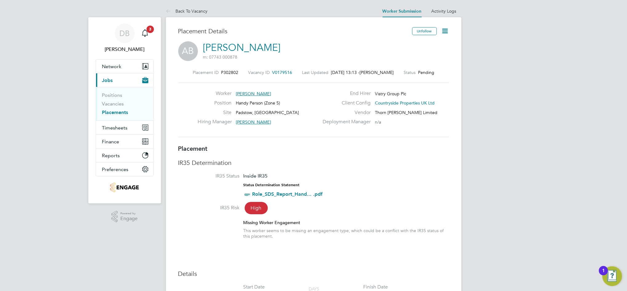
click at [444, 32] on icon at bounding box center [445, 31] width 8 height 8
click at [410, 65] on li "Start" at bounding box center [425, 66] width 45 height 9
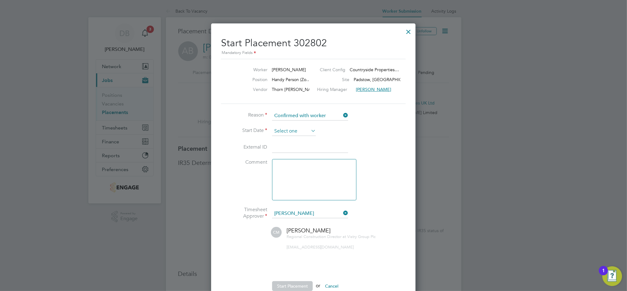
click at [298, 129] on input at bounding box center [294, 130] width 44 height 9
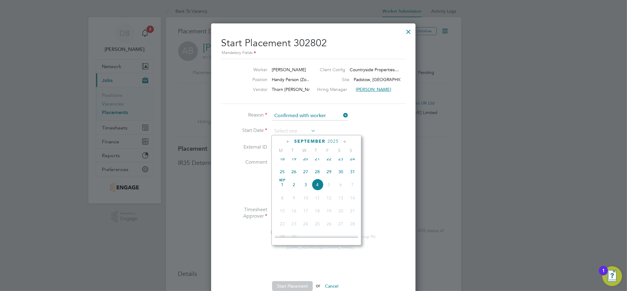
click at [282, 188] on span "[DATE]" at bounding box center [282, 185] width 12 height 12
type input "[DATE]"
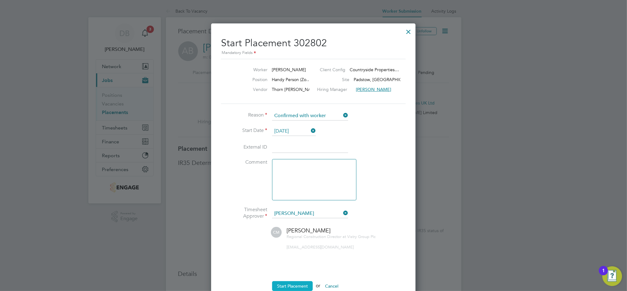
click at [300, 286] on button "Start Placement" at bounding box center [292, 286] width 41 height 10
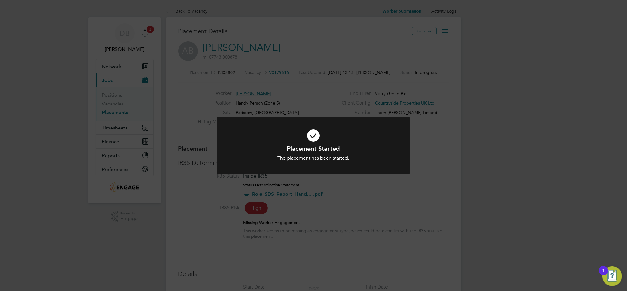
click at [196, 12] on div "Placement Started The placement has been started. Cancel Okay" at bounding box center [313, 145] width 627 height 291
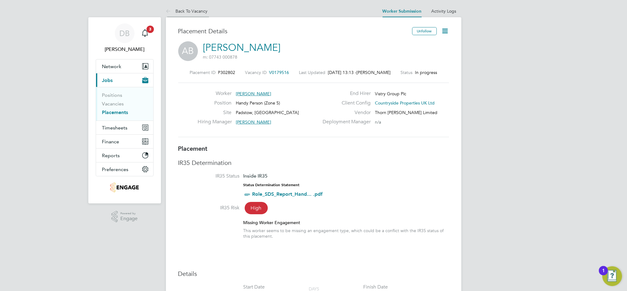
click at [196, 12] on link "Back To Vacancy" at bounding box center [187, 11] width 42 height 6
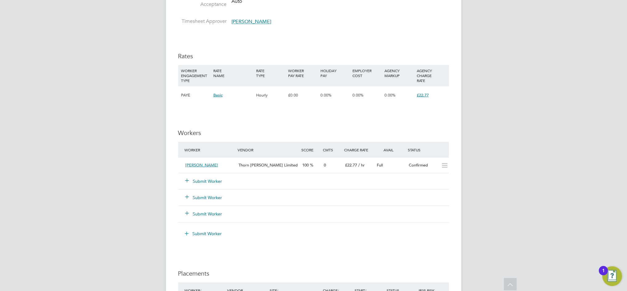
click at [212, 180] on button "Submit Worker" at bounding box center [204, 181] width 37 height 6
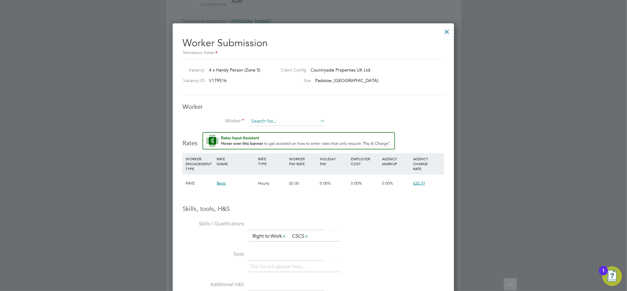
click at [271, 122] on input at bounding box center [287, 121] width 76 height 9
type input "mckier"
click at [271, 121] on input at bounding box center [287, 121] width 76 height 9
click at [274, 129] on li "[PERSON_NAME] (617862)" at bounding box center [289, 130] width 81 height 8
type input "[PERSON_NAME] (617862)"
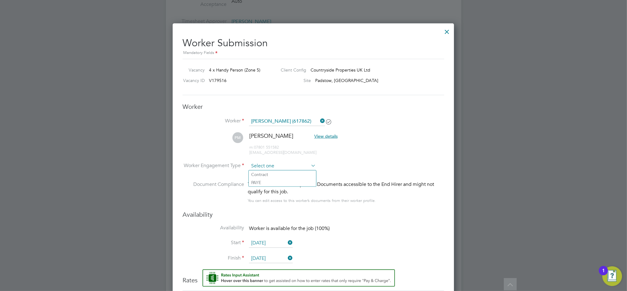
click at [278, 165] on input at bounding box center [282, 165] width 67 height 9
click at [256, 173] on li "Contract" at bounding box center [282, 174] width 67 height 8
type input "Contract"
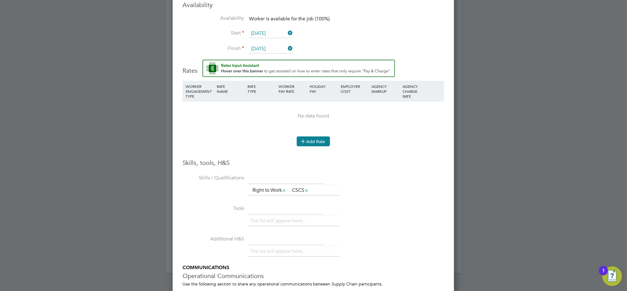
click at [304, 140] on icon at bounding box center [303, 140] width 5 height 5
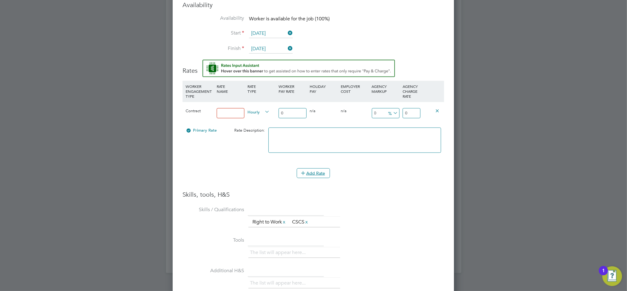
click at [228, 114] on input at bounding box center [231, 113] width 28 height 10
type input "Basic"
type input "1"
type input "19"
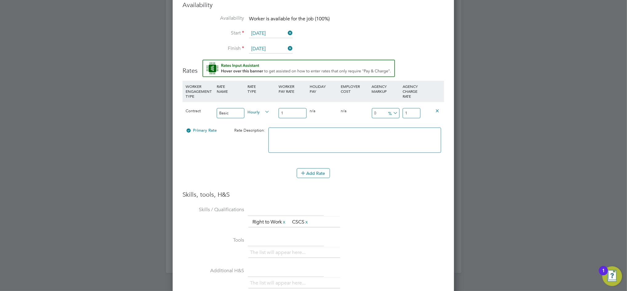
type input "19"
type input "19.00"
type input "-89.47368421052632"
type input "2"
type input "15.789473684210526"
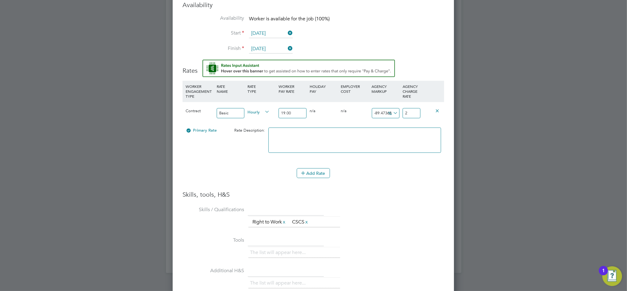
type input "22"
type input "19.473684210526315"
type input "22.7"
type input "19.842105263157894"
type input "22.77"
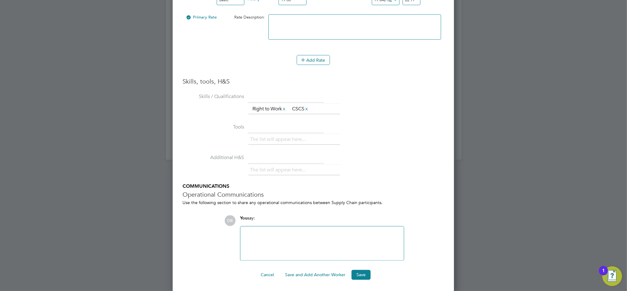
scroll to position [734, 0]
click at [359, 275] on button "Save" at bounding box center [360, 273] width 19 height 10
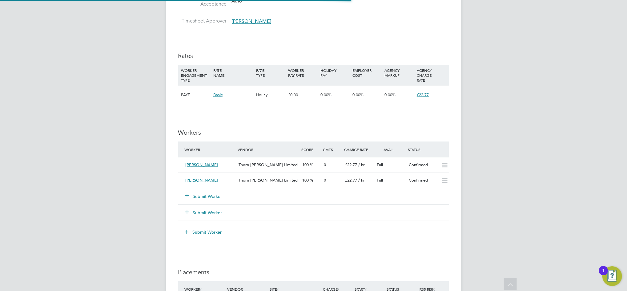
scroll to position [410, 0]
click at [400, 179] on div "Full" at bounding box center [391, 180] width 32 height 10
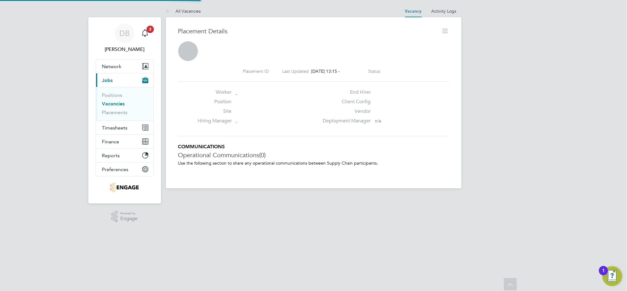
scroll to position [6, 30]
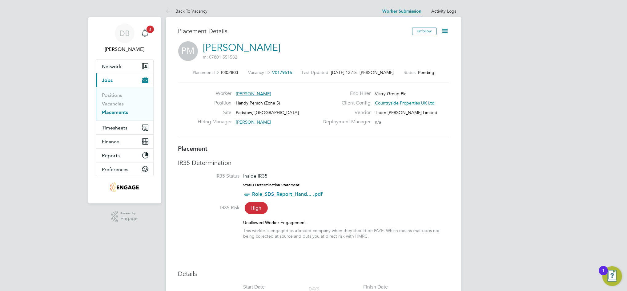
click at [445, 34] on icon at bounding box center [445, 31] width 8 height 8
click at [426, 52] on li "Timesheet Settings" at bounding box center [425, 54] width 45 height 9
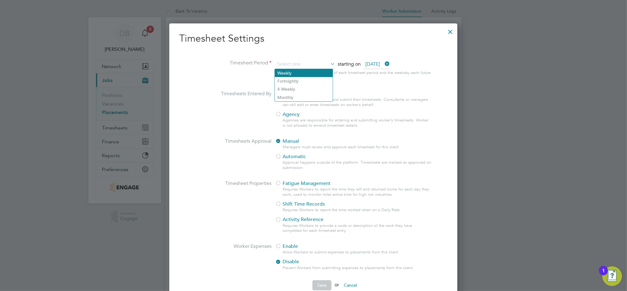
click at [294, 70] on li "Weekly" at bounding box center [304, 73] width 58 height 8
type input "Weekly"
click at [286, 114] on span "Agency" at bounding box center [287, 114] width 24 height 6
click at [321, 285] on button "Save" at bounding box center [321, 285] width 19 height 10
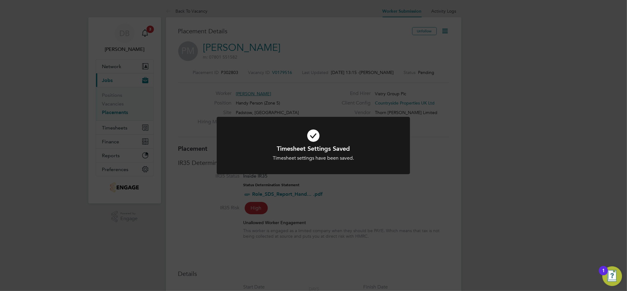
click at [447, 33] on div "Timesheet Settings Saved Timesheet settings have been saved. Cancel Okay" at bounding box center [313, 145] width 627 height 291
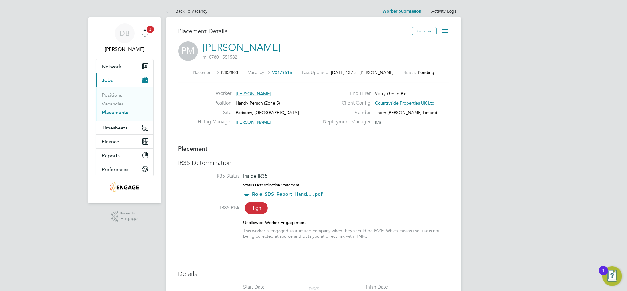
click at [445, 32] on icon at bounding box center [445, 31] width 8 height 8
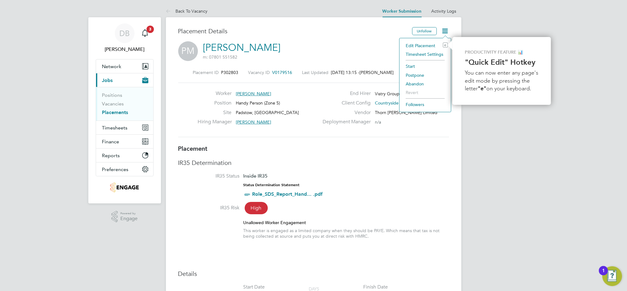
click at [411, 66] on li "Start" at bounding box center [425, 66] width 45 height 9
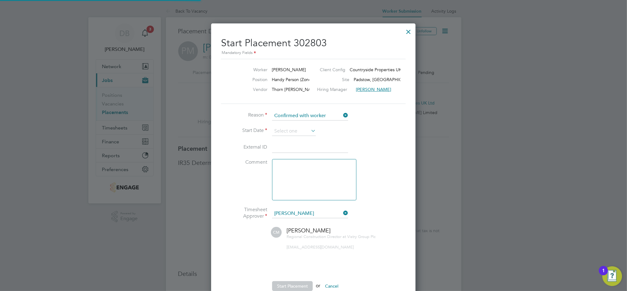
scroll to position [6, 76]
click at [299, 130] on input at bounding box center [294, 130] width 44 height 9
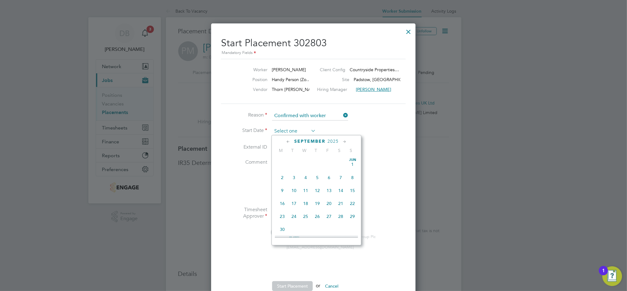
scroll to position [187, 0]
click at [280, 188] on span "[DATE]" at bounding box center [282, 185] width 12 height 12
type input "[DATE]"
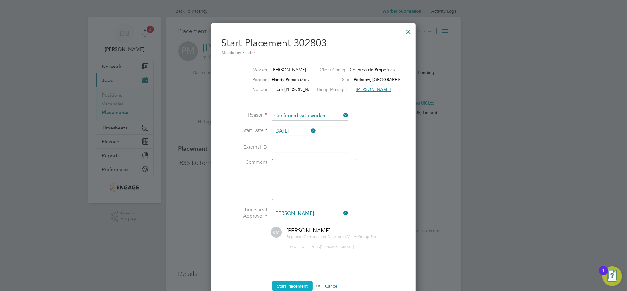
click at [292, 284] on button "Start Placement" at bounding box center [292, 286] width 41 height 10
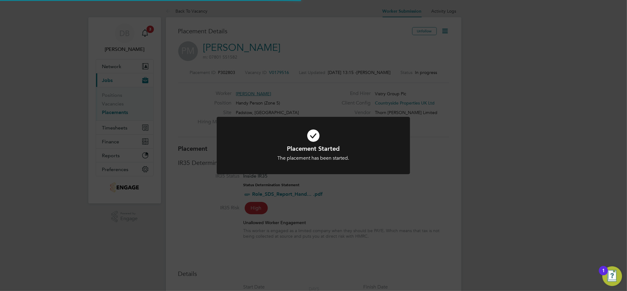
scroll to position [18, 43]
click at [467, 175] on div "Placement Started The placement has been started. Cancel Okay" at bounding box center [313, 145] width 627 height 291
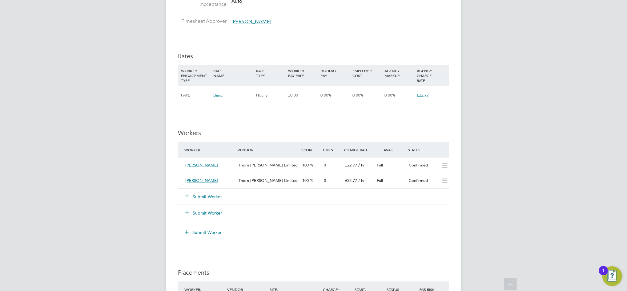
click at [199, 198] on button "Submit Worker" at bounding box center [204, 196] width 37 height 6
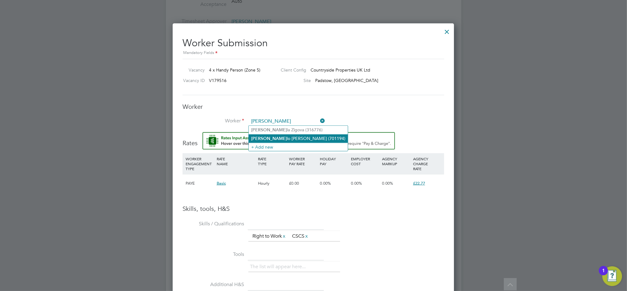
click at [292, 138] on li "Marce lo Pombo Rodriguez (701194)" at bounding box center [298, 138] width 99 height 8
type input "Marcelo Pombo Rodriguez (701194)"
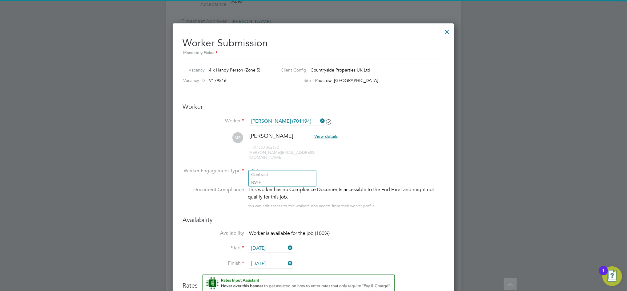
click at [291, 167] on input at bounding box center [282, 171] width 67 height 9
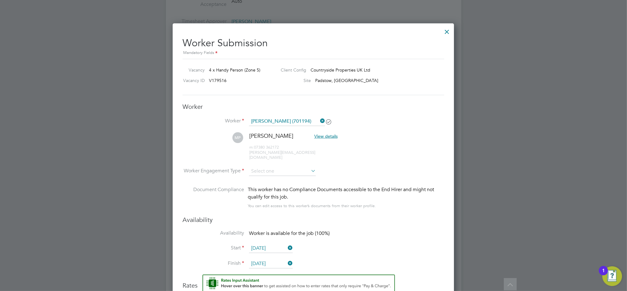
click at [264, 174] on li "Contract" at bounding box center [282, 174] width 67 height 8
type input "Contract"
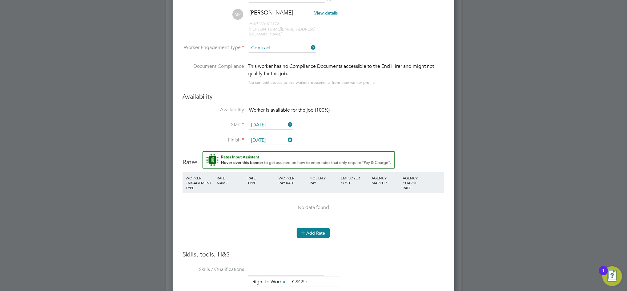
click at [316, 228] on button "Add Rate" at bounding box center [313, 233] width 33 height 10
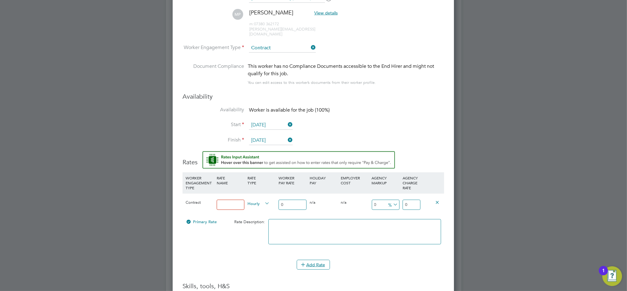
click at [229, 200] on input at bounding box center [231, 204] width 28 height 10
type input "Basic"
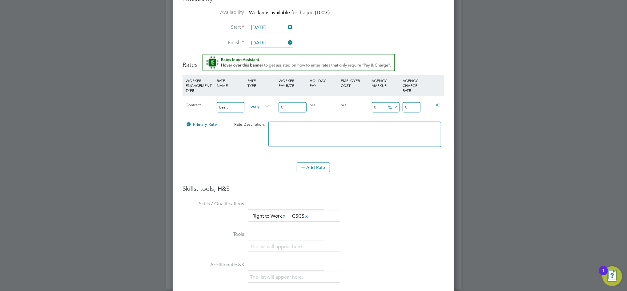
type input "1"
type input "19"
type input "19.00"
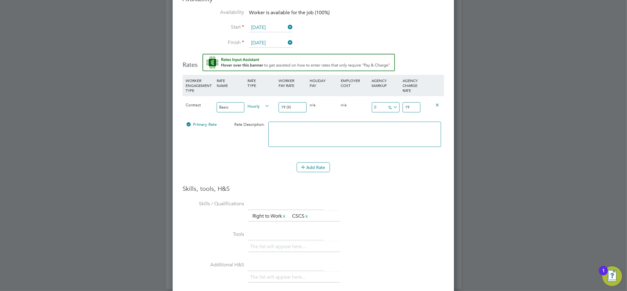
type input "-89.47368421052632"
type input "2"
type input "15.789473684210526"
type input "22"
type input "19.473684210526315"
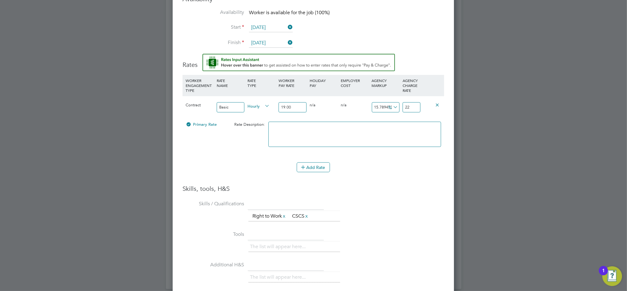
type input "22.7"
type input "19.842105263157894"
type input "22.77"
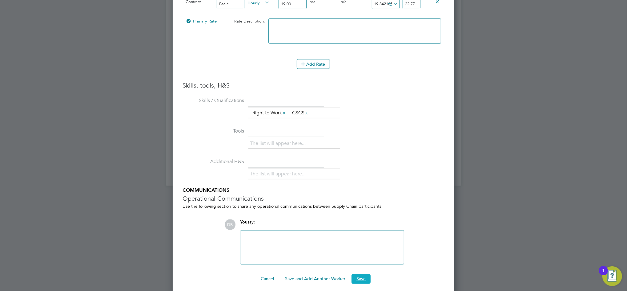
click at [358, 274] on button "Save" at bounding box center [360, 279] width 19 height 10
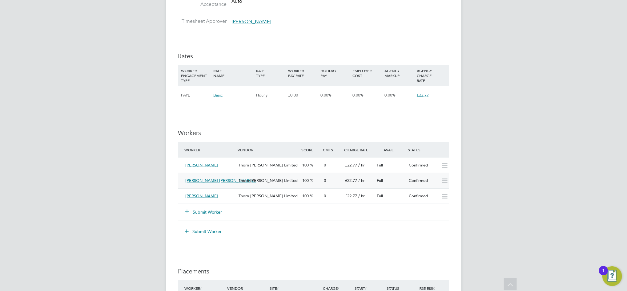
click at [421, 183] on div "Confirmed" at bounding box center [422, 180] width 32 height 10
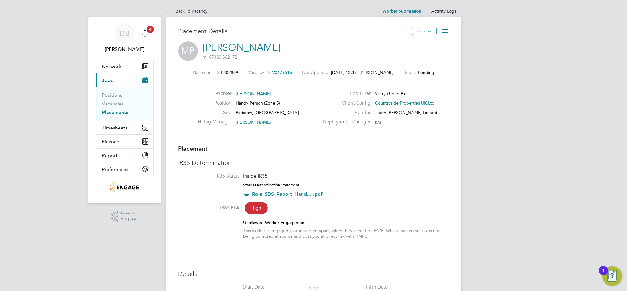
click at [447, 31] on icon at bounding box center [445, 31] width 8 height 8
click at [427, 52] on li "Timesheet Settings" at bounding box center [425, 54] width 45 height 9
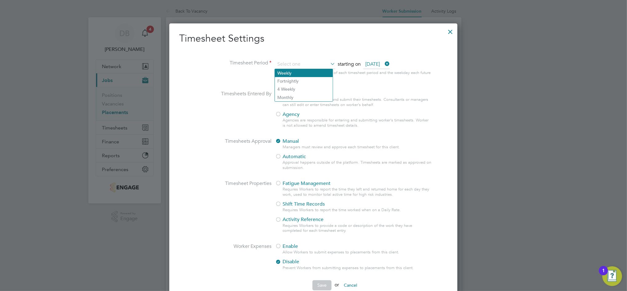
click at [292, 74] on li "Weekly" at bounding box center [304, 73] width 58 height 8
type input "Weekly"
click at [280, 109] on div "Workers Workers are asked to enter and submit their timesheets. Consultants or …" at bounding box center [353, 110] width 157 height 41
click at [280, 116] on div at bounding box center [278, 114] width 6 height 6
click at [323, 284] on button "Save" at bounding box center [321, 285] width 19 height 10
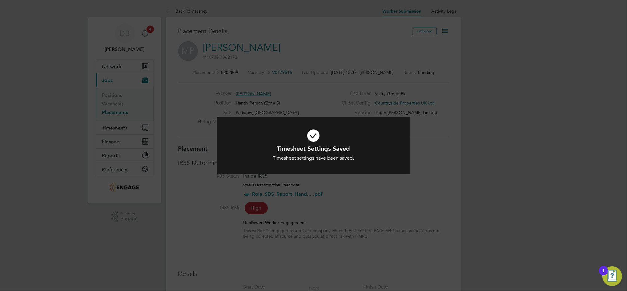
click at [430, 139] on div "Timesheet Settings Saved Timesheet settings have been saved. Cancel Okay" at bounding box center [313, 145] width 627 height 291
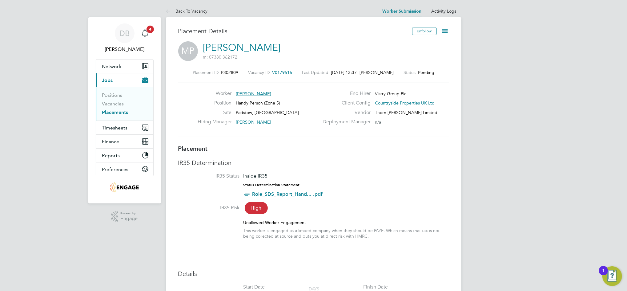
click at [449, 27] on icon at bounding box center [445, 31] width 8 height 8
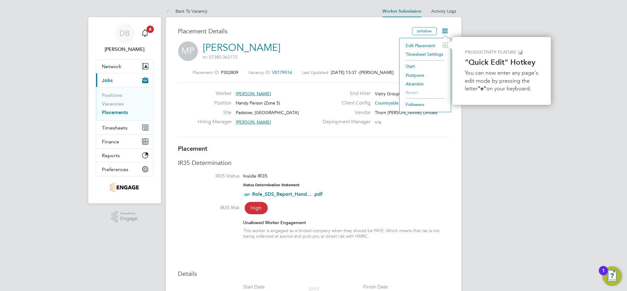
click at [414, 66] on li "Start" at bounding box center [425, 66] width 45 height 9
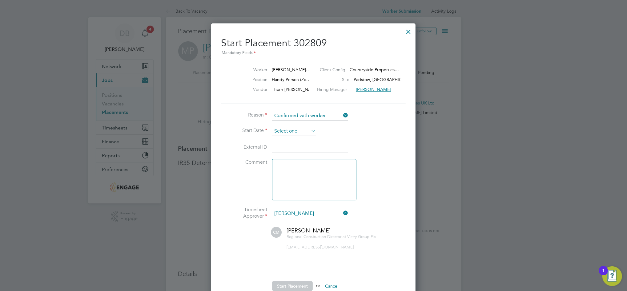
click at [294, 134] on input at bounding box center [294, 130] width 44 height 9
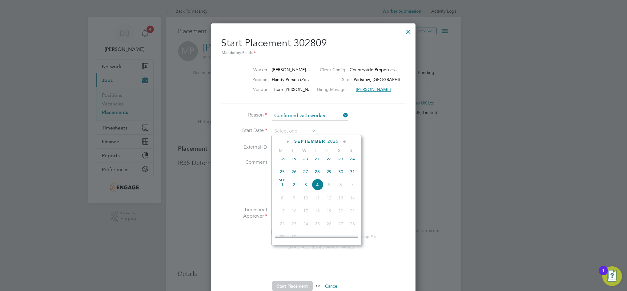
click at [281, 190] on span "[DATE]" at bounding box center [282, 185] width 12 height 12
type input "[DATE]"
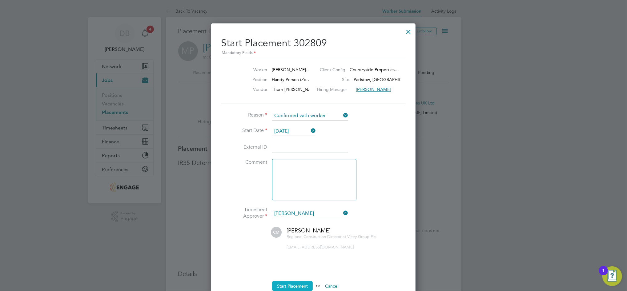
click at [296, 282] on button "Start Placement" at bounding box center [292, 286] width 41 height 10
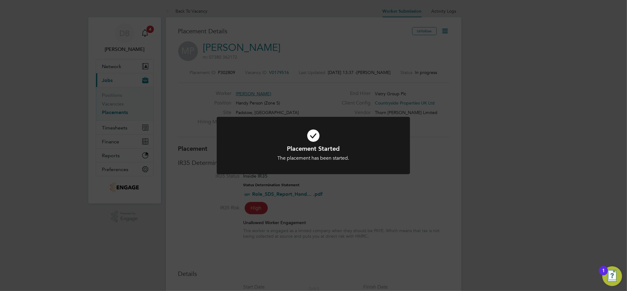
click at [421, 205] on div "Placement Started The placement has been started. Cancel Okay" at bounding box center [313, 145] width 627 height 291
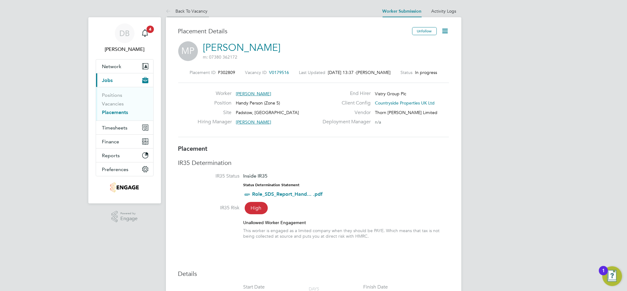
click at [191, 14] on li "Back To Vacancy" at bounding box center [187, 11] width 42 height 12
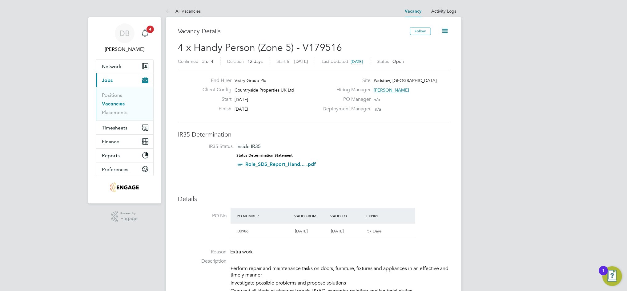
click at [179, 10] on link "All Vacancies" at bounding box center [183, 11] width 35 height 6
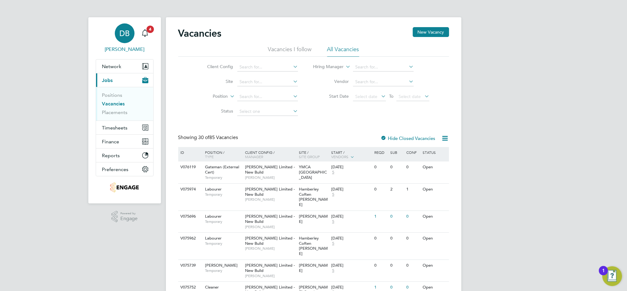
click at [122, 31] on span "DB" at bounding box center [124, 33] width 10 height 8
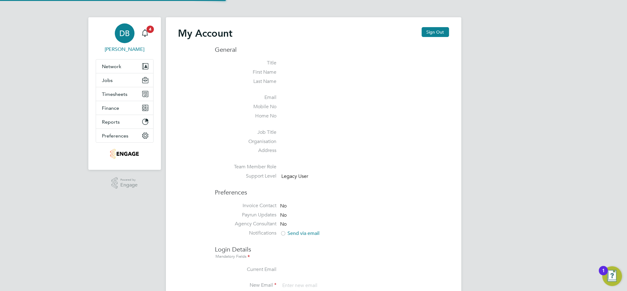
type input "daniel.bassett@thornbaker.co.uk"
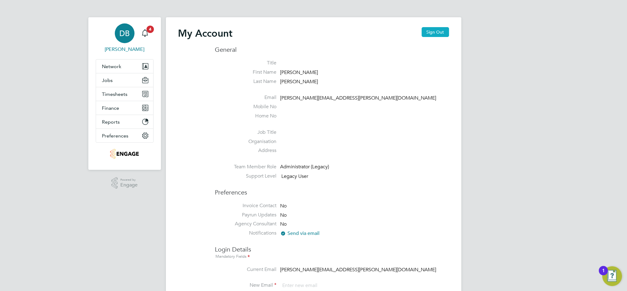
click at [432, 27] on button "Sign Out" at bounding box center [435, 32] width 27 height 10
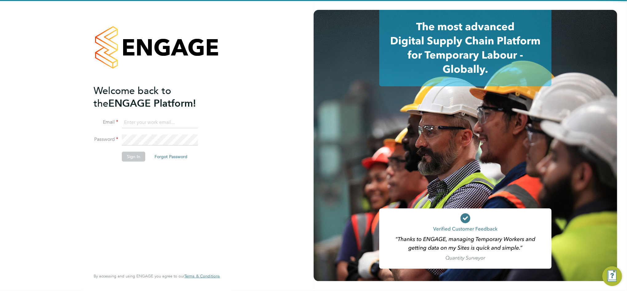
type input "daniel.bassett@thornbaker.co.uk"
